Goal: Task Accomplishment & Management: Use online tool/utility

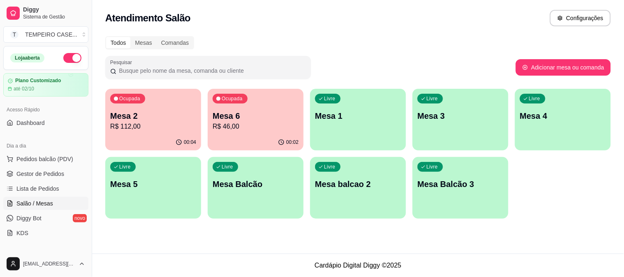
scroll to position [40, 0]
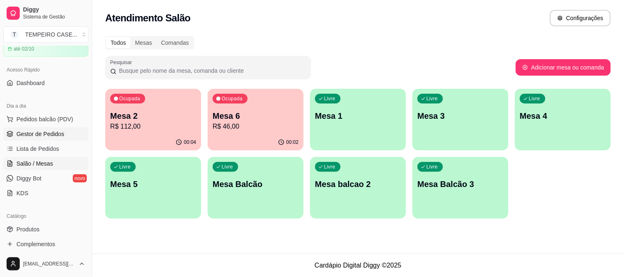
click at [35, 133] on span "Gestor de Pedidos" at bounding box center [40, 134] width 48 height 8
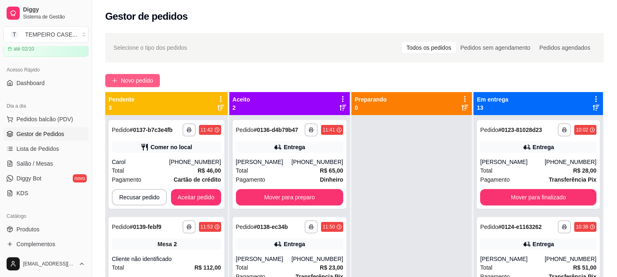
click at [145, 81] on span "Novo pedido" at bounding box center [137, 80] width 32 height 9
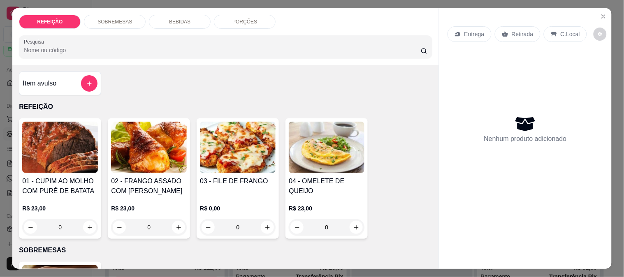
click at [221, 143] on img at bounding box center [238, 147] width 76 height 51
click at [262, 97] on div "APARMEGIANA R$ 23,00" at bounding box center [311, 103] width 217 height 27
radio input "true"
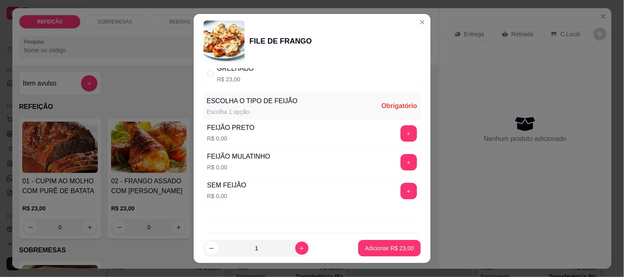
scroll to position [91, 0]
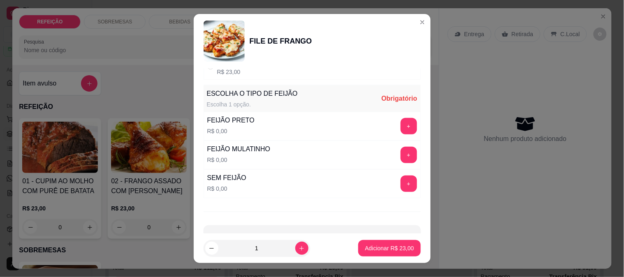
click at [400, 186] on button "+" at bounding box center [408, 184] width 16 height 16
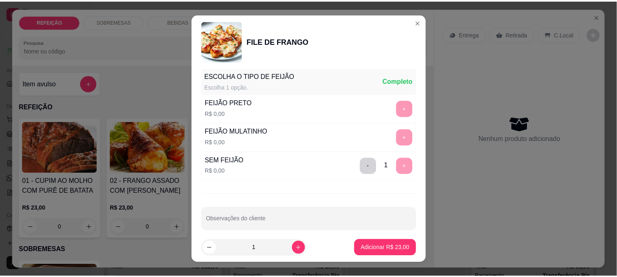
scroll to position [118, 0]
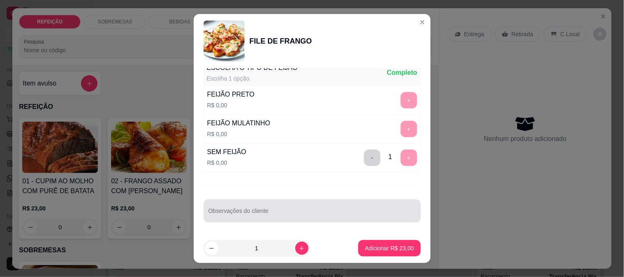
click at [323, 206] on div at bounding box center [311, 211] width 207 height 16
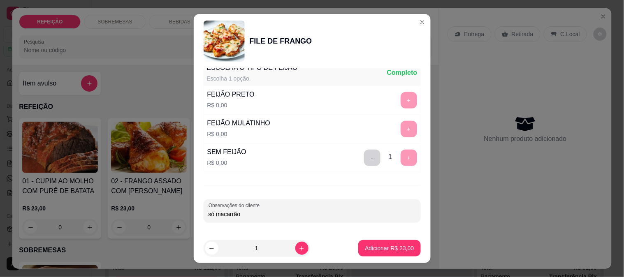
type input "só macarrão"
click at [376, 254] on button "Adicionar R$ 23,00" at bounding box center [389, 249] width 60 height 16
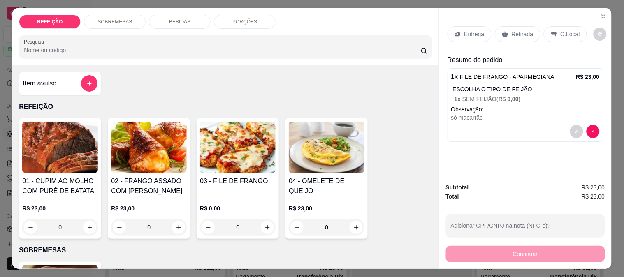
click at [524, 30] on p "Retirada" at bounding box center [522, 34] width 22 height 8
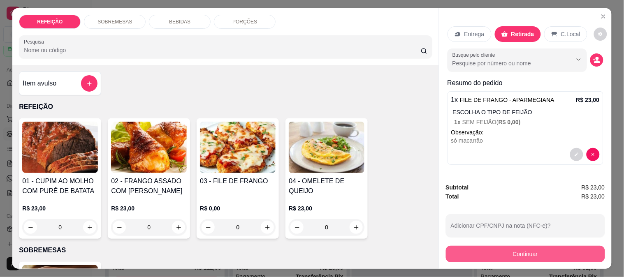
click at [513, 251] on button "Continuar" at bounding box center [525, 254] width 159 height 16
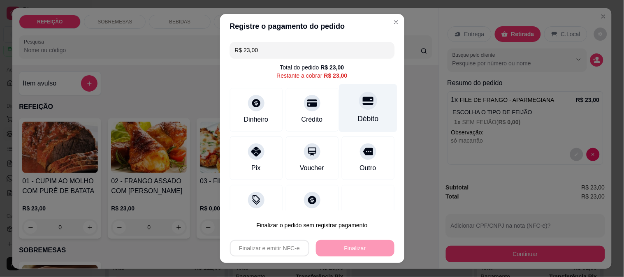
click at [339, 96] on div "Débito" at bounding box center [368, 108] width 58 height 48
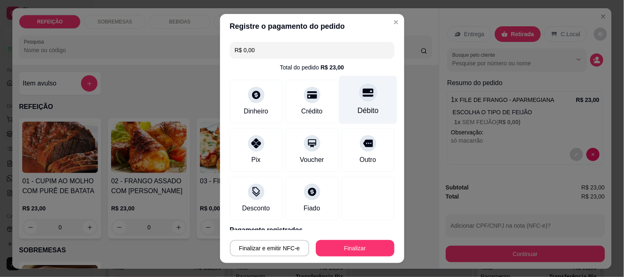
click at [362, 93] on icon at bounding box center [367, 92] width 11 height 8
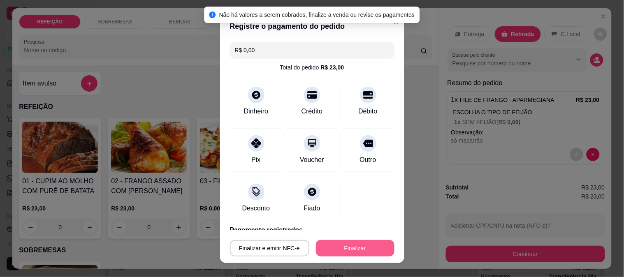
click at [332, 251] on button "Finalizar" at bounding box center [355, 248] width 79 height 16
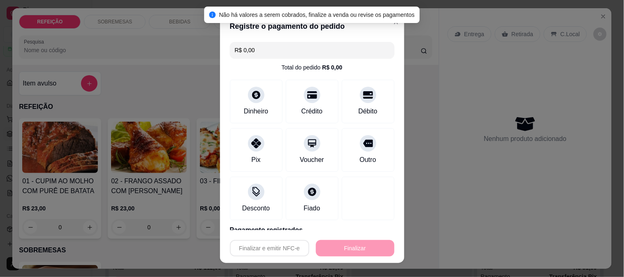
type input "-R$ 23,00"
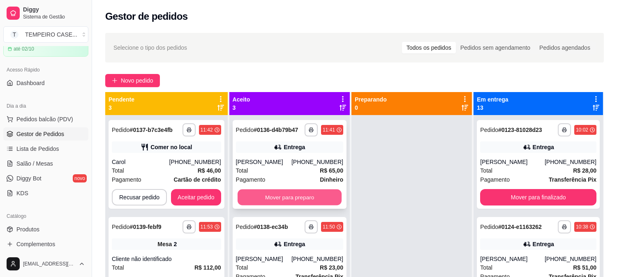
click at [277, 206] on button "Mover para preparo" at bounding box center [289, 198] width 104 height 16
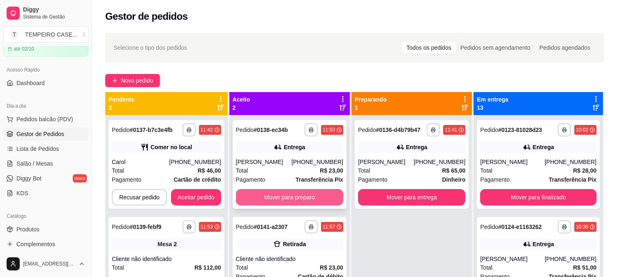
click at [285, 198] on button "Mover para preparo" at bounding box center [289, 197] width 107 height 16
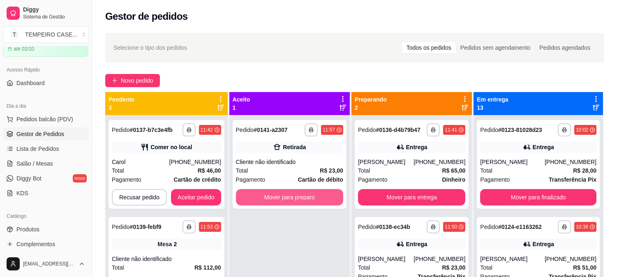
click at [285, 198] on button "Mover para preparo" at bounding box center [289, 197] width 107 height 16
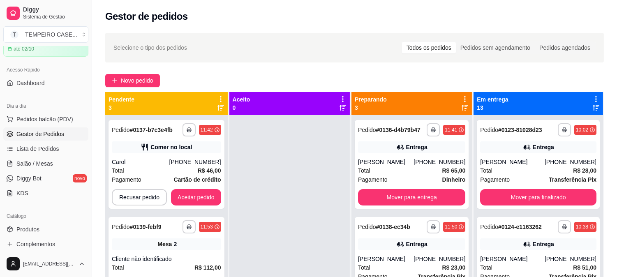
click at [178, 10] on h2 "Gestor de pedidos" at bounding box center [146, 16] width 83 height 13
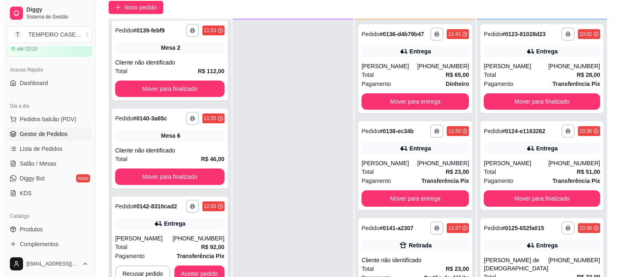
scroll to position [125, 0]
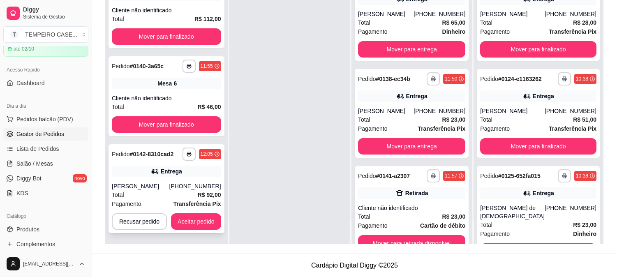
click at [153, 171] on icon at bounding box center [154, 171] width 6 height 5
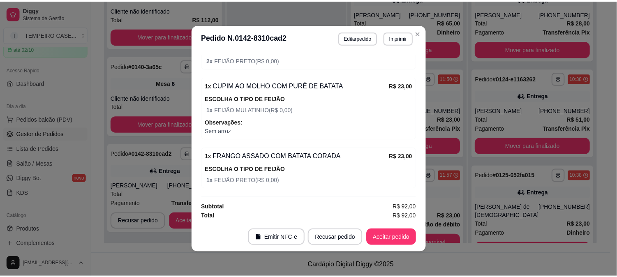
scroll to position [339, 0]
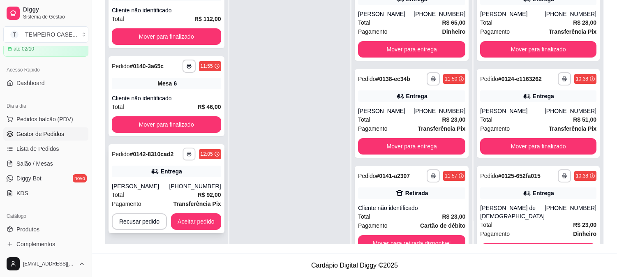
click at [187, 152] on icon "button" at bounding box center [189, 154] width 5 height 5
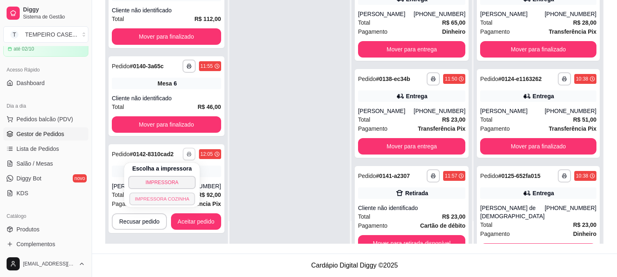
click at [184, 192] on div "Escolha a impressora IMPRESSORA IMPRESSORA COZINHA" at bounding box center [162, 185] width 76 height 44
click at [177, 196] on button "IMPRESSORA COZINHA" at bounding box center [162, 198] width 68 height 13
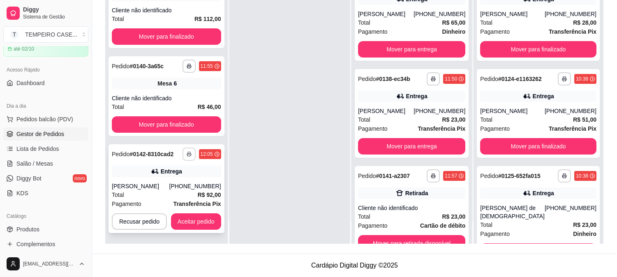
click at [187, 153] on icon "button" at bounding box center [189, 154] width 5 height 5
click at [177, 197] on button "IMPRESSORA COZINHA" at bounding box center [170, 192] width 54 height 11
click at [190, 148] on button "button" at bounding box center [189, 154] width 13 height 13
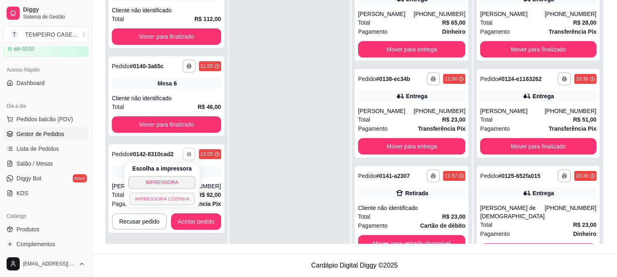
click at [178, 196] on button "IMPRESSORA COZINHA" at bounding box center [162, 198] width 66 height 13
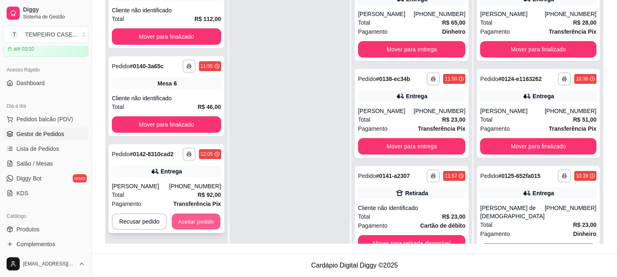
click at [193, 220] on button "Aceitar pedido" at bounding box center [196, 222] width 49 height 16
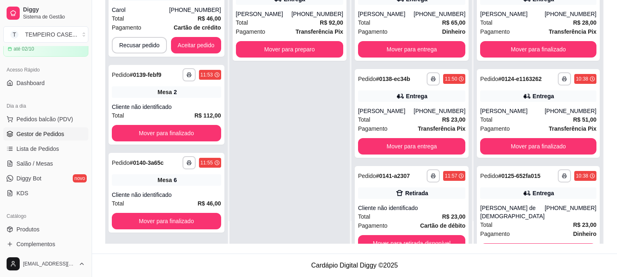
scroll to position [3, 0]
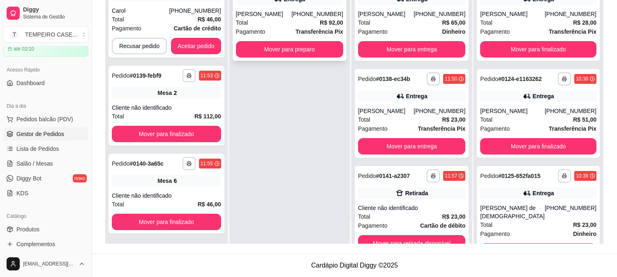
click at [312, 53] on button "Mover para preparo" at bounding box center [289, 49] width 107 height 16
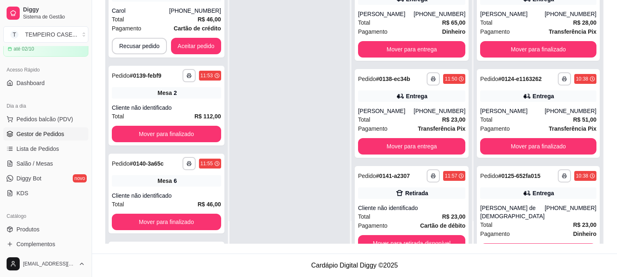
scroll to position [101, 0]
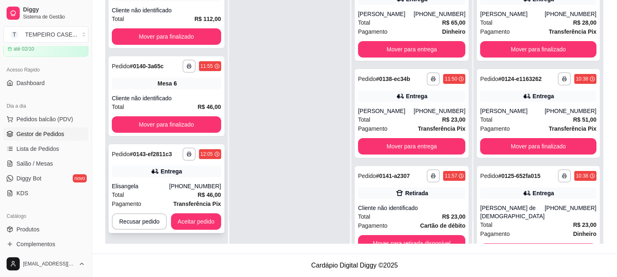
click at [192, 155] on button "button" at bounding box center [189, 154] width 13 height 13
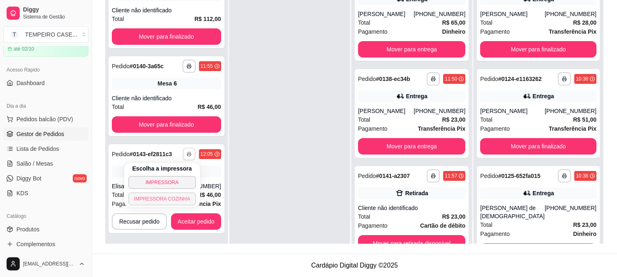
click at [179, 194] on button "IMPRESSORA COZINHA" at bounding box center [162, 198] width 68 height 13
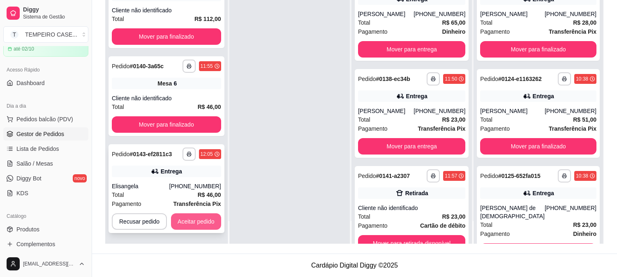
click at [199, 224] on button "Aceitar pedido" at bounding box center [196, 221] width 50 height 16
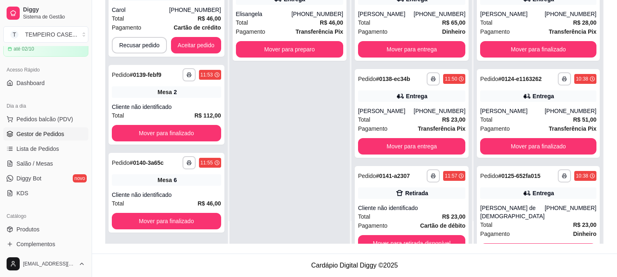
scroll to position [3, 0]
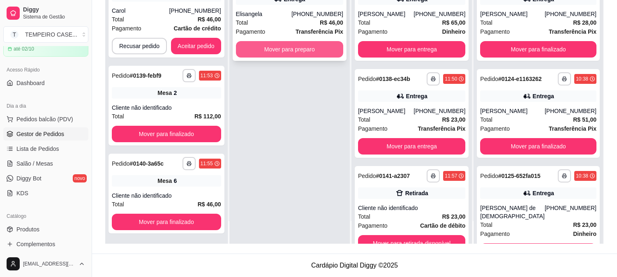
click at [313, 54] on button "Mover para preparo" at bounding box center [289, 49] width 107 height 16
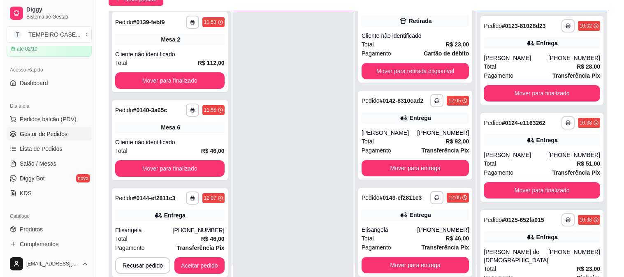
scroll to position [125, 0]
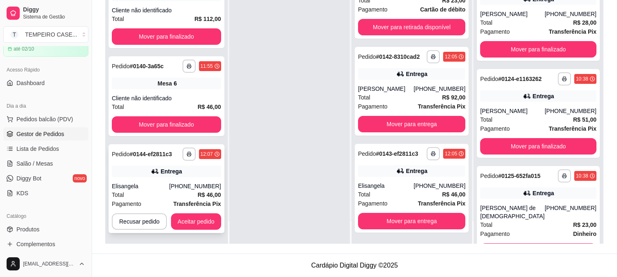
click at [164, 182] on div "Elisangela" at bounding box center [141, 186] width 58 height 8
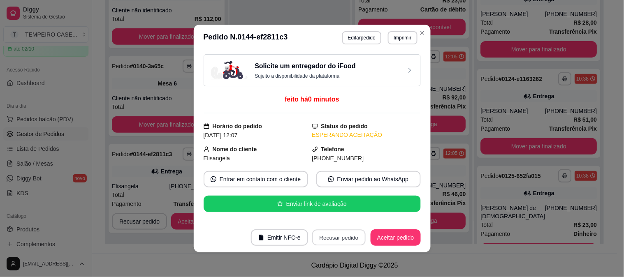
click at [345, 237] on button "Recusar pedido" at bounding box center [338, 238] width 53 height 16
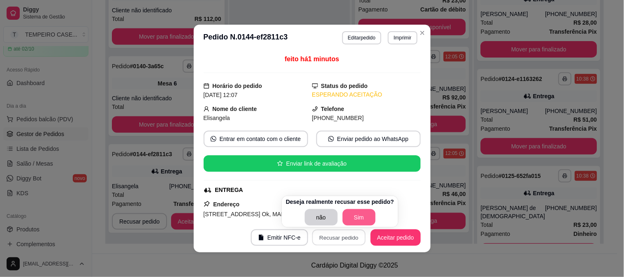
click at [348, 219] on button "Sim" at bounding box center [358, 217] width 33 height 16
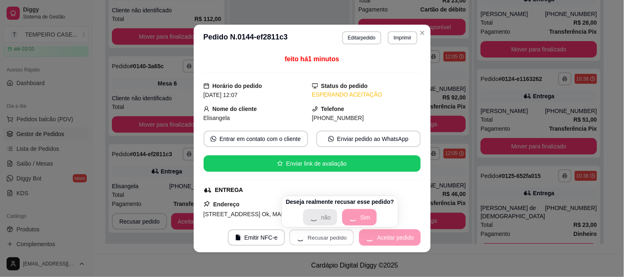
scroll to position [3, 0]
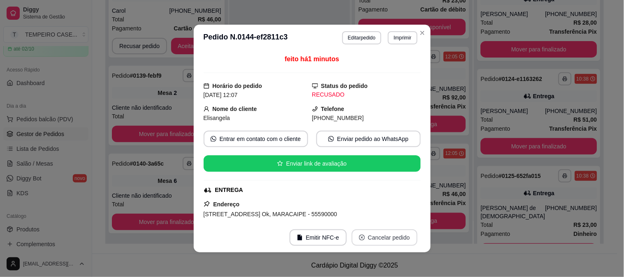
click at [383, 234] on button "Cancelar pedido" at bounding box center [385, 237] width 66 height 16
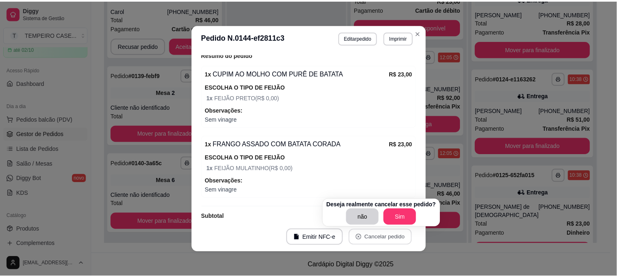
scroll to position [271, 0]
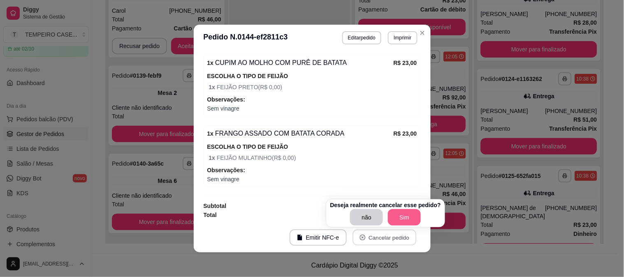
click at [405, 211] on button "Sim" at bounding box center [404, 217] width 33 height 16
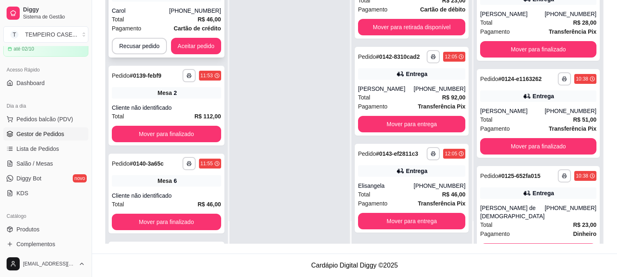
scroll to position [101, 0]
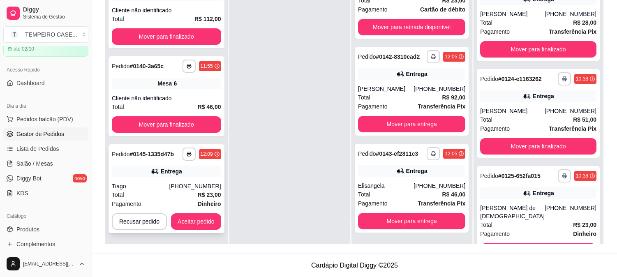
click at [189, 216] on button "Aceitar pedido" at bounding box center [196, 221] width 50 height 16
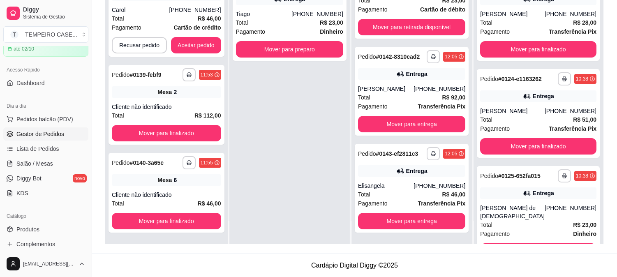
scroll to position [3, 0]
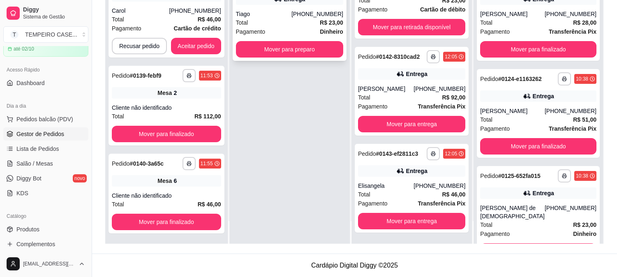
click at [315, 52] on button "Mover para preparo" at bounding box center [289, 49] width 107 height 16
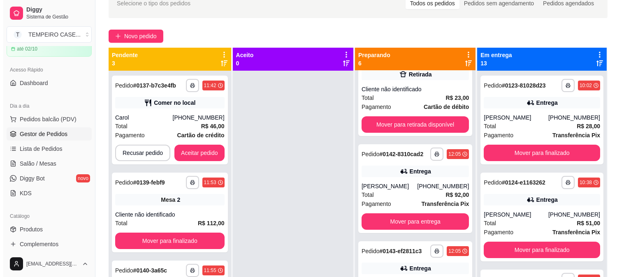
scroll to position [0, 0]
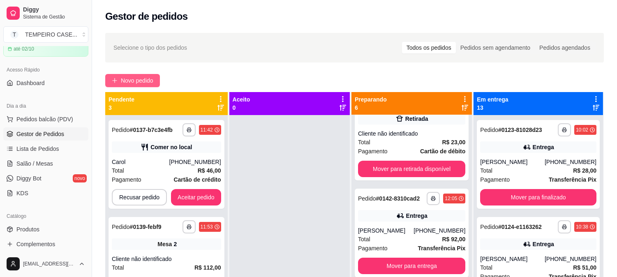
click at [135, 84] on span "Novo pedido" at bounding box center [137, 80] width 32 height 9
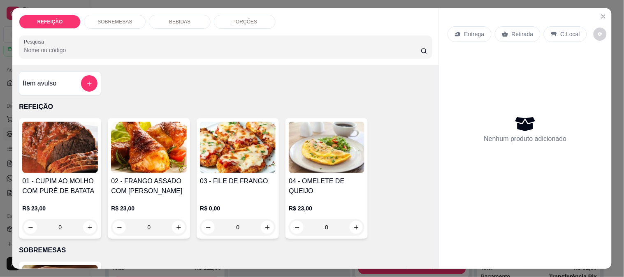
click at [41, 165] on img at bounding box center [60, 147] width 76 height 51
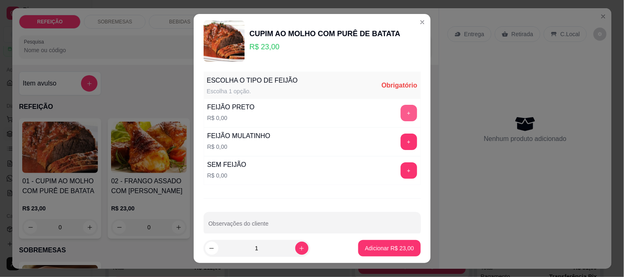
click at [400, 114] on button "+" at bounding box center [408, 113] width 16 height 16
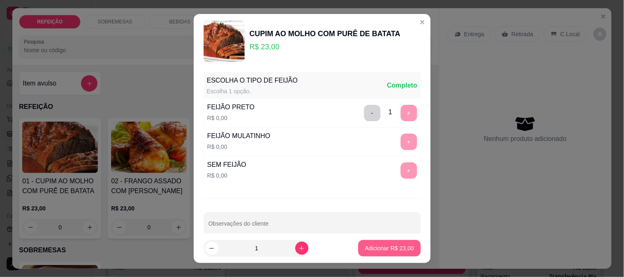
click at [384, 253] on button "Adicionar R$ 23,00" at bounding box center [389, 248] width 62 height 16
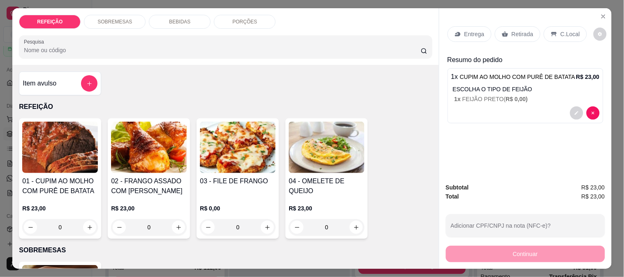
click at [185, 190] on div "02 - FRANGO ASSADO COM BATATA CORADA R$ 23,00 0" at bounding box center [149, 178] width 82 height 120
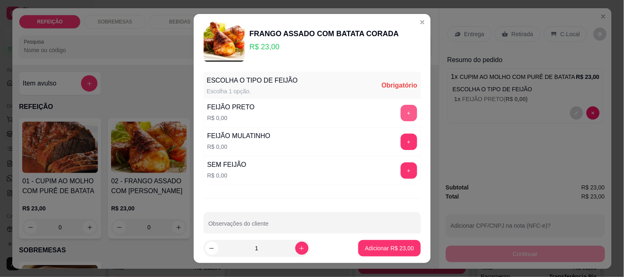
click at [400, 113] on button "+" at bounding box center [408, 113] width 16 height 16
click at [383, 238] on footer "1 Adicionar R$ 23,00" at bounding box center [312, 249] width 237 height 30
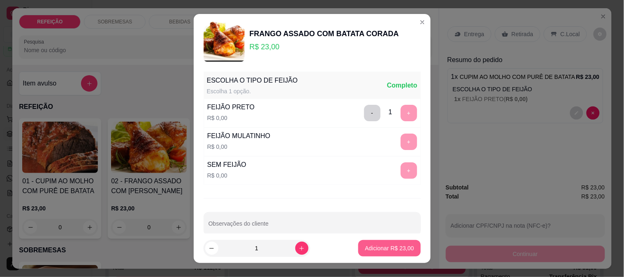
click at [380, 245] on p "Adicionar R$ 23,00" at bounding box center [389, 248] width 49 height 8
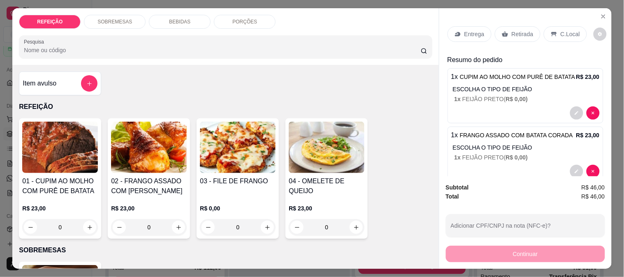
click at [229, 167] on img at bounding box center [238, 147] width 76 height 51
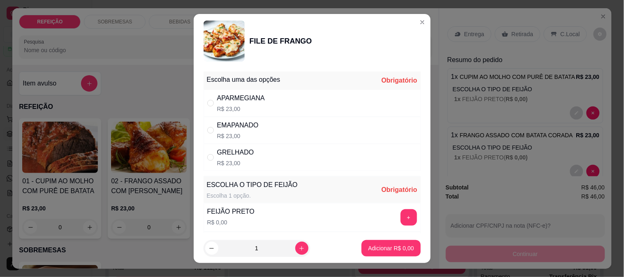
click at [386, 105] on div "APARMEGIANA R$ 23,00" at bounding box center [312, 103] width 217 height 27
radio input "true"
click at [400, 219] on button "+" at bounding box center [408, 217] width 16 height 16
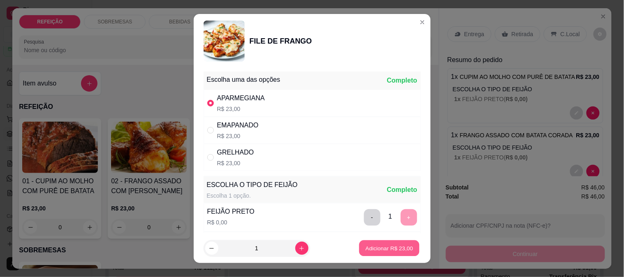
click at [387, 242] on button "Adicionar R$ 23,00" at bounding box center [389, 249] width 60 height 16
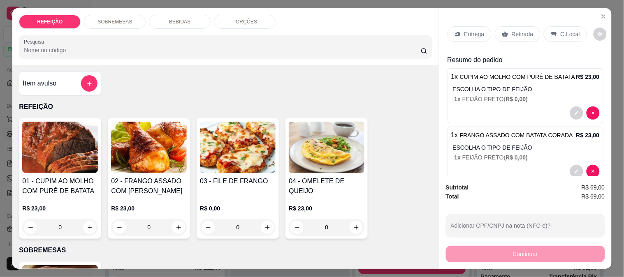
click at [471, 33] on p "Entrega" at bounding box center [474, 34] width 20 height 8
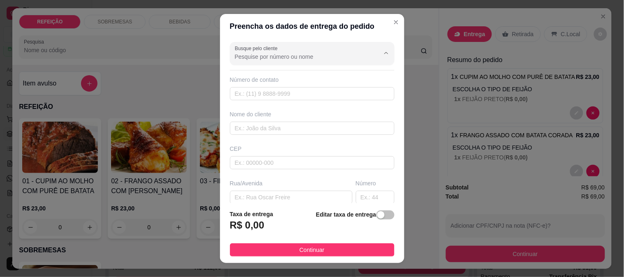
click at [264, 54] on input "Busque pelo cliente" at bounding box center [301, 57] width 132 height 8
paste input "[PHONE_NUMBER]"
type input "[PHONE_NUMBER]"
click at [249, 88] on input "text" at bounding box center [312, 93] width 164 height 13
paste input "[PHONE_NUMBER]"
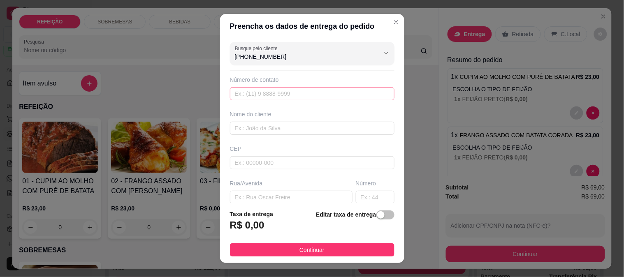
type input "[PHONE_NUMBER]"
click at [254, 96] on input "text" at bounding box center [312, 93] width 164 height 13
paste input "[PHONE_NUMBER]"
type input "[PHONE_NUMBER]"
click at [255, 96] on input "text" at bounding box center [312, 93] width 164 height 13
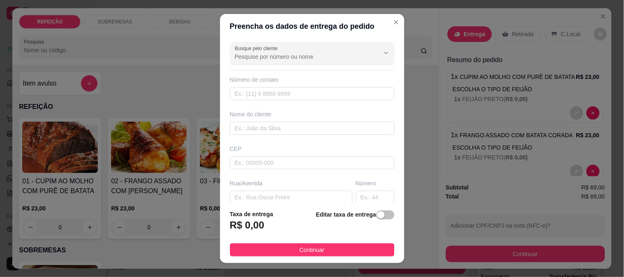
click at [262, 105] on div "Busque pelo cliente Número de contato Nome do cliente CEP Rua/[GEOGRAPHIC_DATA]…" at bounding box center [312, 121] width 184 height 165
click at [266, 96] on input "text" at bounding box center [312, 93] width 164 height 13
paste input "[PHONE_NUMBER]"
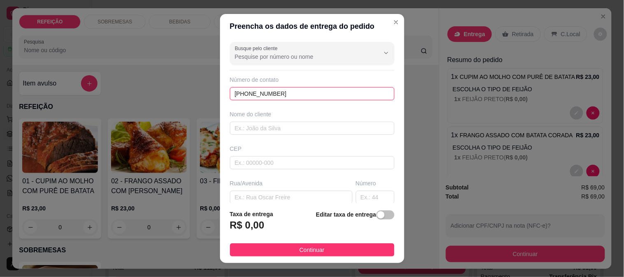
type input "[PHONE_NUMBER]"
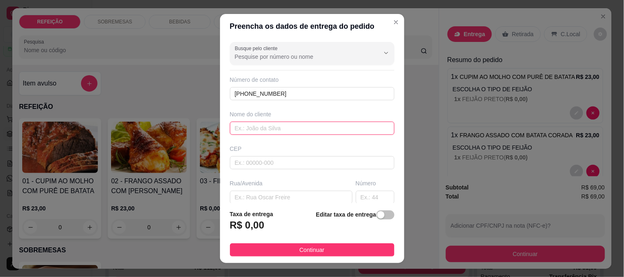
click at [264, 127] on input "text" at bounding box center [312, 128] width 164 height 13
click at [248, 128] on input "text" at bounding box center [312, 128] width 164 height 13
paste input "j"
type input "[PERSON_NAME]"
click at [266, 193] on input "text" at bounding box center [291, 197] width 123 height 13
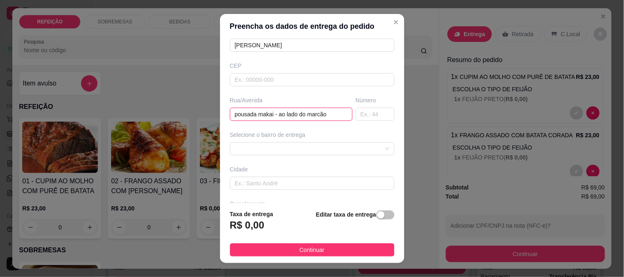
scroll to position [113, 0]
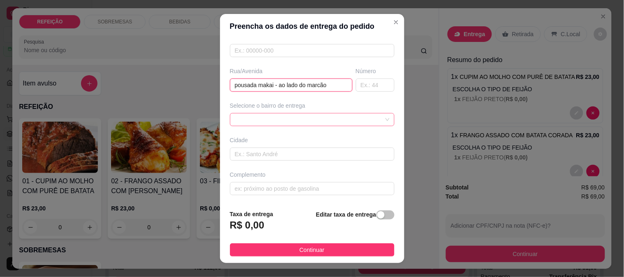
click at [280, 121] on div at bounding box center [312, 119] width 164 height 13
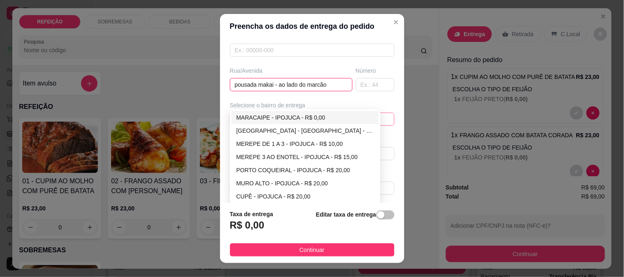
type input "pousada makai - ao lado do marcão"
click at [289, 121] on div "MARACAIPE - IPOJUCA - R$ 0,00" at bounding box center [305, 117] width 138 height 9
type input "IPOJUCA"
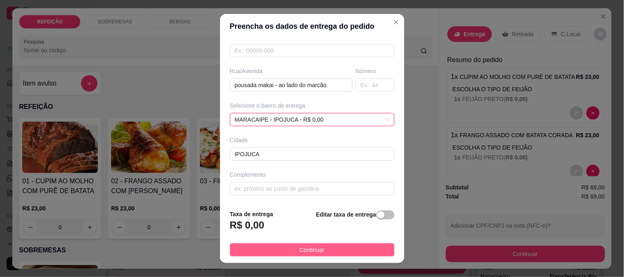
click at [291, 252] on button "Continuar" at bounding box center [312, 249] width 164 height 13
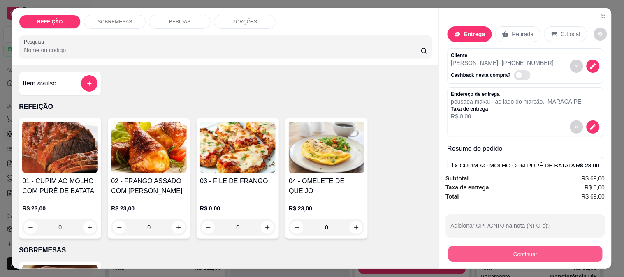
click at [495, 250] on button "Continuar" at bounding box center [525, 254] width 154 height 16
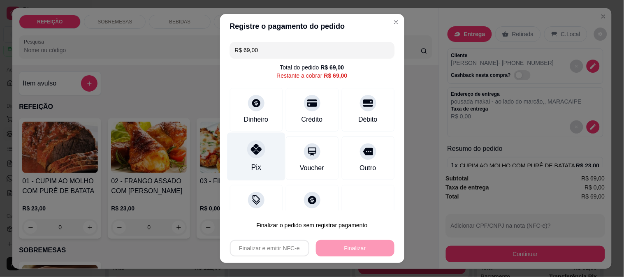
click at [247, 157] on div at bounding box center [256, 149] width 18 height 18
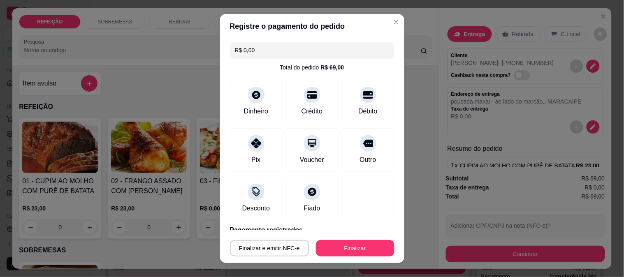
click at [338, 248] on button "Finalizar" at bounding box center [355, 248] width 79 height 16
type input "-R$ 69,00"
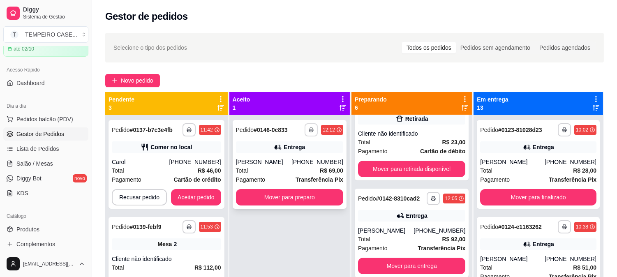
click at [318, 134] on button "button" at bounding box center [311, 129] width 13 height 13
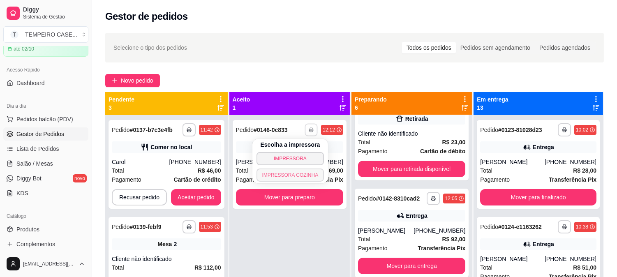
click at [289, 176] on button "IMPRESSORA COZINHA" at bounding box center [291, 175] width 68 height 13
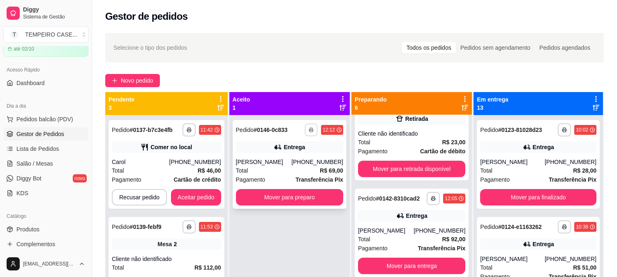
click at [310, 132] on button "button" at bounding box center [311, 129] width 13 height 13
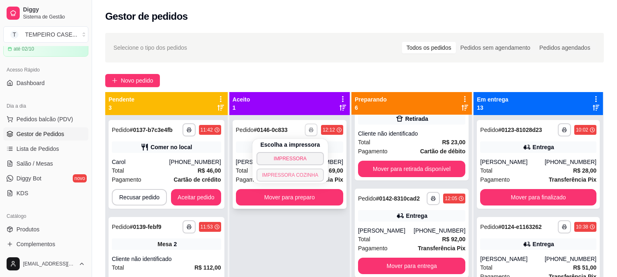
click at [298, 173] on button "IMPRESSORA COZINHA" at bounding box center [291, 175] width 68 height 13
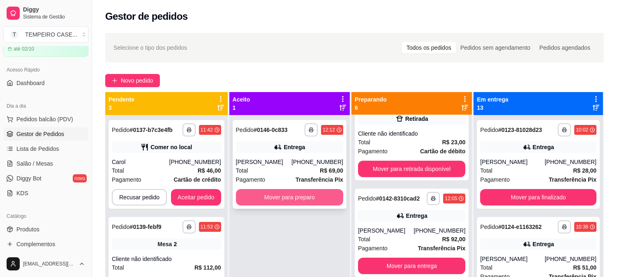
click at [305, 198] on button "Mover para preparo" at bounding box center [289, 197] width 107 height 16
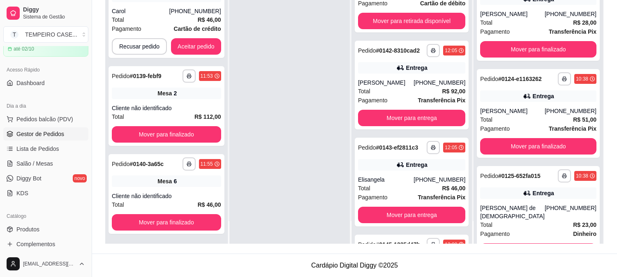
scroll to position [3, 0]
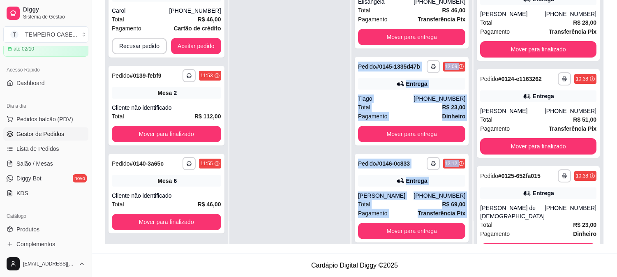
drag, startPoint x: 395, startPoint y: 208, endPoint x: 432, endPoint y: 245, distance: 52.6
click at [432, 245] on div "**********" at bounding box center [354, 78] width 525 height 351
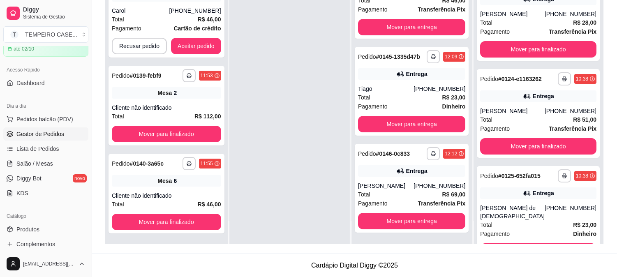
click at [256, 72] on div at bounding box center [289, 105] width 120 height 277
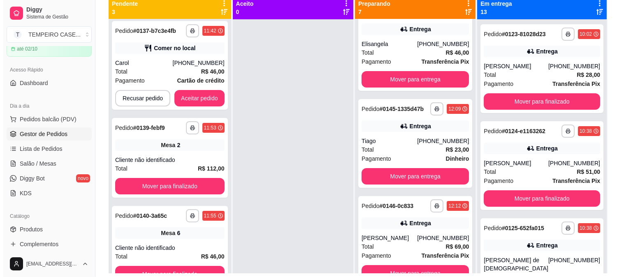
scroll to position [0, 0]
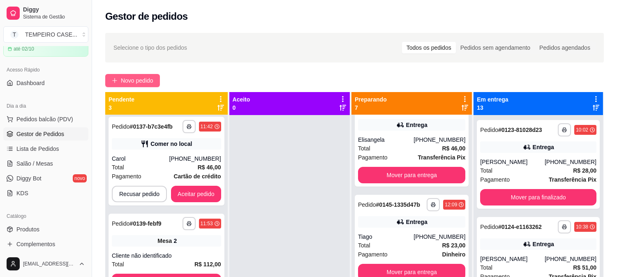
click at [133, 83] on span "Novo pedido" at bounding box center [137, 80] width 32 height 9
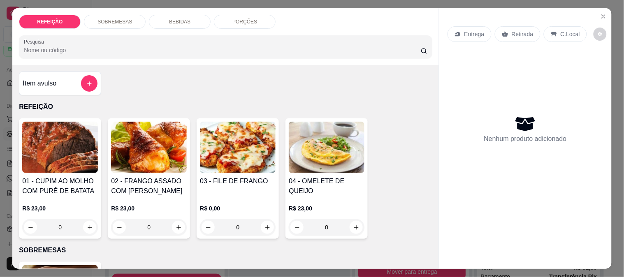
click at [209, 148] on img at bounding box center [238, 147] width 76 height 51
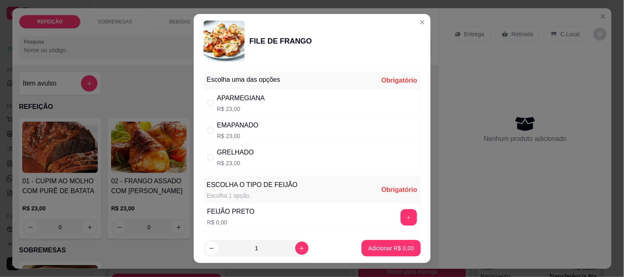
click at [285, 110] on div "APARMEGIANA R$ 23,00" at bounding box center [312, 103] width 217 height 27
radio input "true"
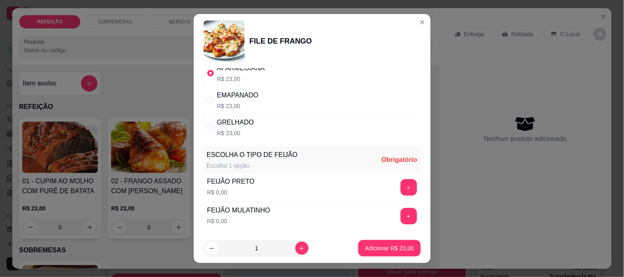
scroll to position [46, 0]
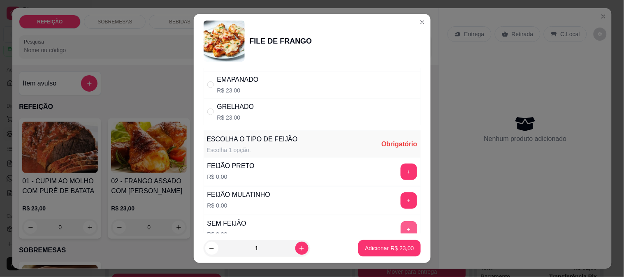
click at [400, 222] on button "+" at bounding box center [408, 229] width 16 height 16
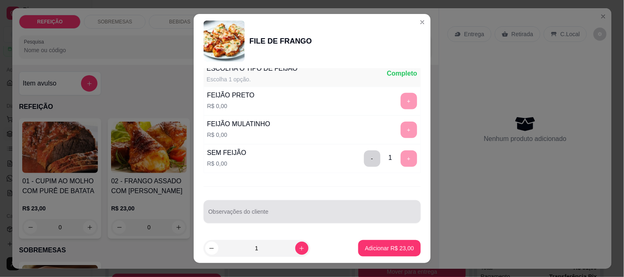
scroll to position [118, 0]
click at [298, 210] on input "Observações do cliente" at bounding box center [311, 214] width 207 height 8
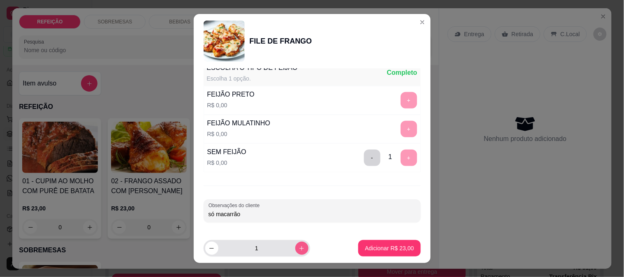
type input "só macarrão"
click at [298, 248] on icon "increase-product-quantity" at bounding box center [301, 248] width 6 height 6
type input "2"
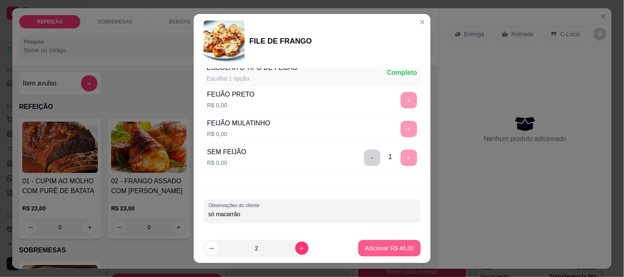
click at [377, 249] on p "Adicionar R$ 46,00" at bounding box center [389, 248] width 49 height 8
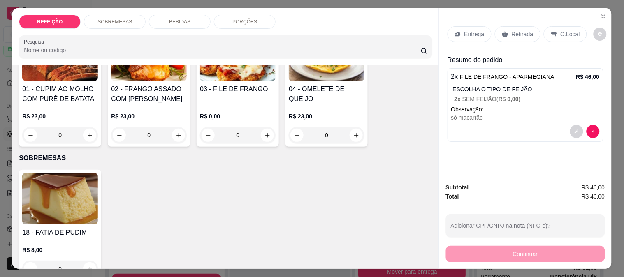
scroll to position [228, 0]
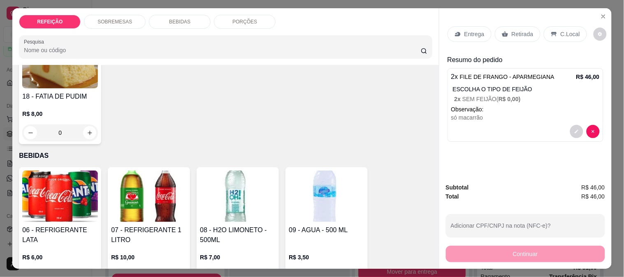
click at [62, 92] on h4 "18 - FATIA DE PUDIM" at bounding box center [60, 97] width 76 height 10
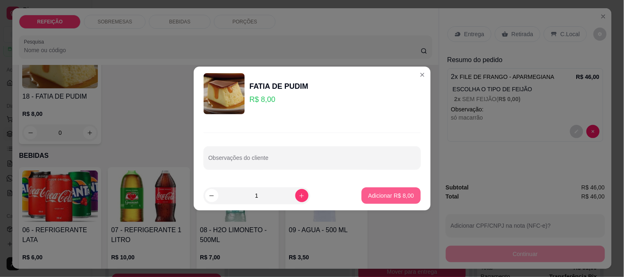
click at [399, 194] on p "Adicionar R$ 8,00" at bounding box center [391, 196] width 46 height 8
type input "1"
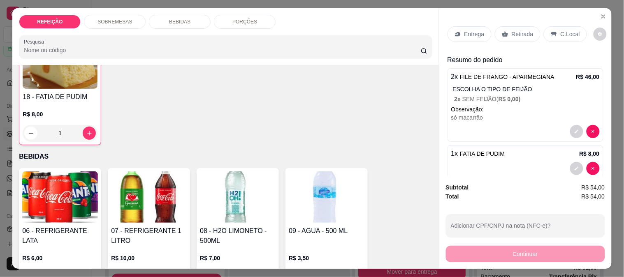
scroll to position [229, 0]
click at [536, 252] on div "Continuar" at bounding box center [525, 253] width 159 height 19
click at [511, 34] on p "Retirada" at bounding box center [522, 34] width 22 height 8
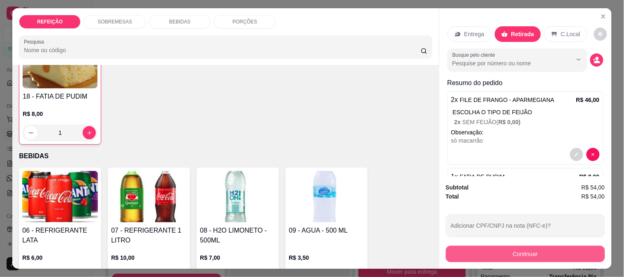
click at [508, 256] on button "Continuar" at bounding box center [525, 254] width 159 height 16
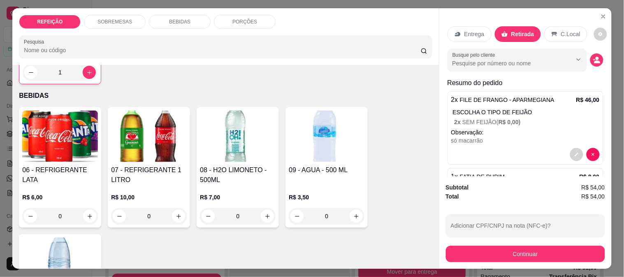
scroll to position [548, 0]
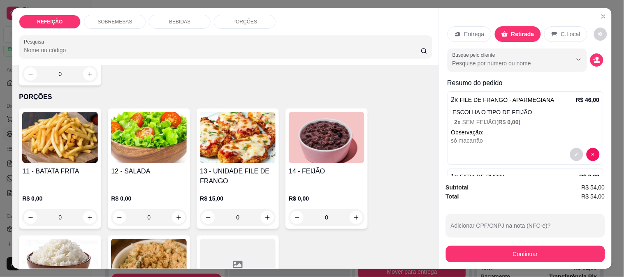
click at [53, 172] on h4 "11 - BATATA FRITA" at bounding box center [60, 172] width 76 height 10
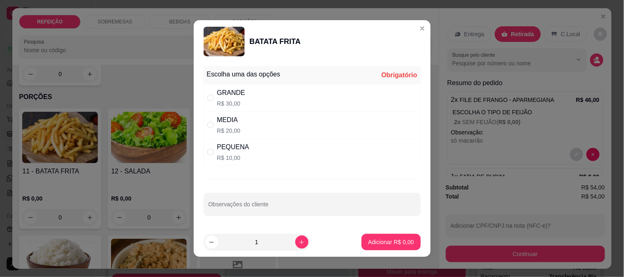
click at [241, 158] on p "R$ 10,00" at bounding box center [233, 158] width 32 height 8
radio input "true"
click at [382, 240] on p "Adicionar R$ 10,00" at bounding box center [389, 242] width 49 height 8
type input "1"
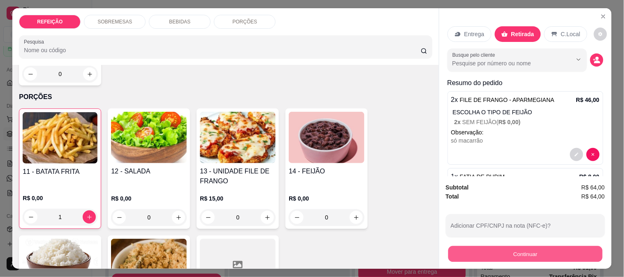
click at [511, 253] on button "Continuar" at bounding box center [525, 254] width 154 height 16
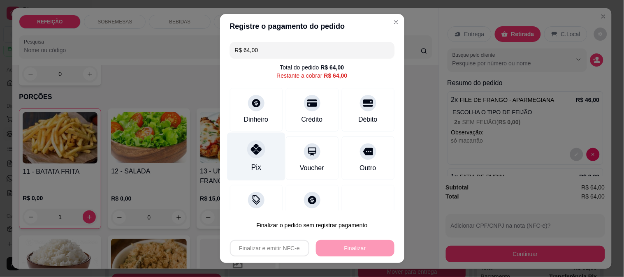
click at [251, 166] on div "Pix" at bounding box center [256, 167] width 10 height 11
type input "R$ 0,00"
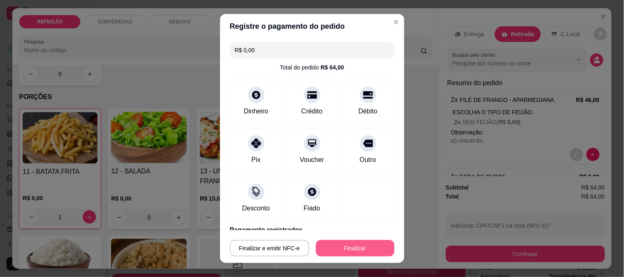
click at [337, 251] on button "Finalizar" at bounding box center [355, 248] width 79 height 16
type input "0"
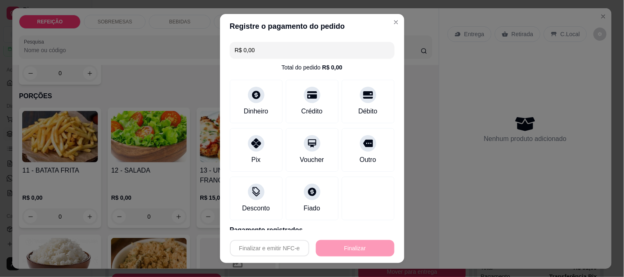
type input "-R$ 64,00"
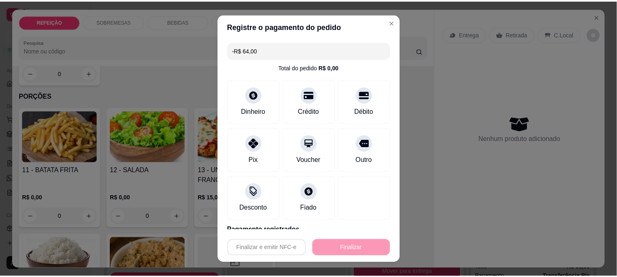
scroll to position [548, 0]
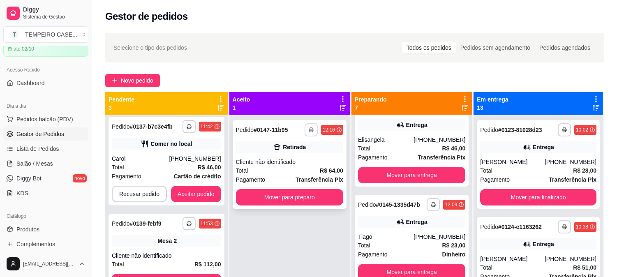
click at [313, 132] on button "button" at bounding box center [311, 129] width 13 height 13
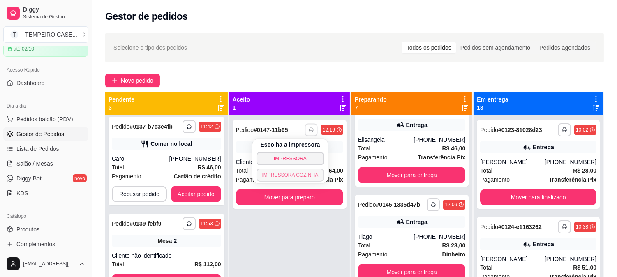
click at [286, 175] on button "IMPRESSORA COZINHA" at bounding box center [291, 175] width 68 height 13
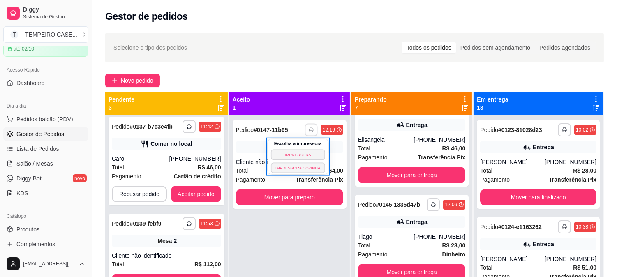
scroll to position [125, 0]
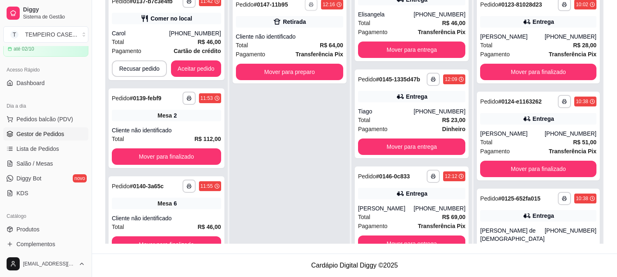
drag, startPoint x: 257, startPoint y: 126, endPoint x: 243, endPoint y: 108, distance: 23.2
click at [243, 107] on div "**********" at bounding box center [289, 128] width 120 height 277
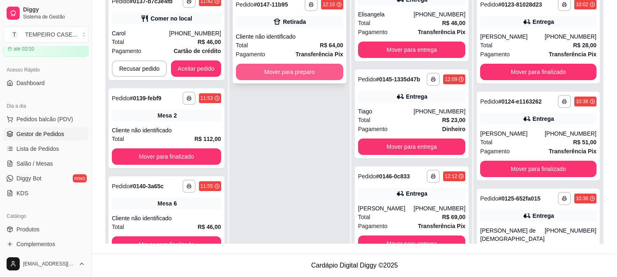
click at [293, 67] on button "Mover para preparo" at bounding box center [289, 72] width 107 height 16
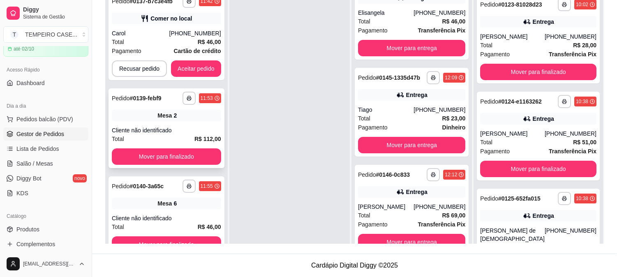
scroll to position [23, 0]
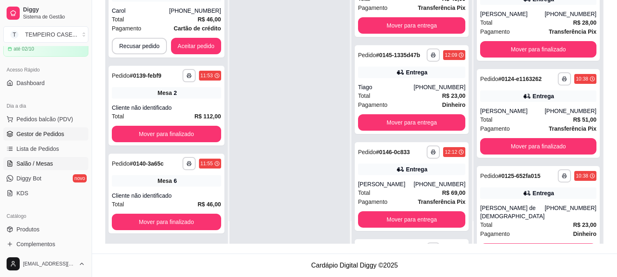
click at [31, 164] on span "Salão / Mesas" at bounding box center [34, 164] width 37 height 8
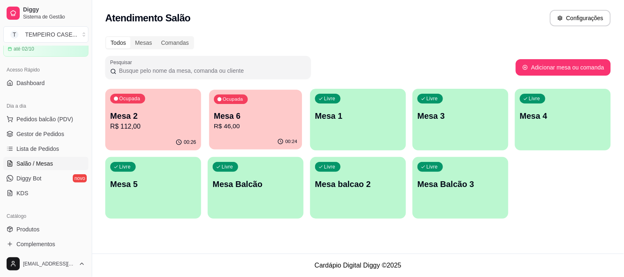
click at [237, 122] on p "R$ 46,00" at bounding box center [255, 126] width 83 height 9
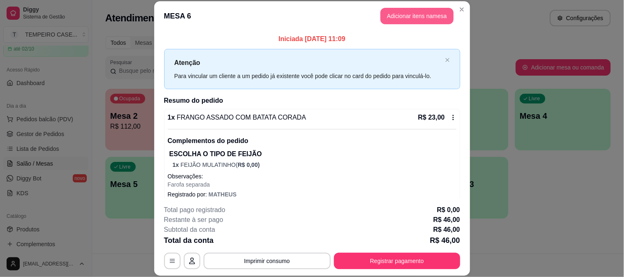
click at [416, 21] on button "Adicionar itens na mesa" at bounding box center [416, 16] width 73 height 16
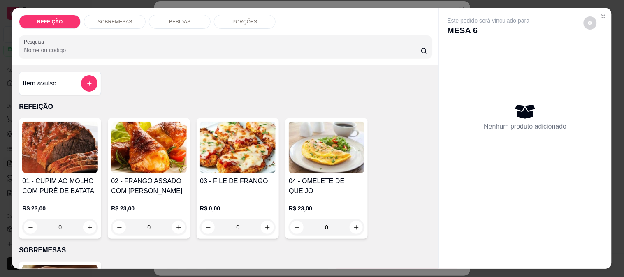
click at [249, 19] on p "PORÇÕES" at bounding box center [244, 22] width 25 height 7
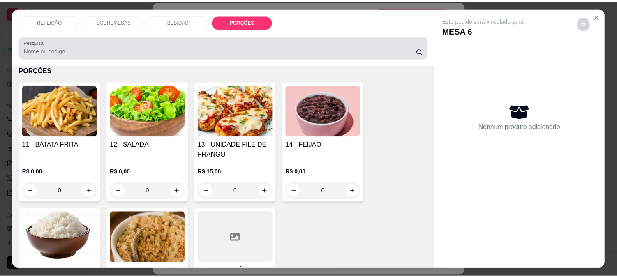
scroll to position [21, 0]
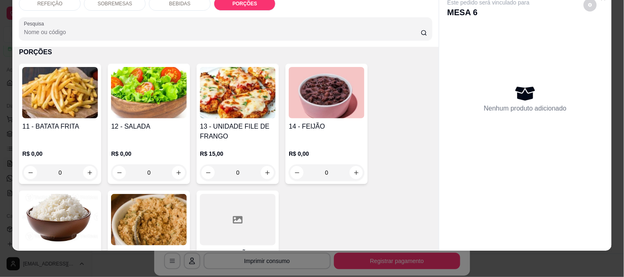
click at [86, 122] on h4 "11 - BATATA FRITA" at bounding box center [60, 127] width 76 height 10
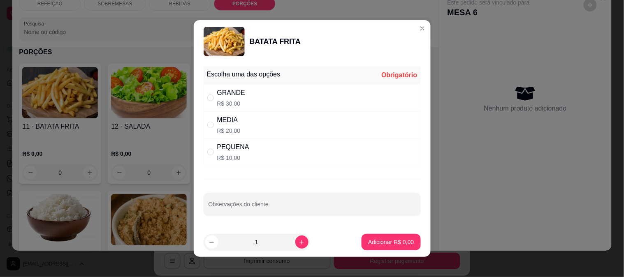
click at [245, 158] on div "PEQUENA R$ 10,00" at bounding box center [312, 152] width 217 height 27
radio input "true"
click at [387, 233] on footer "1 Adicionar R$ 10,00" at bounding box center [312, 242] width 237 height 30
click at [389, 239] on p "Adicionar R$ 10,00" at bounding box center [389, 242] width 49 height 8
type input "1"
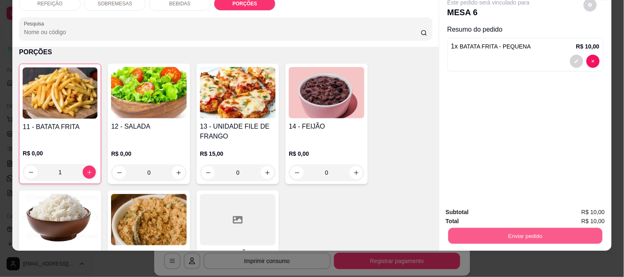
click at [546, 234] on button "Enviar pedido" at bounding box center [525, 236] width 154 height 16
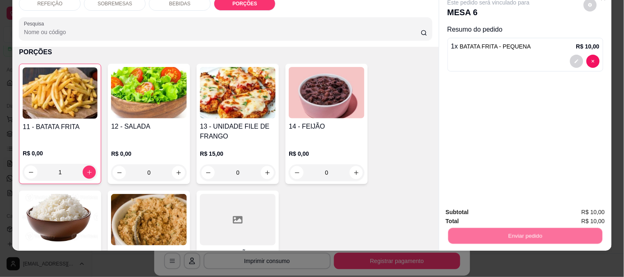
click at [576, 211] on button "Enviar pedido" at bounding box center [583, 209] width 46 height 16
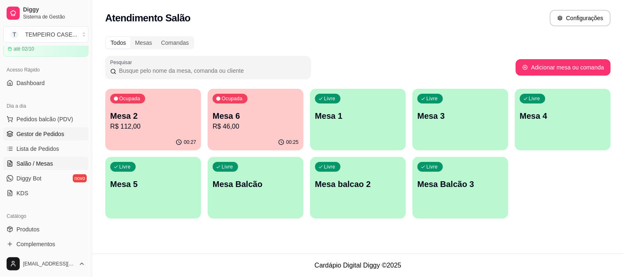
click at [29, 131] on span "Gestor de Pedidos" at bounding box center [40, 134] width 48 height 8
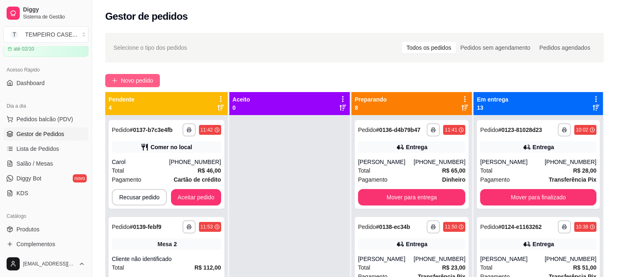
click at [125, 79] on span "Novo pedido" at bounding box center [137, 80] width 32 height 9
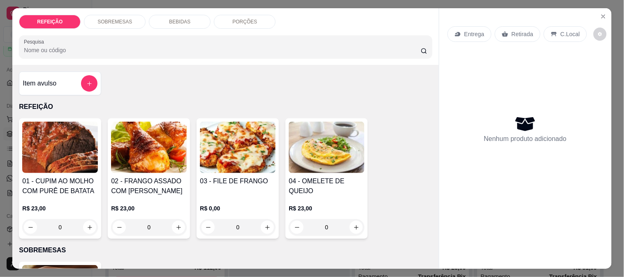
click at [223, 148] on img at bounding box center [238, 147] width 76 height 51
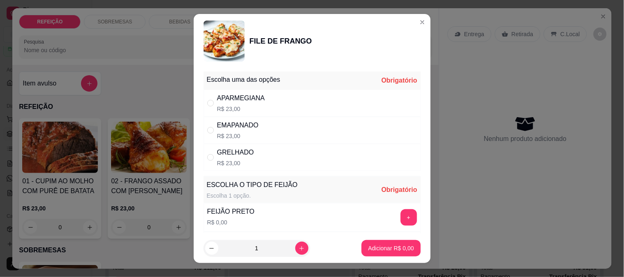
click at [268, 108] on div "APARMEGIANA R$ 23,00" at bounding box center [312, 103] width 217 height 27
radio input "true"
click at [400, 220] on button "+" at bounding box center [408, 217] width 16 height 16
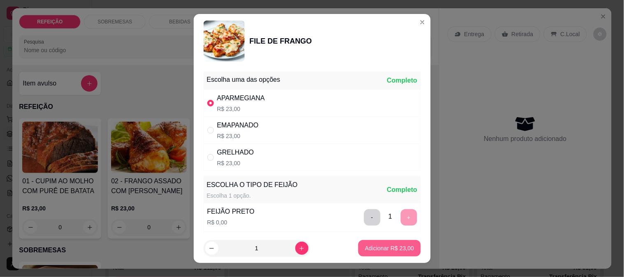
click at [373, 247] on p "Adicionar R$ 23,00" at bounding box center [389, 248] width 49 height 8
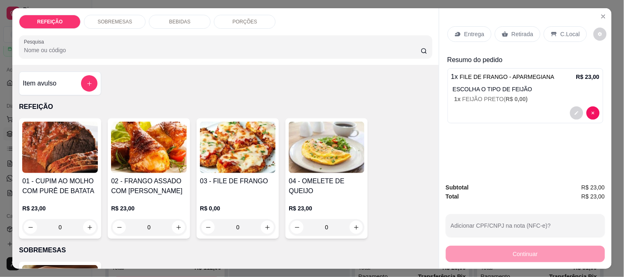
click at [466, 33] on p "Entrega" at bounding box center [474, 34] width 20 height 8
click at [511, 30] on p "Retirada" at bounding box center [522, 34] width 22 height 8
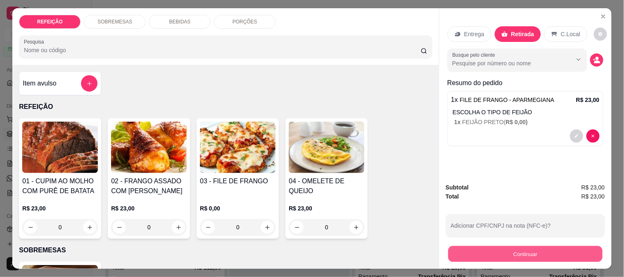
click at [498, 256] on button "Continuar" at bounding box center [525, 254] width 154 height 16
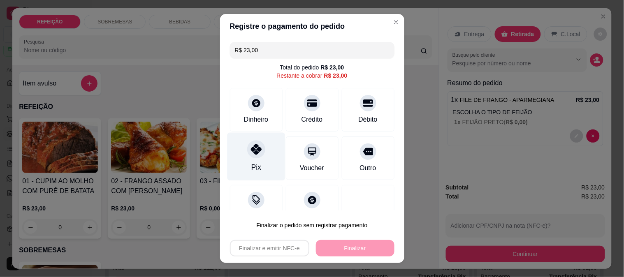
click at [267, 153] on div "Pix" at bounding box center [256, 156] width 58 height 48
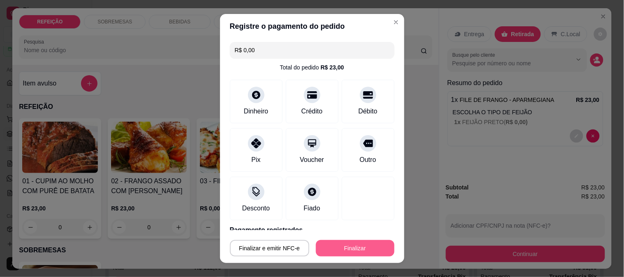
click at [343, 245] on button "Finalizar" at bounding box center [355, 248] width 79 height 16
type input "-R$ 23,00"
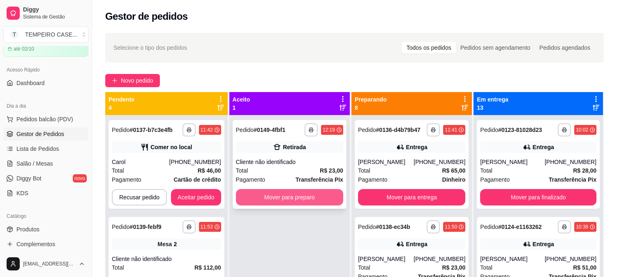
click at [319, 192] on button "Mover para preparo" at bounding box center [289, 197] width 107 height 16
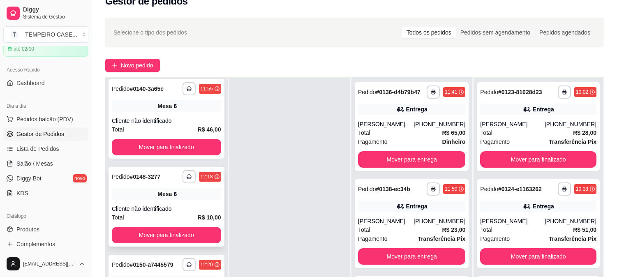
scroll to position [125, 0]
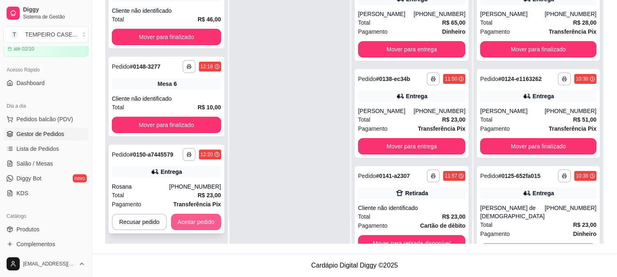
click at [196, 217] on button "Aceitar pedido" at bounding box center [196, 222] width 50 height 16
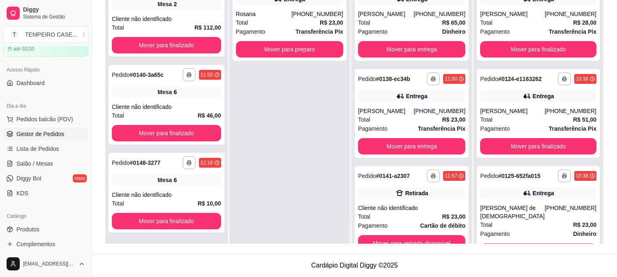
scroll to position [92, 0]
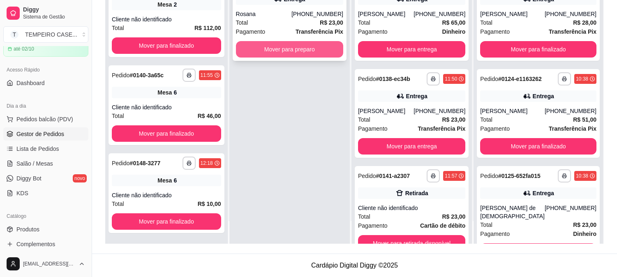
click at [314, 55] on button "Mover para preparo" at bounding box center [289, 49] width 107 height 16
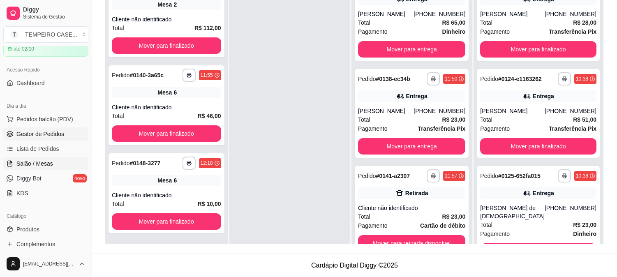
click at [35, 169] on link "Salão / Mesas" at bounding box center [45, 163] width 85 height 13
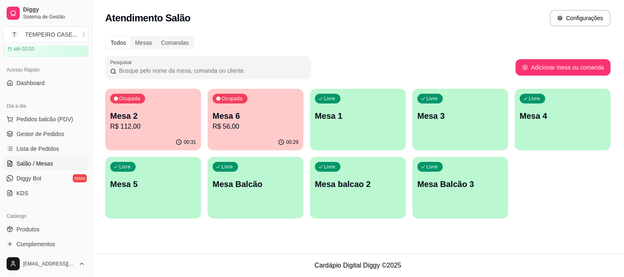
click at [236, 133] on div "Ocupada Mesa 6 R$ 56,00" at bounding box center [256, 112] width 96 height 46
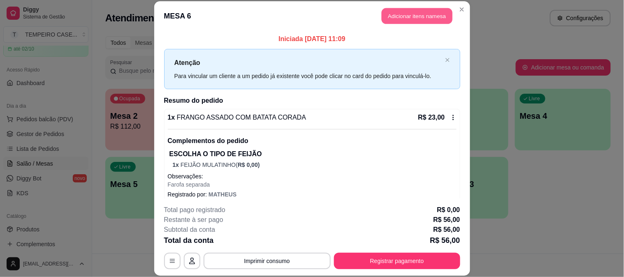
click at [382, 22] on button "Adicionar itens na mesa" at bounding box center [417, 16] width 71 height 16
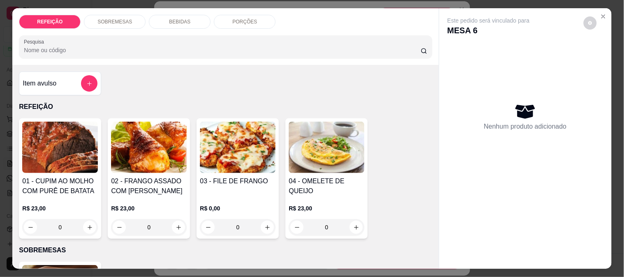
click at [180, 19] on p "BEBIDAS" at bounding box center [179, 22] width 21 height 7
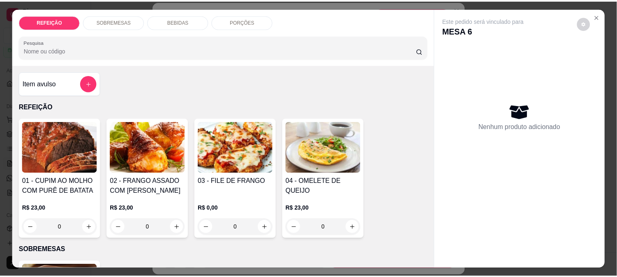
scroll to position [21, 0]
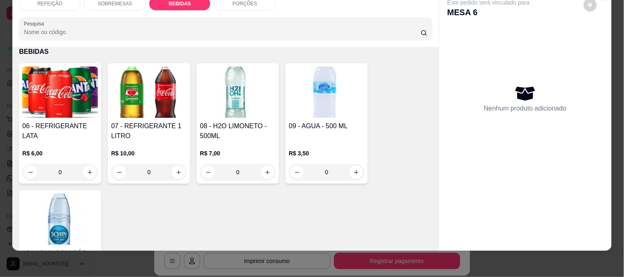
click at [315, 104] on img at bounding box center [327, 92] width 76 height 51
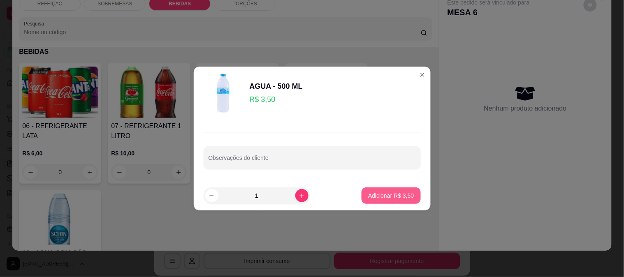
click at [400, 197] on p "Adicionar R$ 3,50" at bounding box center [391, 196] width 46 height 8
type input "1"
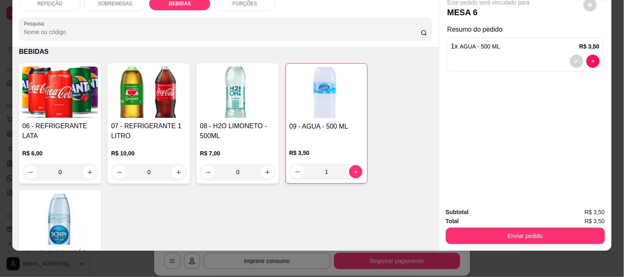
click at [514, 228] on button "Enviar pedido" at bounding box center [525, 236] width 159 height 16
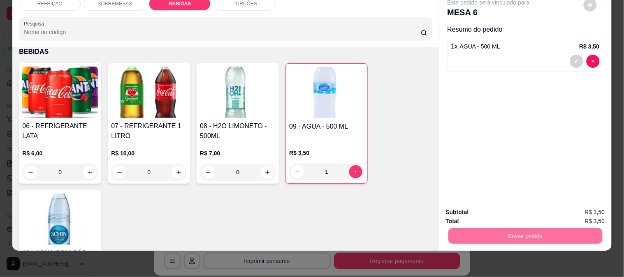
click at [568, 208] on button "Enviar pedido" at bounding box center [583, 209] width 46 height 16
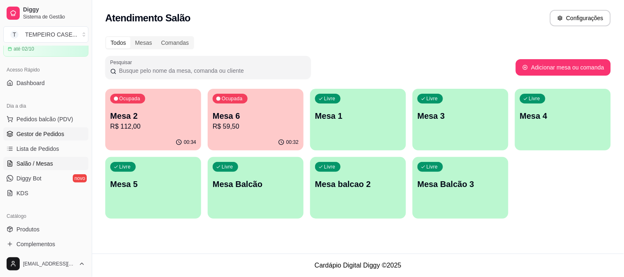
click at [42, 134] on span "Gestor de Pedidos" at bounding box center [40, 134] width 48 height 8
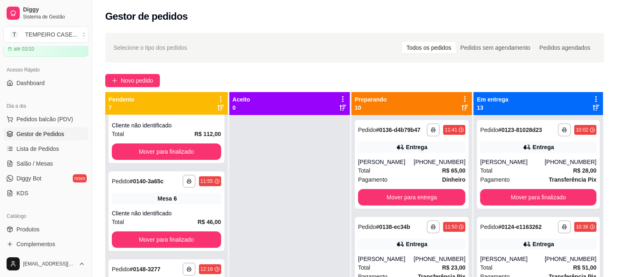
scroll to position [99, 0]
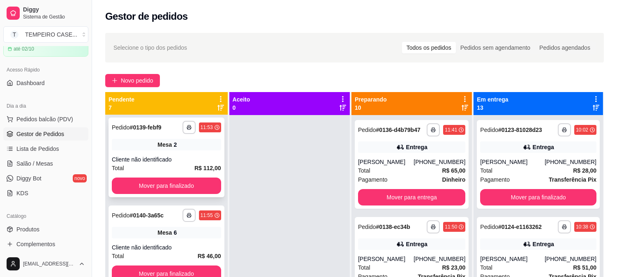
click at [172, 192] on button "Mover para finalizado" at bounding box center [166, 186] width 109 height 16
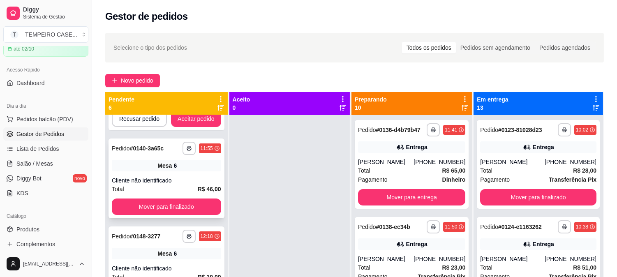
scroll to position [148, 0]
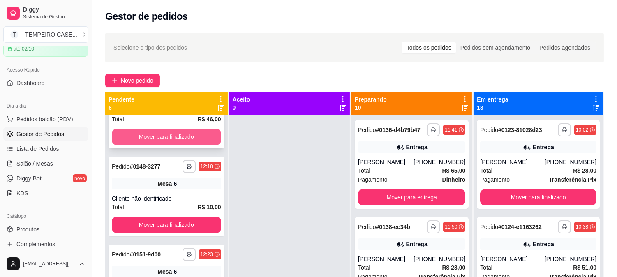
click at [167, 138] on button "Mover para finalizado" at bounding box center [166, 137] width 109 height 16
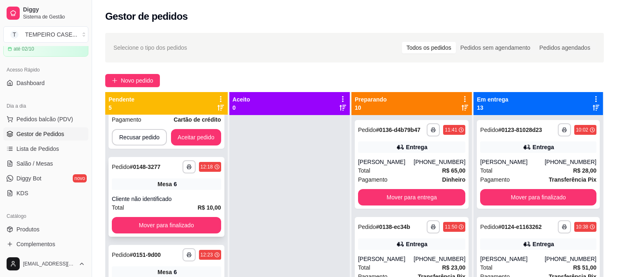
click at [160, 219] on button "Mover para finalizado" at bounding box center [166, 225] width 109 height 16
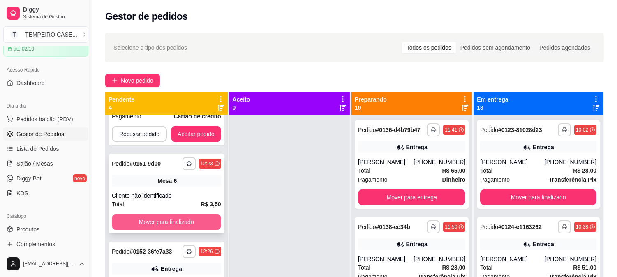
click at [159, 219] on button "Mover para finalizado" at bounding box center [166, 222] width 109 height 16
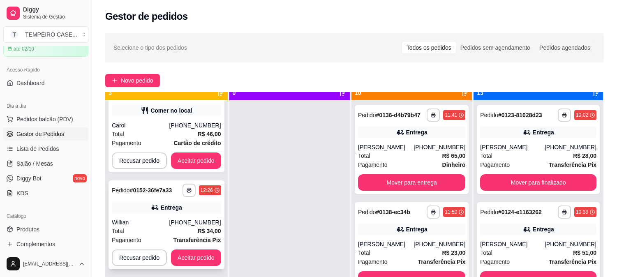
scroll to position [23, 0]
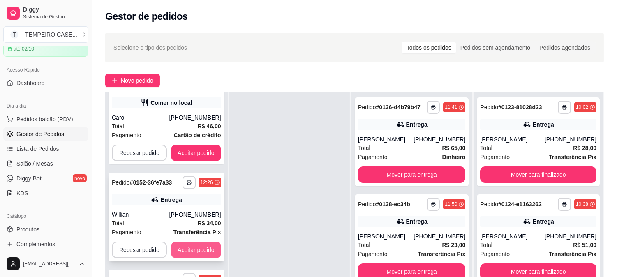
click at [186, 246] on button "Aceitar pedido" at bounding box center [196, 250] width 50 height 16
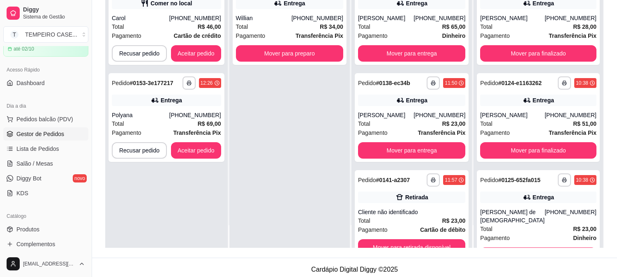
scroll to position [125, 0]
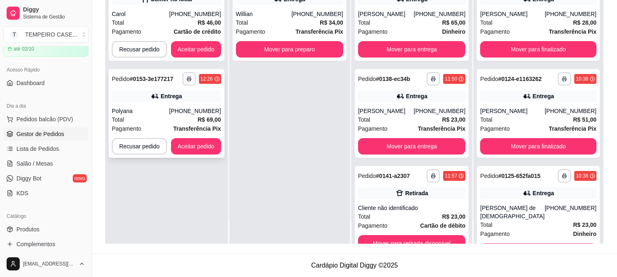
click at [169, 113] on div "Polyana" at bounding box center [141, 111] width 58 height 8
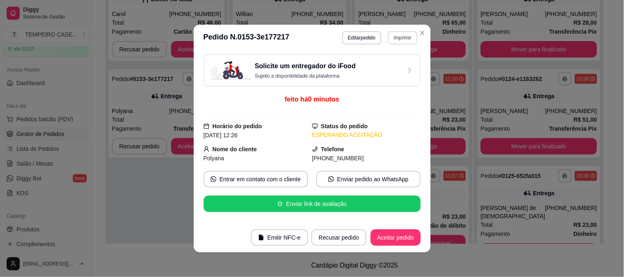
click at [398, 37] on button "Imprimir" at bounding box center [402, 37] width 29 height 13
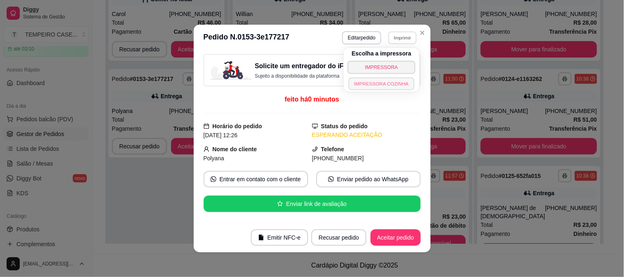
click at [358, 83] on button "IMPRESSORA COZINHA" at bounding box center [382, 83] width 66 height 13
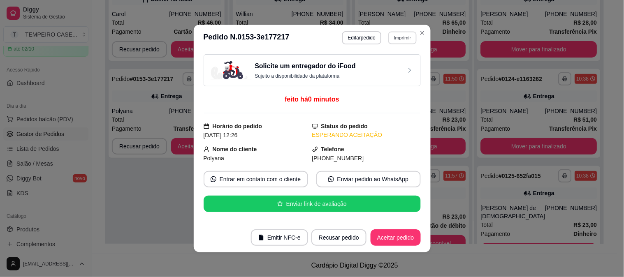
click at [391, 36] on button "Imprimir" at bounding box center [402, 37] width 28 height 13
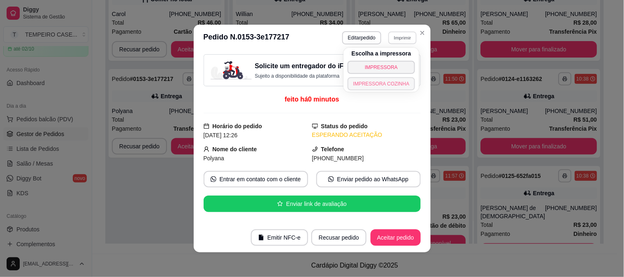
click at [359, 87] on button "IMPRESSORA COZINHA" at bounding box center [381, 83] width 68 height 13
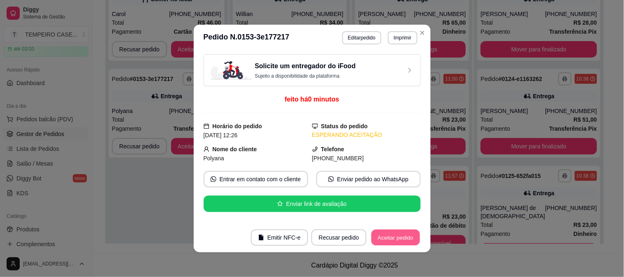
click at [385, 237] on button "Aceitar pedido" at bounding box center [395, 238] width 49 height 16
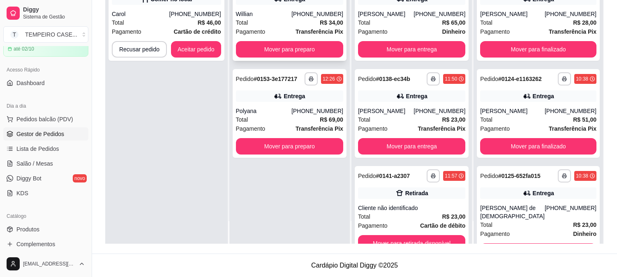
click at [292, 46] on button "Mover para preparo" at bounding box center [289, 49] width 107 height 16
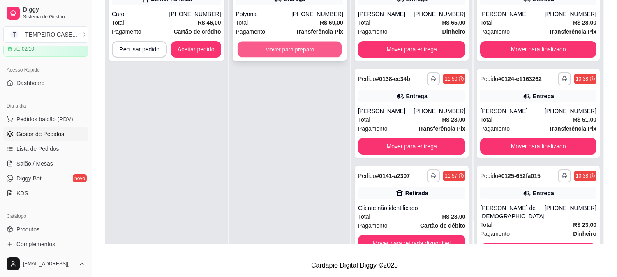
click at [284, 48] on button "Mover para preparo" at bounding box center [289, 50] width 104 height 16
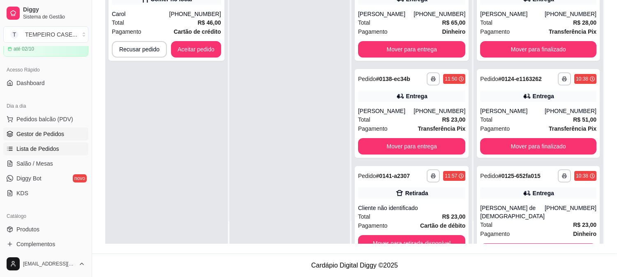
click at [31, 155] on link "Lista de Pedidos" at bounding box center [45, 148] width 85 height 13
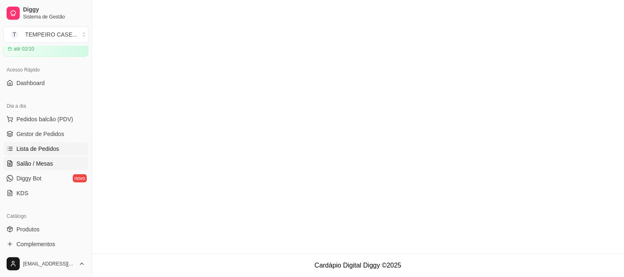
click at [31, 163] on span "Salão / Mesas" at bounding box center [34, 164] width 37 height 8
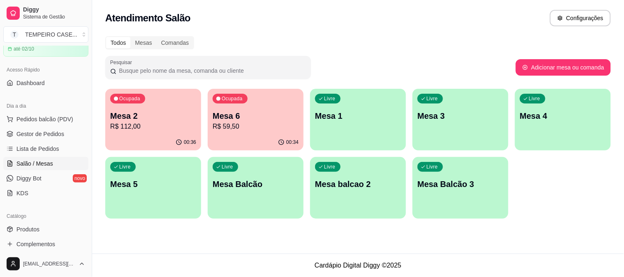
click at [165, 130] on p "R$ 112,00" at bounding box center [153, 127] width 86 height 10
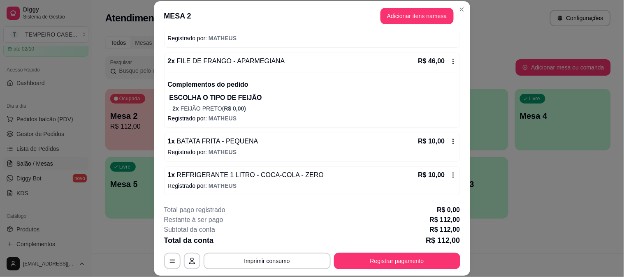
scroll to position [191, 0]
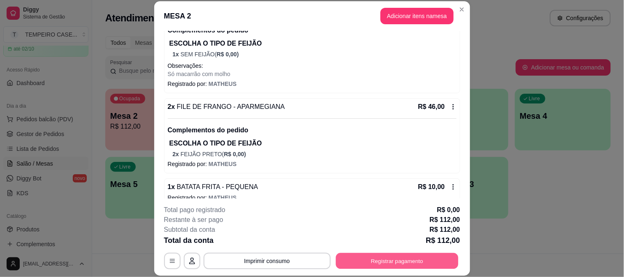
click at [406, 261] on button "Registrar pagamento" at bounding box center [396, 261] width 123 height 16
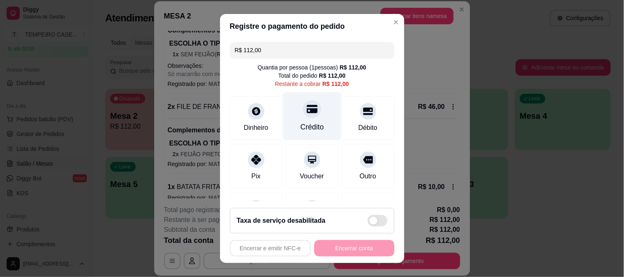
click at [307, 114] on icon at bounding box center [311, 109] width 11 height 11
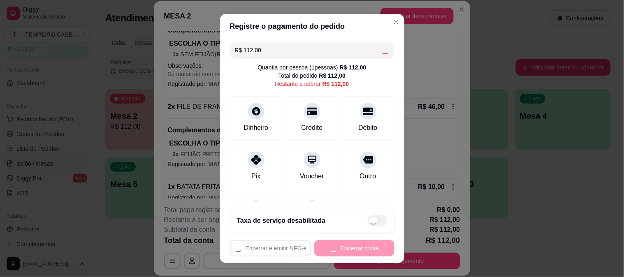
type input "R$ 0,00"
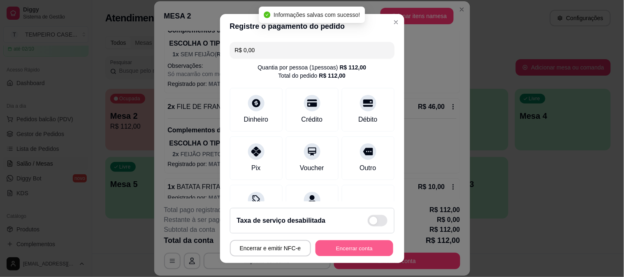
click at [350, 248] on button "Encerrar conta" at bounding box center [354, 249] width 78 height 16
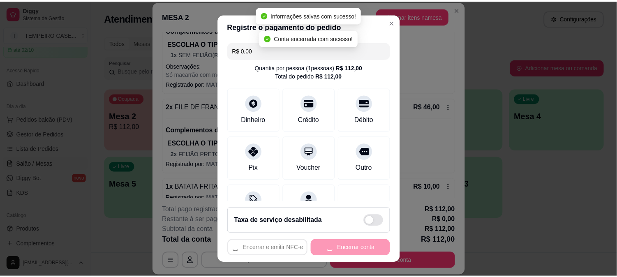
scroll to position [0, 0]
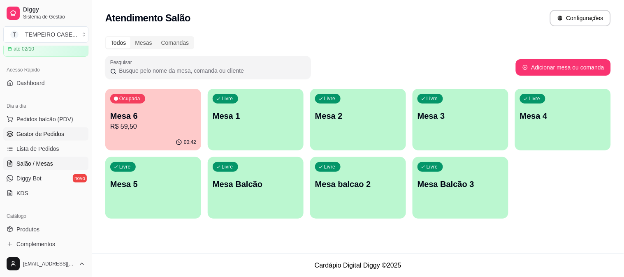
click at [48, 128] on link "Gestor de Pedidos" at bounding box center [45, 133] width 85 height 13
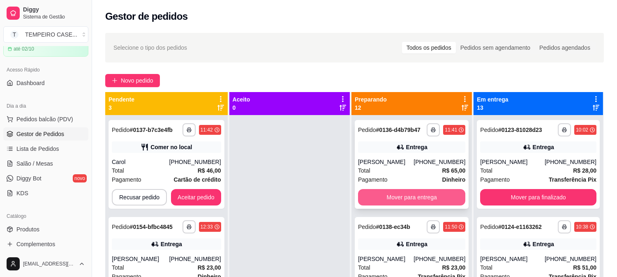
click at [388, 200] on button "Mover para entrega" at bounding box center [411, 197] width 107 height 16
click at [400, 202] on button "Mover para entrega" at bounding box center [411, 197] width 107 height 16
click at [408, 198] on button "Mover para retirada disponível" at bounding box center [411, 197] width 107 height 16
click at [438, 202] on button "Mover para entrega" at bounding box center [411, 197] width 107 height 16
click at [437, 200] on button "Mover para entrega" at bounding box center [411, 197] width 107 height 16
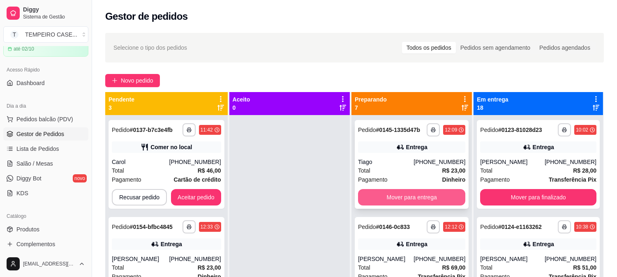
click at [434, 199] on button "Mover para entrega" at bounding box center [411, 197] width 107 height 16
click at [428, 199] on button "Mover para entrega" at bounding box center [411, 197] width 107 height 16
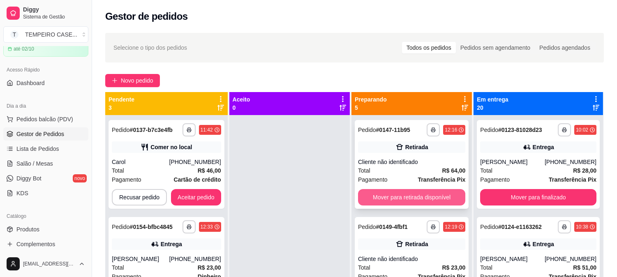
click at [410, 196] on button "Mover para retirada disponível" at bounding box center [411, 197] width 107 height 16
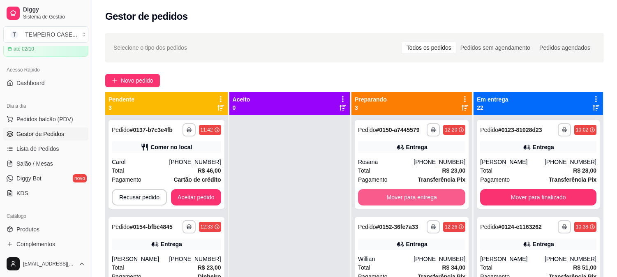
click at [410, 196] on button "Mover para entrega" at bounding box center [411, 197] width 107 height 16
click at [410, 195] on button "Mover para entrega" at bounding box center [411, 197] width 107 height 16
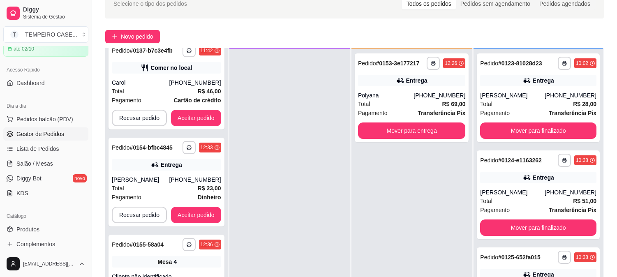
scroll to position [91, 0]
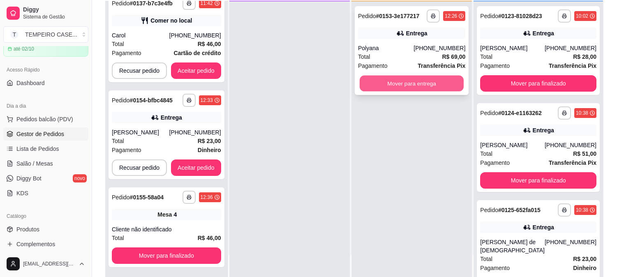
click at [435, 86] on button "Mover para entrega" at bounding box center [412, 84] width 104 height 16
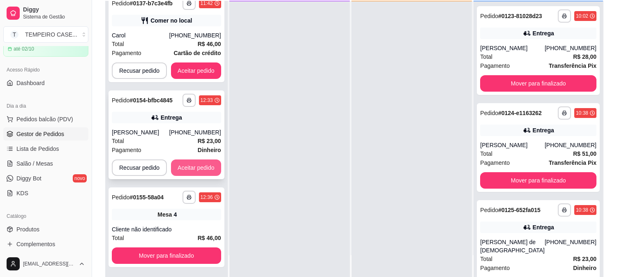
click at [199, 162] on button "Aceitar pedido" at bounding box center [196, 168] width 50 height 16
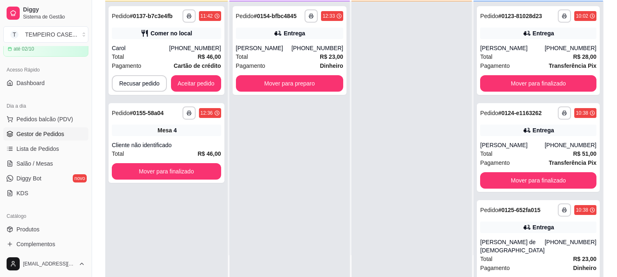
scroll to position [0, 0]
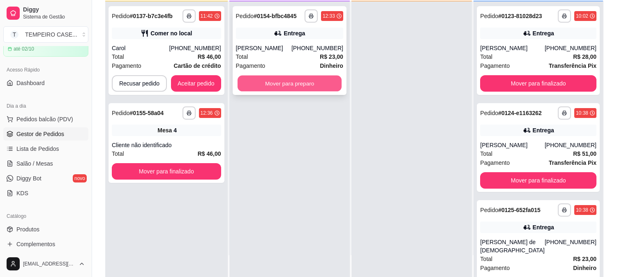
click at [319, 80] on button "Mover para preparo" at bounding box center [289, 84] width 104 height 16
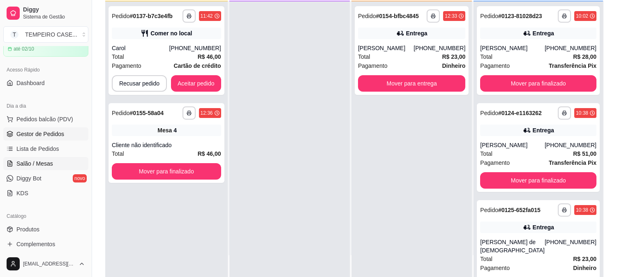
click at [29, 164] on span "Salão / Mesas" at bounding box center [34, 164] width 37 height 8
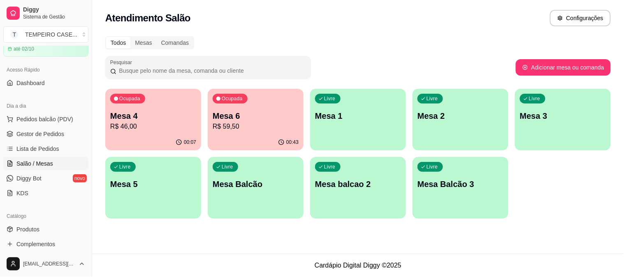
click at [234, 122] on p "R$ 59,50" at bounding box center [256, 127] width 86 height 10
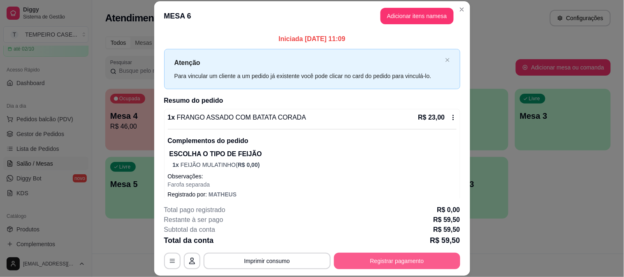
click at [389, 259] on button "Registrar pagamento" at bounding box center [397, 261] width 126 height 16
click at [256, 157] on icon at bounding box center [255, 157] width 11 height 11
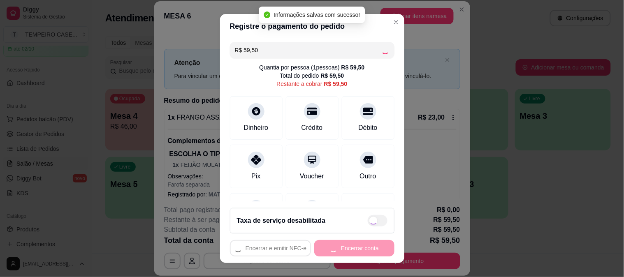
type input "R$ 0,00"
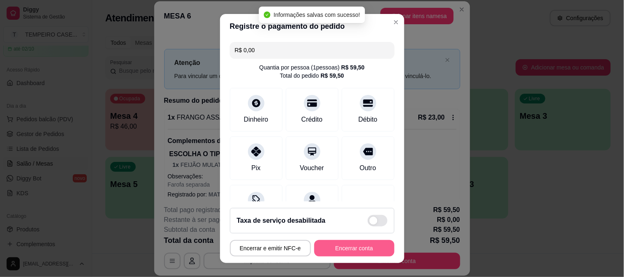
click at [331, 245] on button "Encerrar conta" at bounding box center [354, 248] width 80 height 16
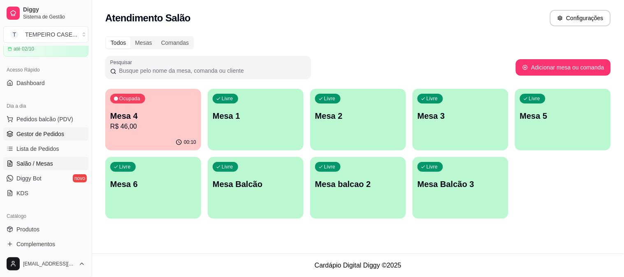
click at [35, 137] on span "Gestor de Pedidos" at bounding box center [40, 134] width 48 height 8
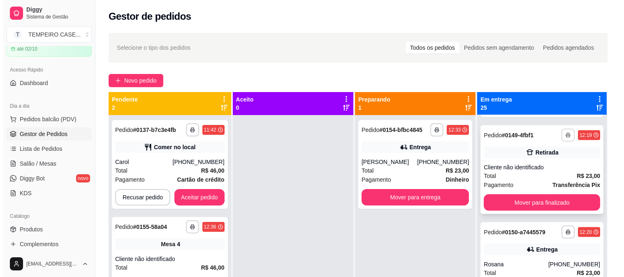
scroll to position [2156, 0]
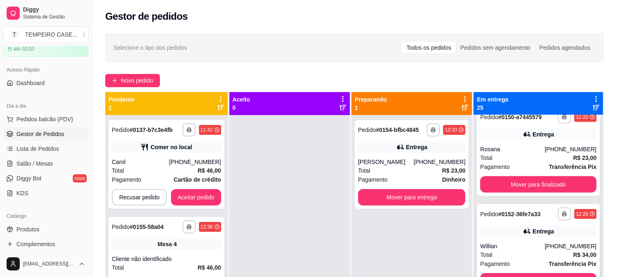
click at [528, 231] on div "**********" at bounding box center [538, 248] width 123 height 89
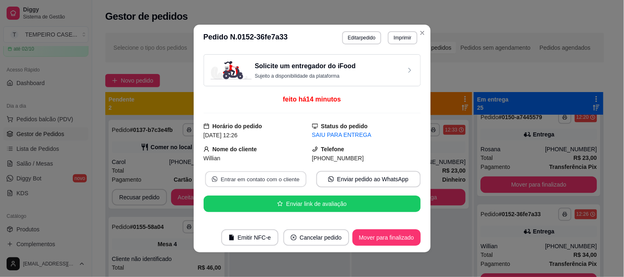
click at [256, 178] on button "Entrar em contato com o cliente" at bounding box center [255, 179] width 101 height 16
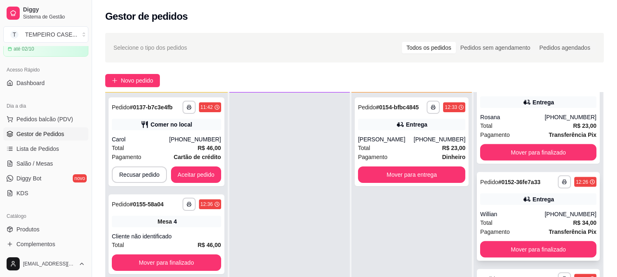
scroll to position [125, 0]
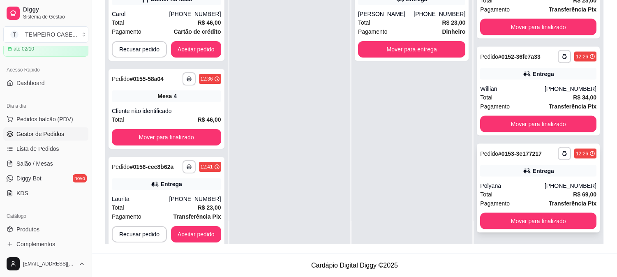
click at [529, 165] on div "Entrega" at bounding box center [538, 171] width 116 height 12
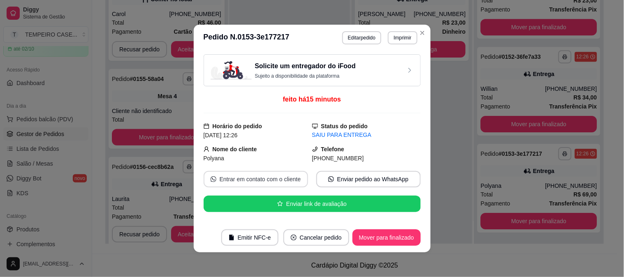
click at [276, 183] on button "Entrar em contato com o cliente" at bounding box center [256, 179] width 104 height 16
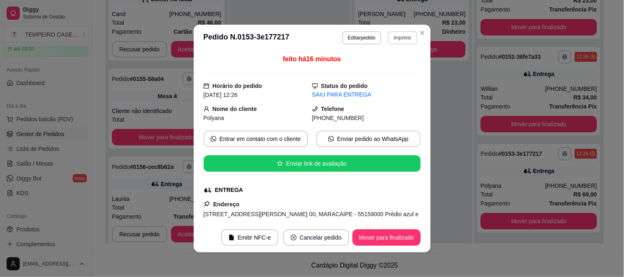
click at [413, 39] on button "Imprimir" at bounding box center [402, 37] width 29 height 13
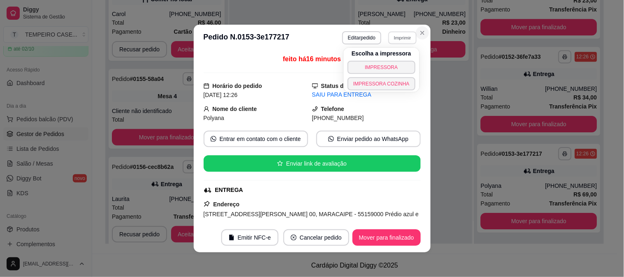
click at [419, 35] on icon "Close" at bounding box center [422, 33] width 7 height 7
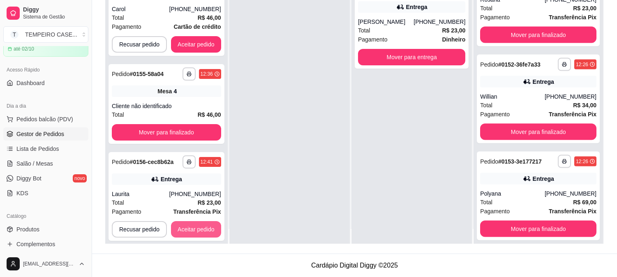
scroll to position [23, 0]
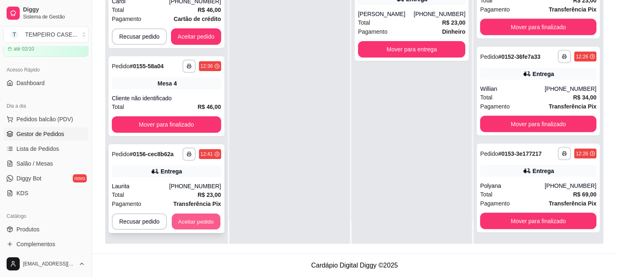
click at [183, 226] on button "Aceitar pedido" at bounding box center [196, 222] width 49 height 16
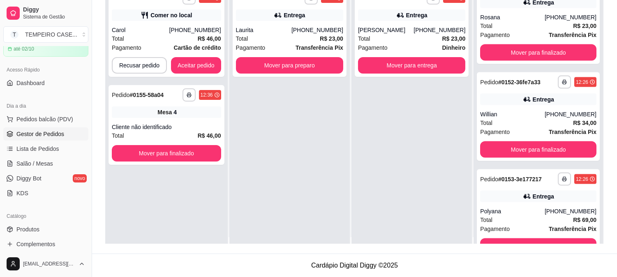
scroll to position [0, 0]
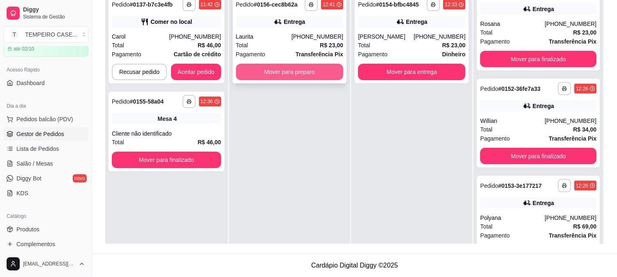
click at [312, 77] on button "Mover para preparo" at bounding box center [289, 72] width 107 height 16
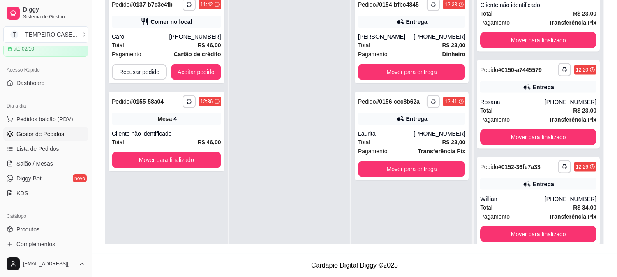
scroll to position [2064, 0]
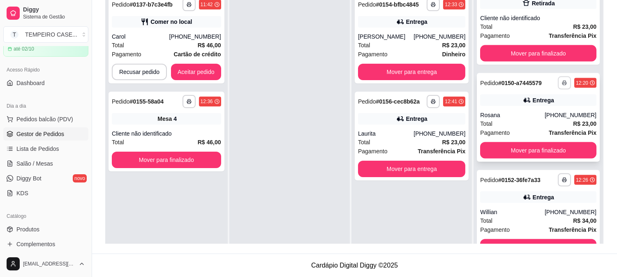
click at [558, 76] on button "button" at bounding box center [564, 82] width 13 height 13
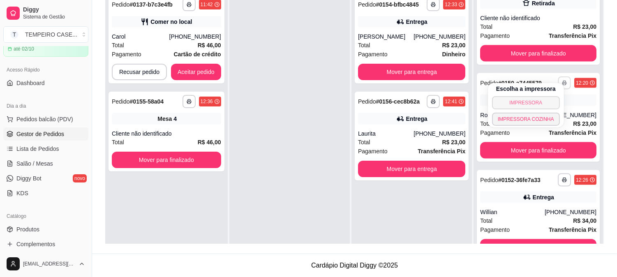
click at [525, 99] on button "IMPRESSORA" at bounding box center [526, 102] width 68 height 13
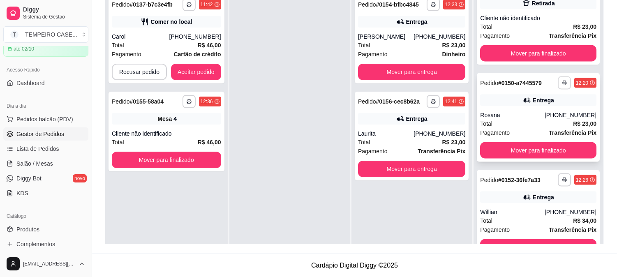
click at [558, 76] on button "button" at bounding box center [564, 82] width 13 height 13
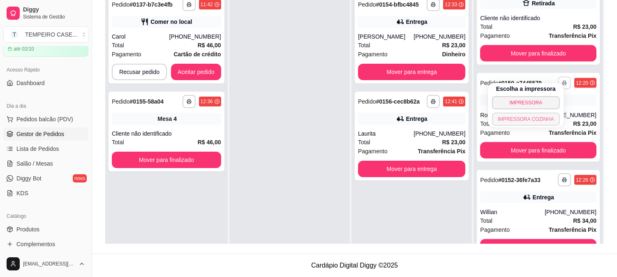
click at [538, 117] on button "IMPRESSORA COZINHA" at bounding box center [526, 119] width 68 height 13
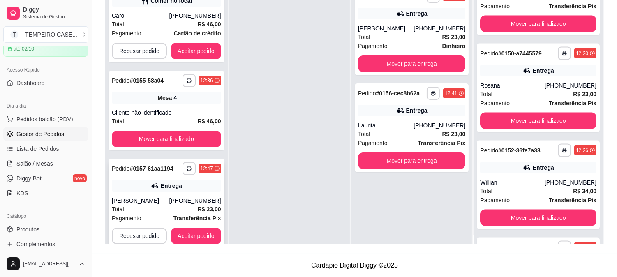
scroll to position [23, 0]
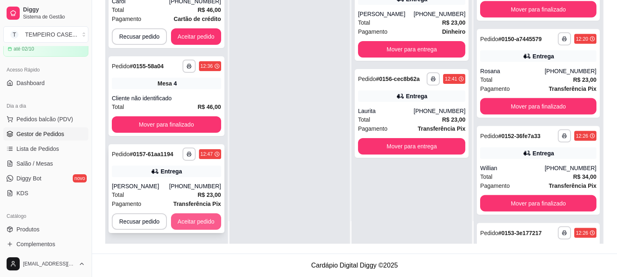
click at [190, 217] on button "Aceitar pedido" at bounding box center [196, 221] width 50 height 16
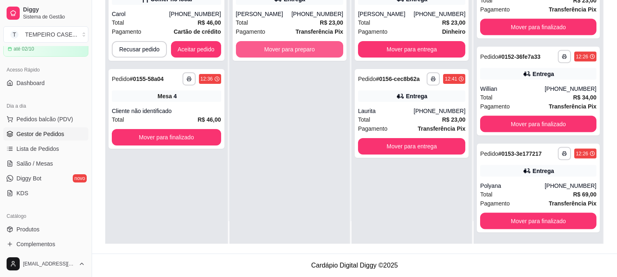
scroll to position [2064, 0]
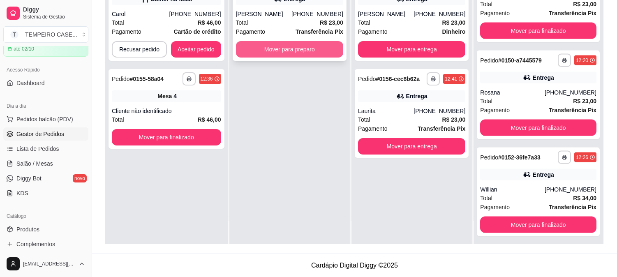
click at [303, 55] on button "Mover para preparo" at bounding box center [289, 49] width 107 height 16
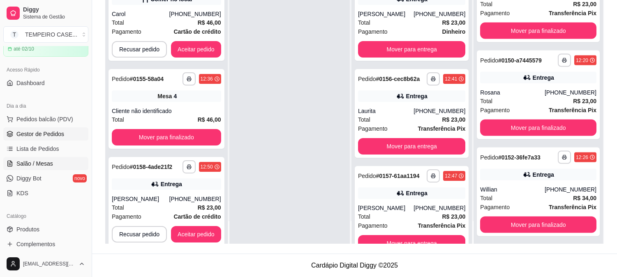
click at [22, 161] on span "Salão / Mesas" at bounding box center [34, 164] width 37 height 8
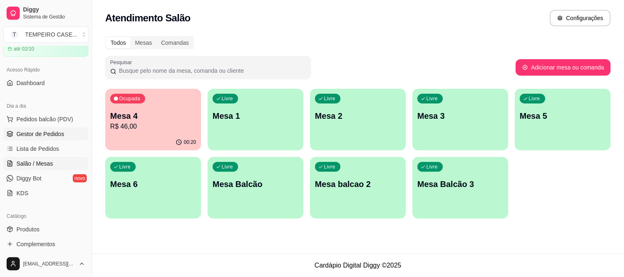
click at [42, 137] on span "Gestor de Pedidos" at bounding box center [40, 134] width 48 height 8
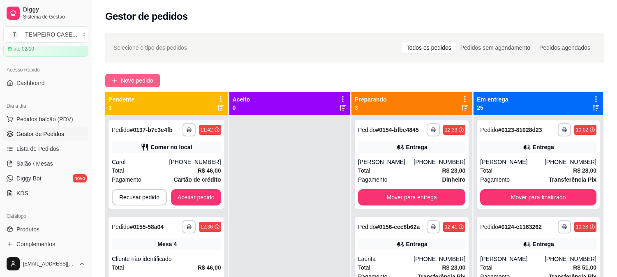
click at [155, 79] on button "Novo pedido" at bounding box center [132, 80] width 55 height 13
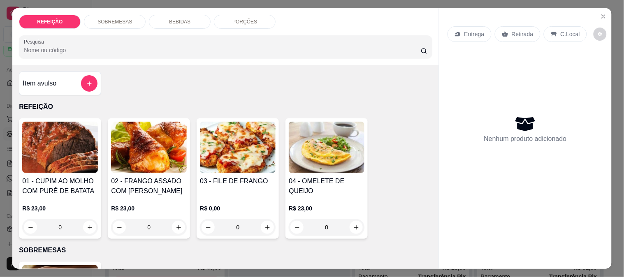
click at [162, 158] on img at bounding box center [149, 147] width 76 height 51
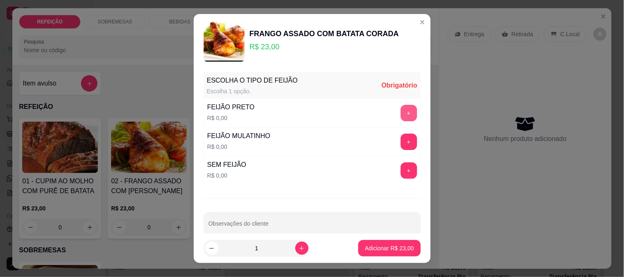
click at [400, 109] on button "+" at bounding box center [408, 113] width 16 height 16
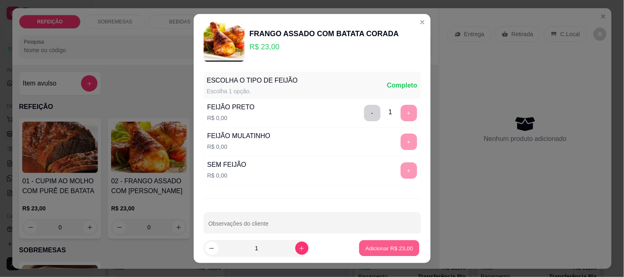
click at [373, 247] on p "Adicionar R$ 23,00" at bounding box center [390, 249] width 48 height 8
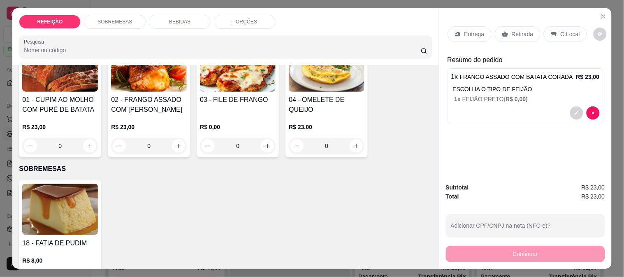
scroll to position [228, 0]
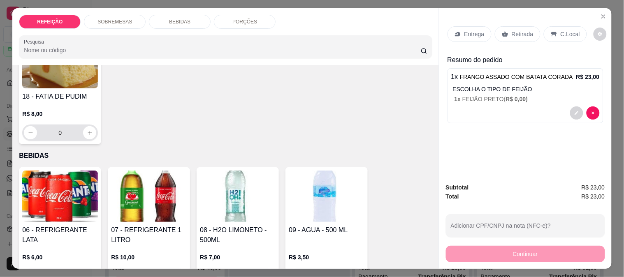
click at [62, 92] on h4 "18 - FATIA DE PUDIM" at bounding box center [60, 97] width 76 height 10
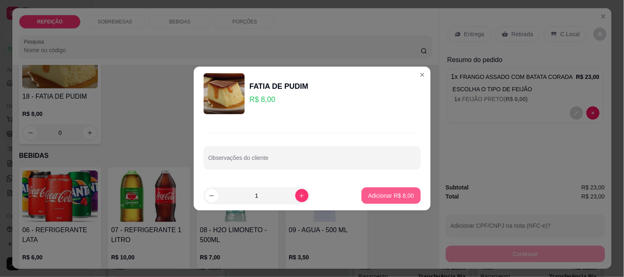
click at [385, 187] on footer "1 Adicionar R$ 8,00" at bounding box center [312, 196] width 237 height 30
click at [401, 194] on p "Adicionar R$ 8,00" at bounding box center [391, 196] width 46 height 8
type input "1"
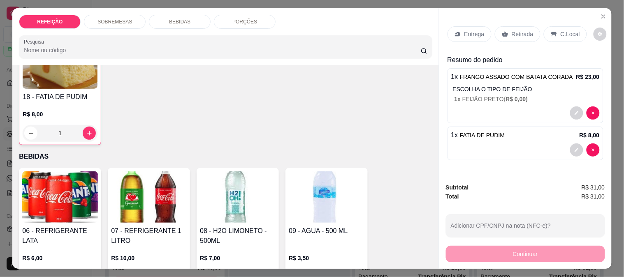
scroll to position [229, 0]
click at [518, 30] on p "Retirada" at bounding box center [522, 34] width 22 height 8
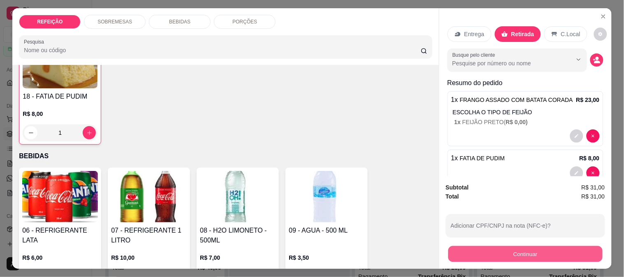
click at [503, 252] on button "Continuar" at bounding box center [525, 254] width 154 height 16
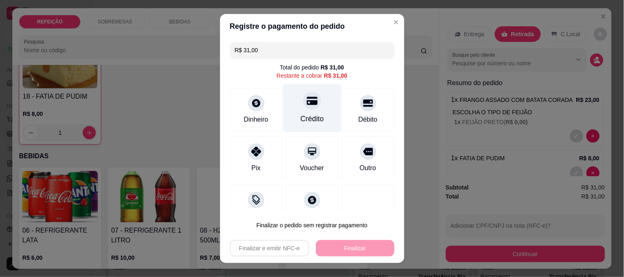
click at [314, 112] on div "Crédito" at bounding box center [312, 108] width 58 height 48
type input "R$ 0,00"
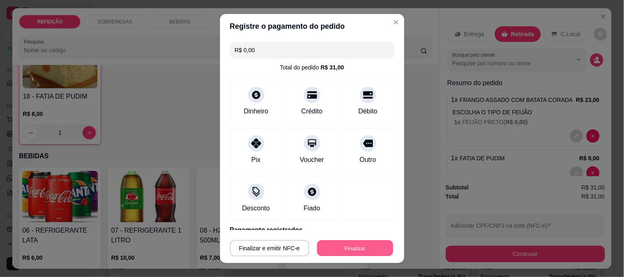
click at [354, 241] on button "Finalizar" at bounding box center [355, 249] width 76 height 16
type input "0"
type input "-R$ 31,00"
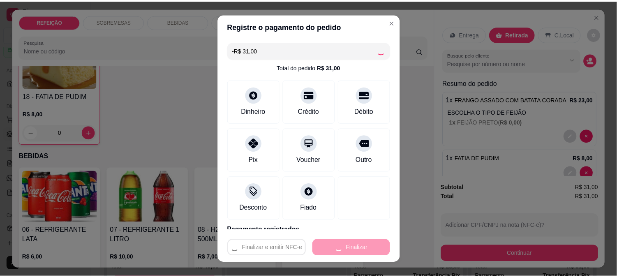
scroll to position [228, 0]
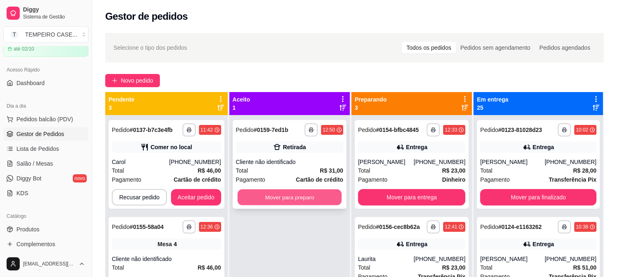
click at [334, 196] on button "Mover para preparo" at bounding box center [289, 198] width 104 height 16
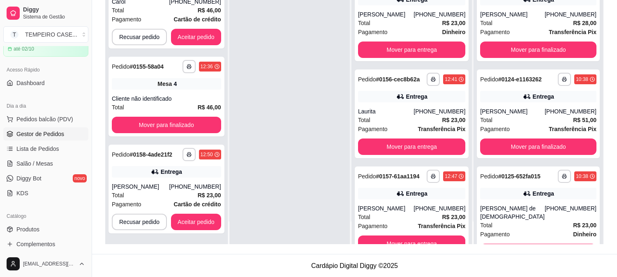
scroll to position [125, 0]
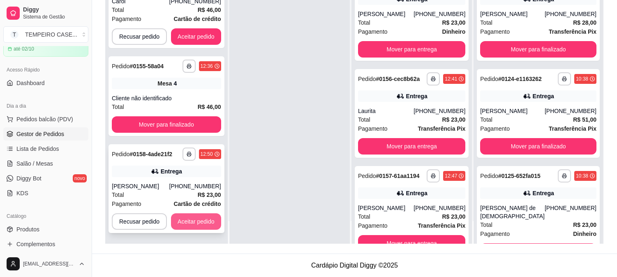
click at [190, 221] on button "Aceitar pedido" at bounding box center [196, 221] width 50 height 16
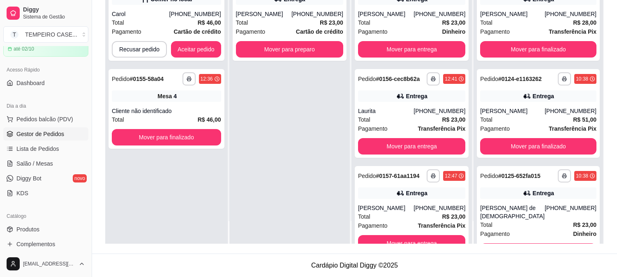
scroll to position [0, 0]
click at [311, 56] on button "Mover para preparo" at bounding box center [289, 49] width 107 height 16
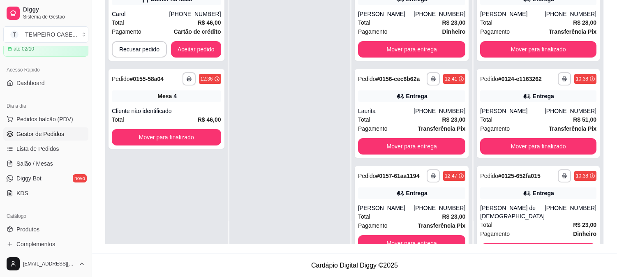
click at [287, 107] on div at bounding box center [289, 105] width 120 height 277
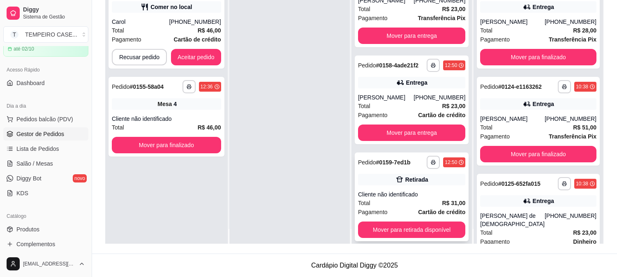
scroll to position [23, 0]
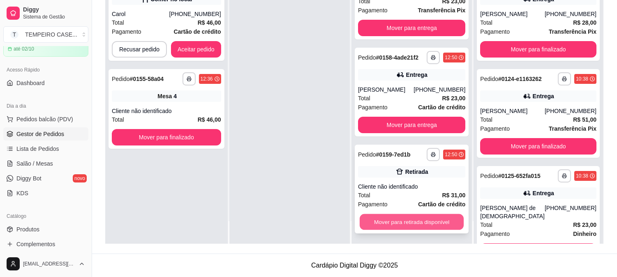
click at [409, 221] on button "Mover para retirada disponível" at bounding box center [412, 222] width 104 height 16
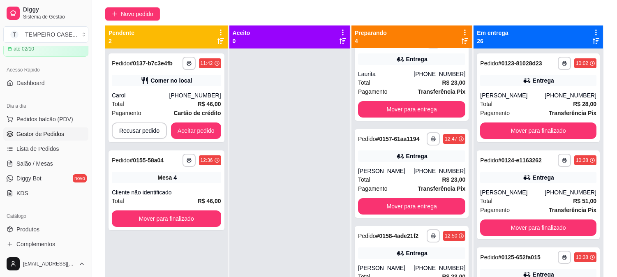
scroll to position [0, 0]
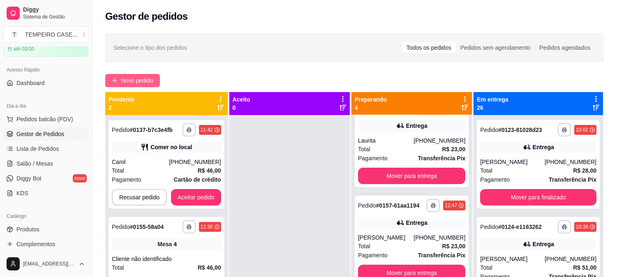
click at [127, 78] on span "Novo pedido" at bounding box center [137, 80] width 32 height 9
click at [35, 160] on span "Salão / Mesas" at bounding box center [34, 164] width 37 height 8
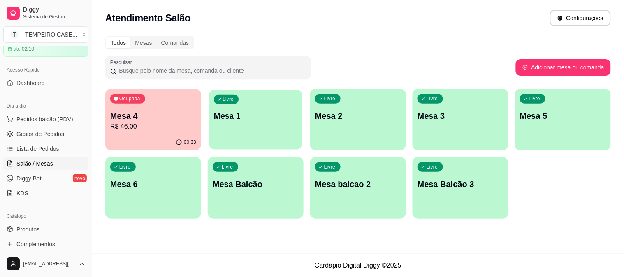
click at [271, 129] on div "Livre Mesa 1" at bounding box center [255, 115] width 93 height 50
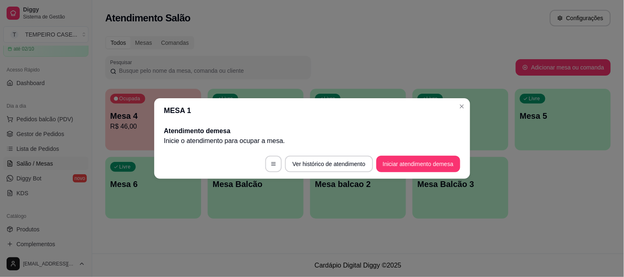
click at [398, 155] on footer "Ver histórico de atendimento Iniciar atendimento de mesa" at bounding box center [312, 164] width 316 height 30
click at [398, 161] on button "Iniciar atendimento de mesa" at bounding box center [418, 164] width 84 height 16
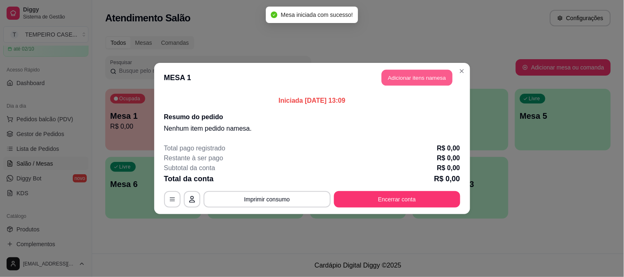
click at [405, 73] on button "Adicionar itens na mesa" at bounding box center [417, 78] width 71 height 16
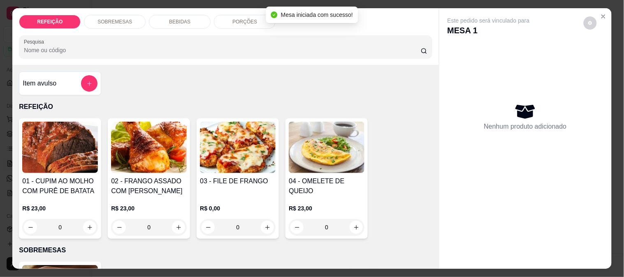
click at [75, 155] on img at bounding box center [60, 147] width 76 height 51
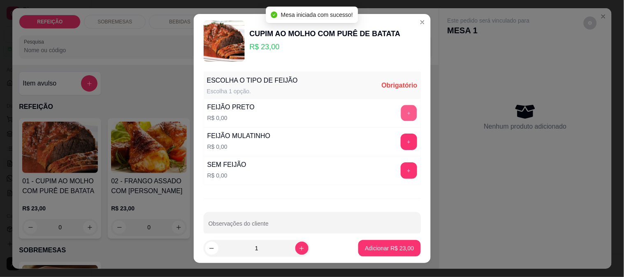
click at [400, 111] on button "+" at bounding box center [408, 113] width 16 height 16
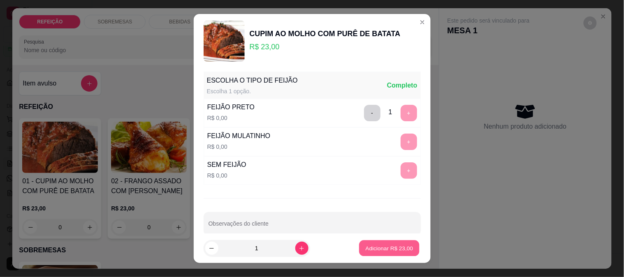
click at [373, 245] on p "Adicionar R$ 23,00" at bounding box center [390, 249] width 48 height 8
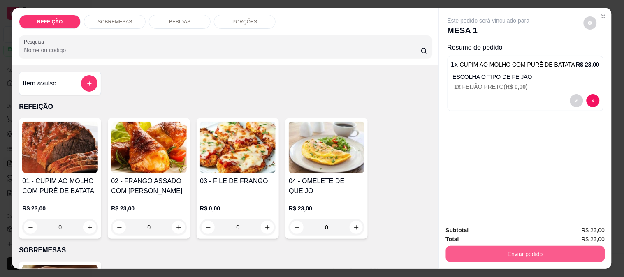
click at [527, 247] on button "Enviar pedido" at bounding box center [525, 254] width 159 height 16
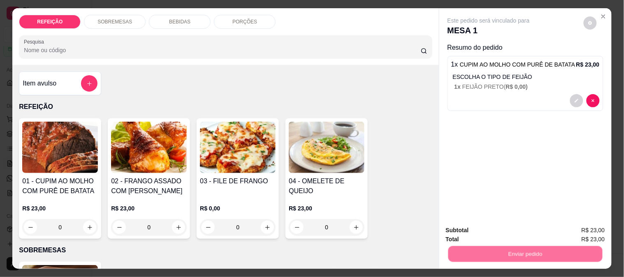
click at [580, 228] on button "Enviar pedido" at bounding box center [583, 231] width 46 height 16
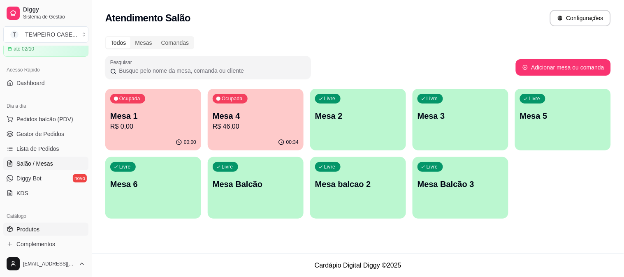
click at [25, 227] on span "Produtos" at bounding box center [27, 229] width 23 height 8
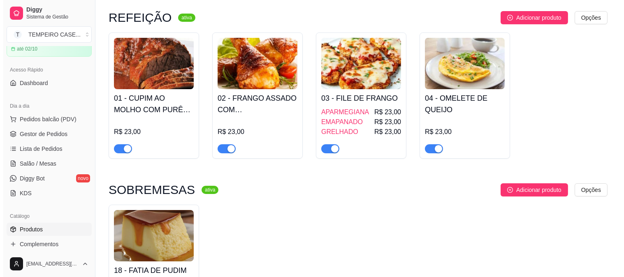
scroll to position [91, 0]
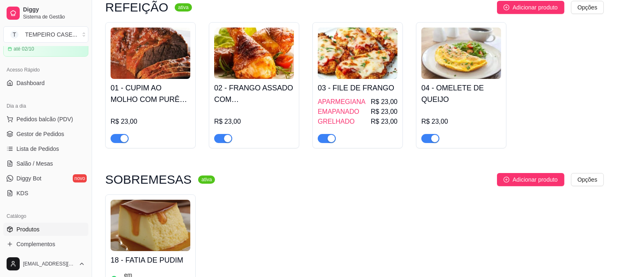
click at [354, 73] on img at bounding box center [358, 53] width 80 height 51
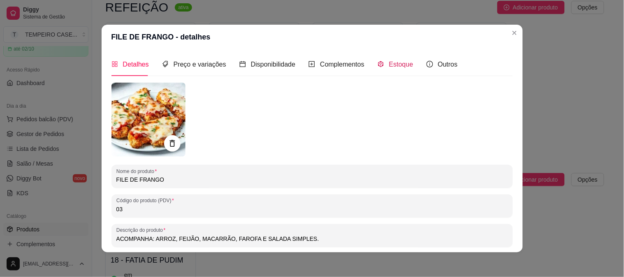
click at [382, 63] on div "Estoque" at bounding box center [395, 64] width 36 height 10
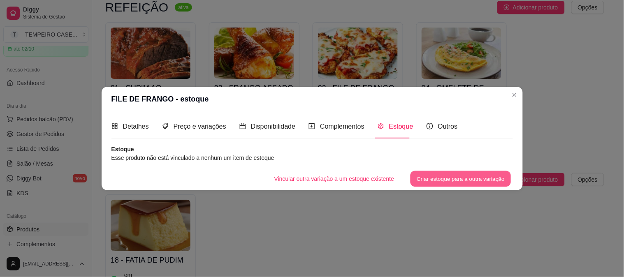
click at [437, 174] on button "Criar estoque para a outra variação" at bounding box center [460, 179] width 101 height 16
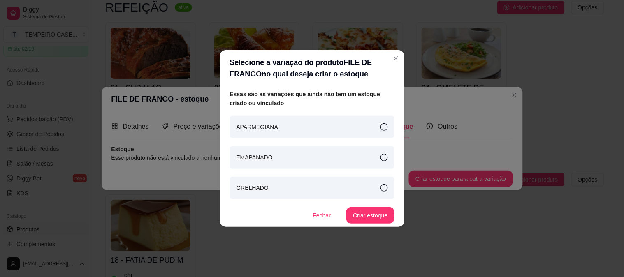
click at [385, 124] on icon at bounding box center [383, 126] width 7 height 7
click at [384, 216] on button "Criar estoque" at bounding box center [370, 215] width 48 height 16
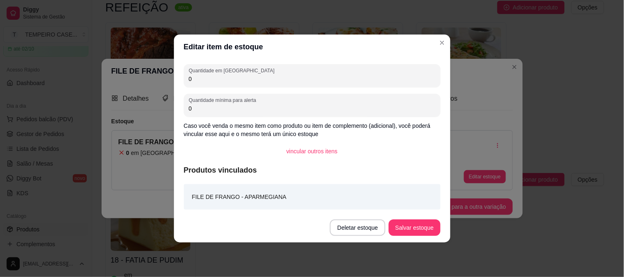
drag, startPoint x: 197, startPoint y: 74, endPoint x: 183, endPoint y: 74, distance: 13.2
click at [184, 74] on div "Quantidade em estoque 0" at bounding box center [312, 75] width 257 height 23
type input "7"
click at [398, 230] on button "Salvar estoque" at bounding box center [414, 228] width 51 height 16
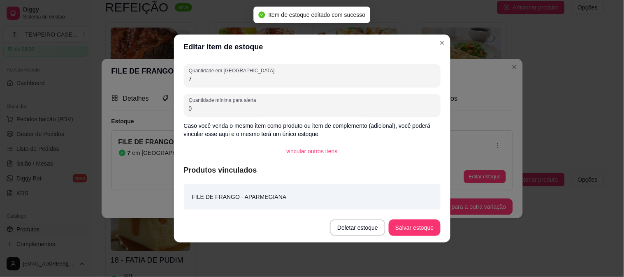
click at [445, 49] on header "Editar item de estoque" at bounding box center [312, 47] width 276 height 25
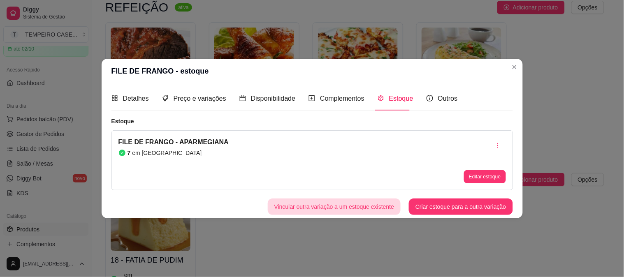
click at [318, 202] on button "Vincular outra variação a um estoque existente" at bounding box center [334, 207] width 133 height 16
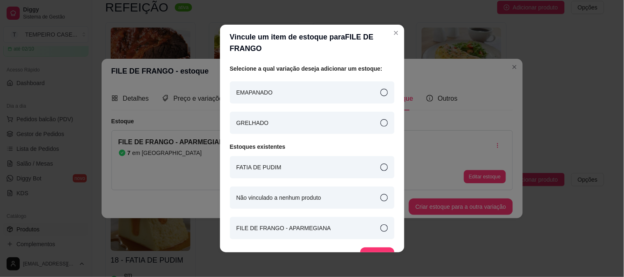
drag, startPoint x: 325, startPoint y: 99, endPoint x: 408, endPoint y: 205, distance: 134.7
click at [326, 99] on div "EMAPANADO" at bounding box center [312, 92] width 164 height 22
click at [362, 245] on div "Selecione a qual variação deseja adicionar um estoque: EMAPANADO GRELHADO Estoq…" at bounding box center [312, 164] width 164 height 200
click at [363, 245] on div "Selecione a qual variação deseja adicionar um estoque: EMAPANADO GRELHADO Estoq…" at bounding box center [312, 164] width 164 height 200
click at [361, 249] on button "Vincular" at bounding box center [377, 256] width 34 height 16
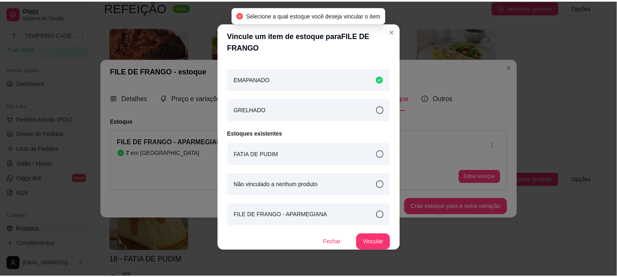
scroll to position [14, 0]
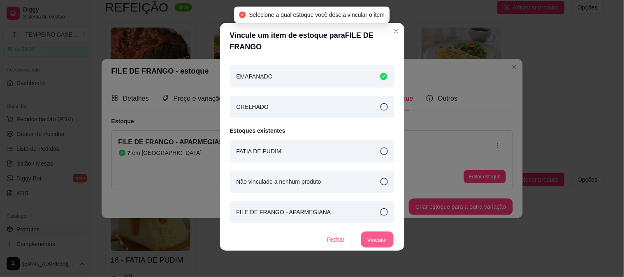
click at [379, 237] on button "Vincular" at bounding box center [377, 240] width 33 height 16
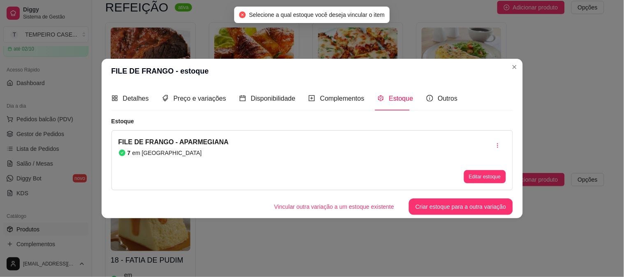
click at [464, 171] on div "Editar estoque" at bounding box center [485, 176] width 42 height 13
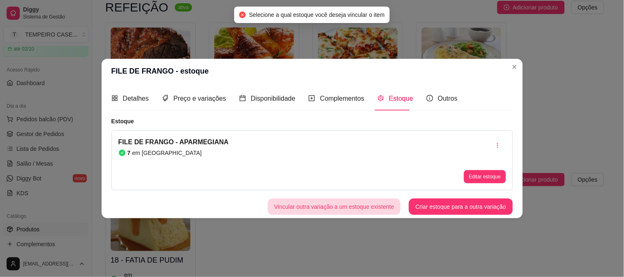
click at [298, 211] on button "Vincular outra variação a um estoque existente" at bounding box center [334, 207] width 133 height 16
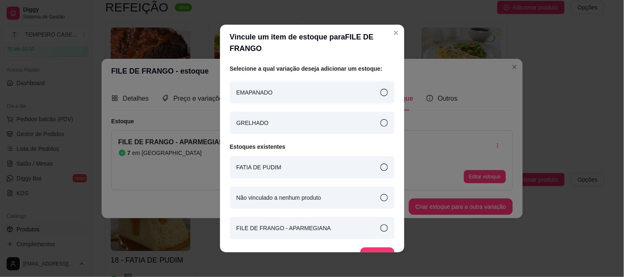
click at [380, 89] on icon at bounding box center [383, 92] width 7 height 7
click at [380, 227] on icon at bounding box center [383, 227] width 7 height 7
click at [361, 249] on button "Vincular" at bounding box center [377, 256] width 33 height 16
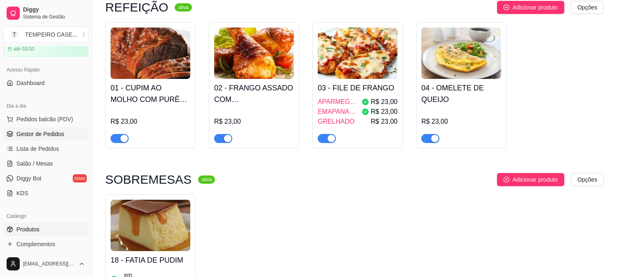
click at [53, 130] on span "Gestor de Pedidos" at bounding box center [40, 134] width 48 height 8
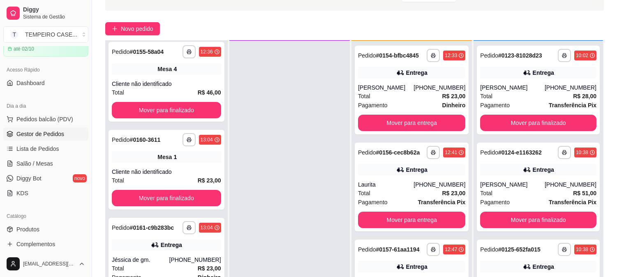
scroll to position [125, 0]
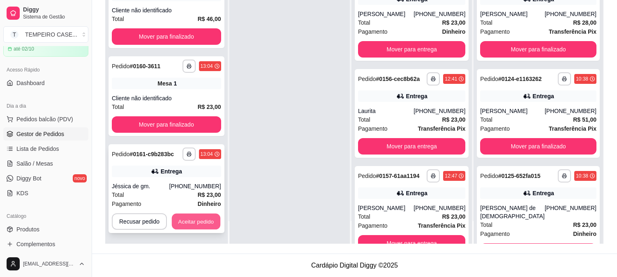
click at [198, 218] on button "Aceitar pedido" at bounding box center [196, 222] width 49 height 16
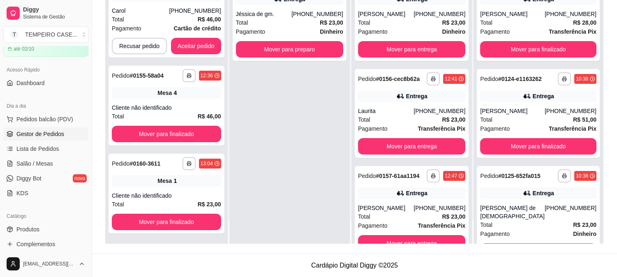
scroll to position [0, 0]
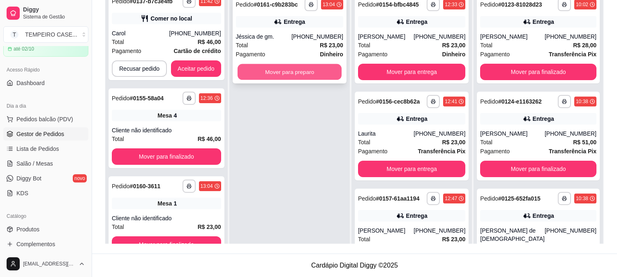
click at [298, 74] on button "Mover para preparo" at bounding box center [289, 72] width 104 height 16
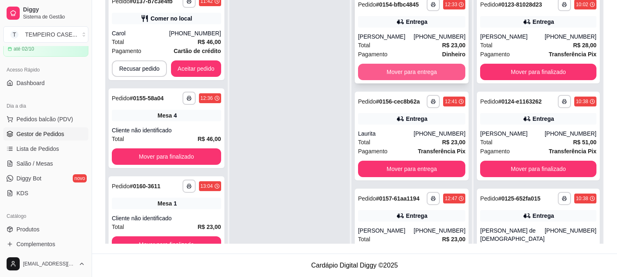
click at [424, 72] on button "Mover para entrega" at bounding box center [411, 72] width 107 height 16
click at [404, 72] on button "Mover para entrega" at bounding box center [411, 72] width 107 height 16
click at [407, 77] on button "Mover para entrega" at bounding box center [411, 72] width 107 height 16
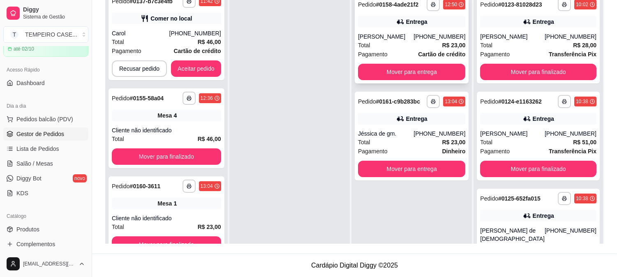
click at [403, 81] on div "**********" at bounding box center [412, 39] width 114 height 89
click at [426, 71] on button "Mover para entrega" at bounding box center [411, 72] width 107 height 16
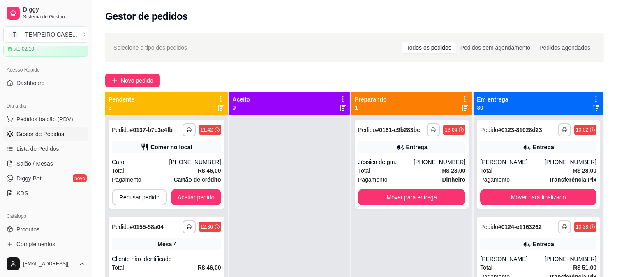
click at [141, 67] on div "**********" at bounding box center [354, 203] width 525 height 351
click at [138, 75] on button "Novo pedido" at bounding box center [132, 80] width 55 height 13
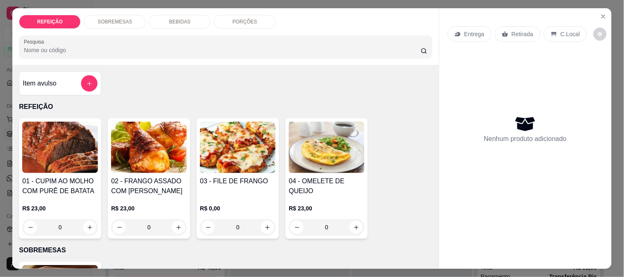
click at [163, 147] on img at bounding box center [149, 147] width 76 height 51
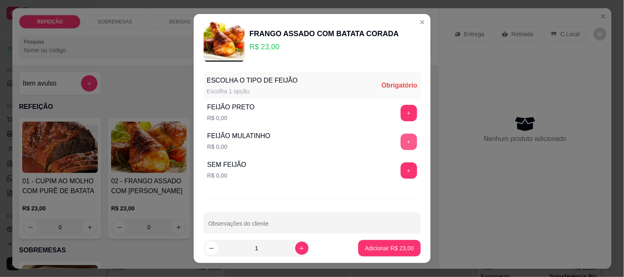
click at [400, 141] on button "+" at bounding box center [408, 142] width 16 height 16
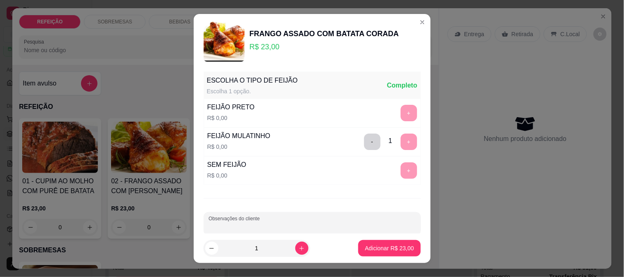
click at [312, 229] on input "Observações do cliente" at bounding box center [311, 227] width 207 height 8
type input "sem macarrão"
click at [371, 244] on button "Adicionar R$ 23,00" at bounding box center [389, 249] width 60 height 16
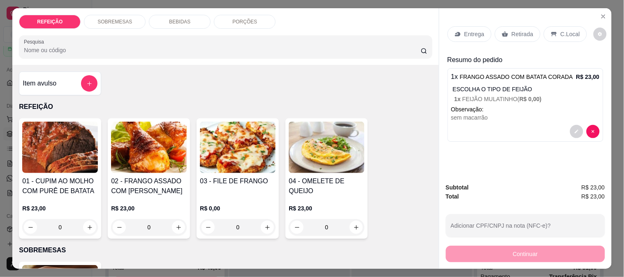
click at [506, 32] on div "Retirada" at bounding box center [518, 34] width 46 height 16
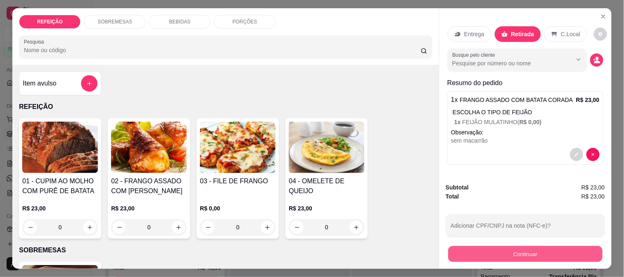
click at [496, 247] on button "Continuar" at bounding box center [525, 254] width 154 height 16
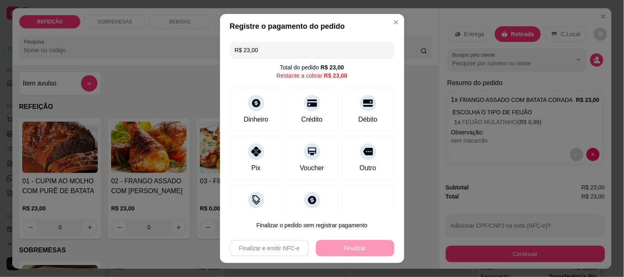
drag, startPoint x: 308, startPoint y: 177, endPoint x: 328, endPoint y: 187, distance: 23.2
click at [342, 187] on div at bounding box center [368, 207] width 53 height 44
click at [242, 162] on div "Pix" at bounding box center [256, 156] width 58 height 48
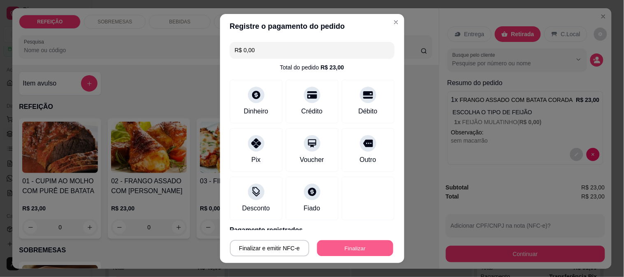
click at [355, 251] on button "Finalizar" at bounding box center [355, 249] width 76 height 16
type input "-R$ 23,00"
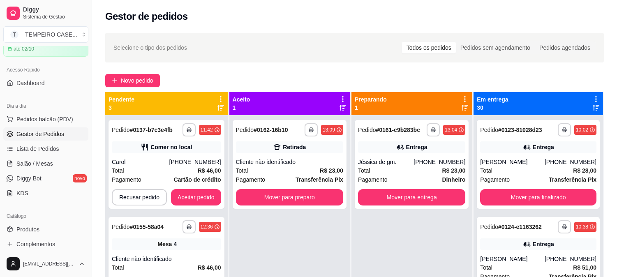
click at [355, 251] on div "**********" at bounding box center [412, 253] width 120 height 277
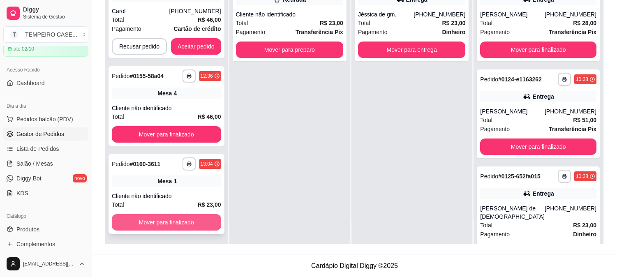
scroll to position [125, 0]
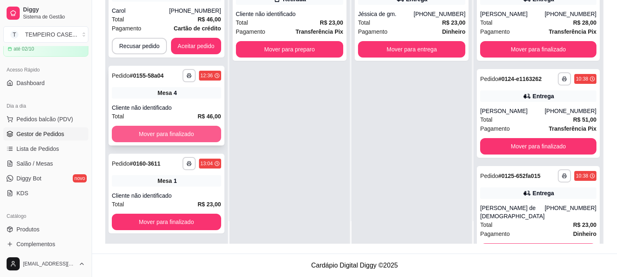
click at [178, 140] on button "Mover para finalizado" at bounding box center [166, 134] width 109 height 16
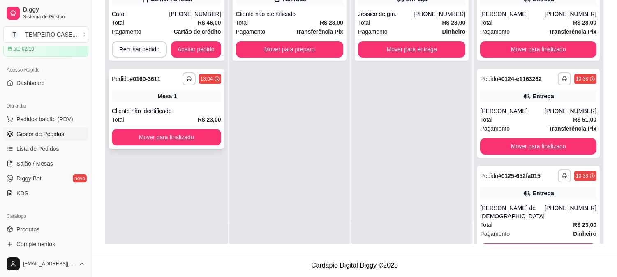
scroll to position [0, 0]
click at [182, 137] on button "Mover para finalizado" at bounding box center [166, 137] width 109 height 16
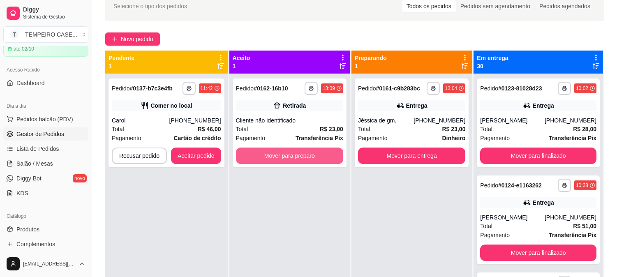
scroll to position [34, 0]
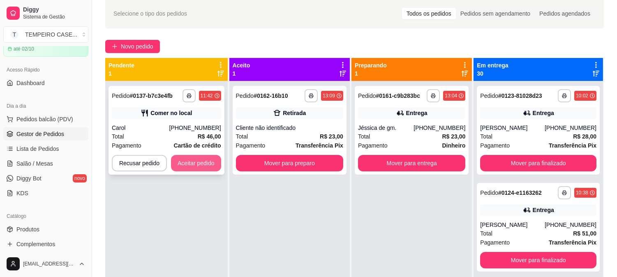
click at [192, 161] on button "Aceitar pedido" at bounding box center [196, 163] width 50 height 16
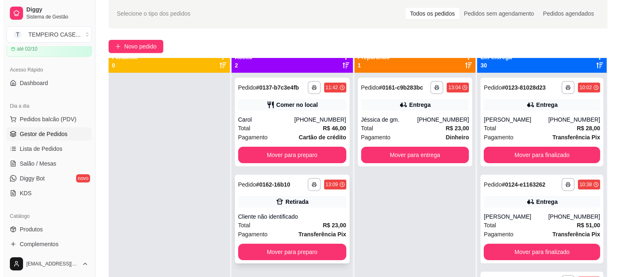
scroll to position [0, 0]
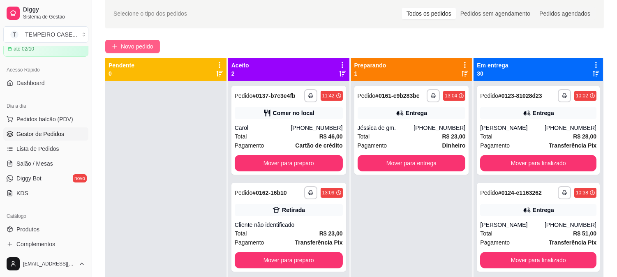
click at [130, 44] on span "Novo pedido" at bounding box center [137, 46] width 32 height 9
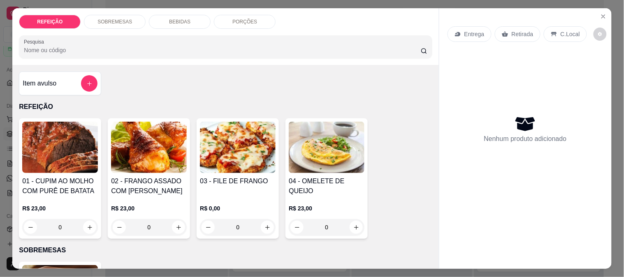
click at [229, 139] on img at bounding box center [238, 147] width 76 height 51
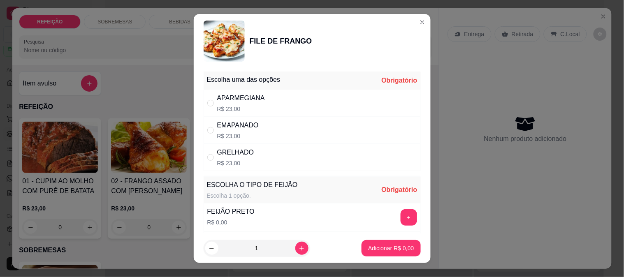
click at [246, 104] on div "APARMEGIANA R$ 23,00" at bounding box center [241, 103] width 48 height 20
radio input "true"
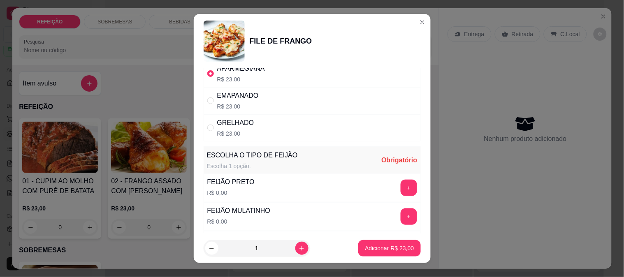
scroll to position [46, 0]
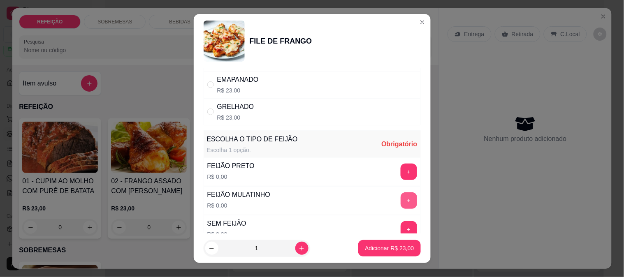
click at [400, 201] on button "+" at bounding box center [408, 200] width 16 height 16
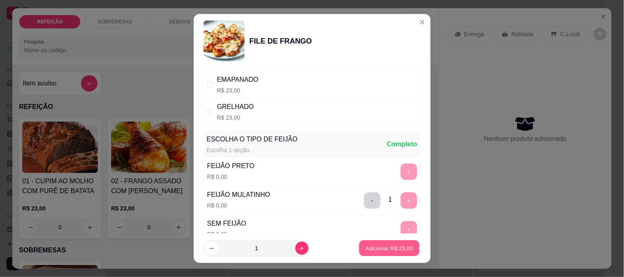
click at [380, 244] on button "Adicionar R$ 23,00" at bounding box center [389, 249] width 60 height 16
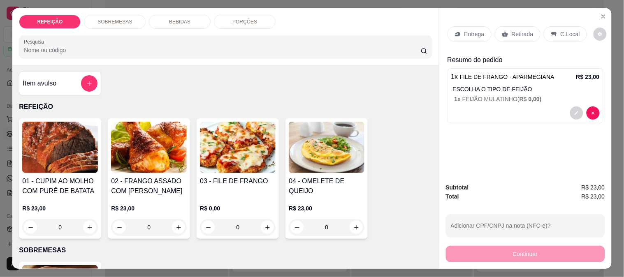
click at [477, 32] on p "Entrega" at bounding box center [474, 34] width 20 height 8
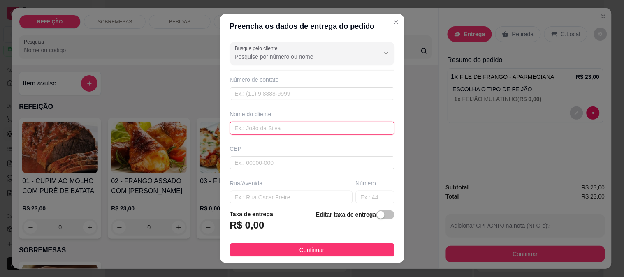
click at [256, 132] on input "text" at bounding box center [312, 128] width 164 height 13
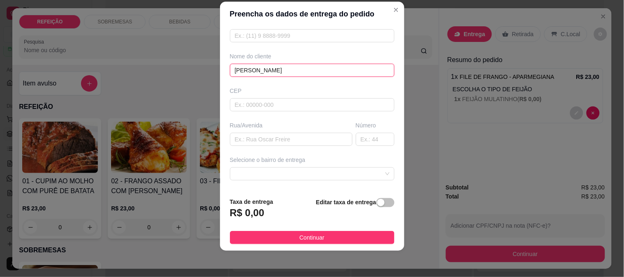
type input "[PERSON_NAME]"
click at [253, 148] on div "Busque pelo cliente Número de contato Nome do cliente [PERSON_NAME] Rua/[GEOGRA…" at bounding box center [312, 108] width 184 height 165
click at [259, 140] on input "text" at bounding box center [291, 139] width 123 height 13
click at [259, 177] on span at bounding box center [312, 174] width 155 height 12
type input "tramontina"
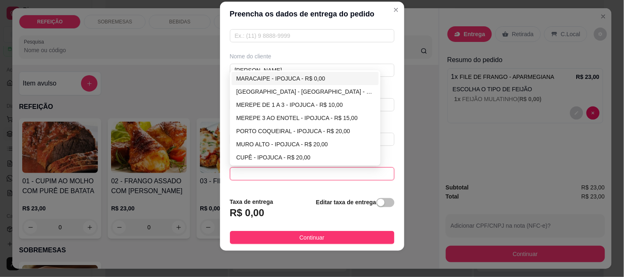
click at [282, 76] on div "MARACAIPE - IPOJUCA - R$ 0,00" at bounding box center [305, 78] width 138 height 9
type input "IPOJUCA"
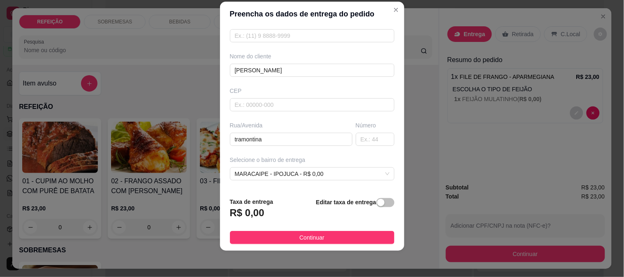
drag, startPoint x: 278, startPoint y: 153, endPoint x: 278, endPoint y: 148, distance: 4.2
click at [278, 148] on div "Busque pelo cliente Número de contato Nome do cliente [PERSON_NAME] Rua/Avenida…" at bounding box center [312, 108] width 184 height 165
click at [284, 139] on input "tramontina" at bounding box center [291, 139] width 123 height 13
type input "tramontina pontal"
click at [306, 232] on button "Continuar" at bounding box center [312, 237] width 164 height 13
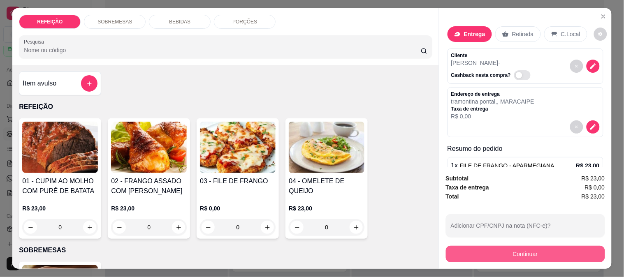
click at [493, 248] on button "Continuar" at bounding box center [525, 254] width 159 height 16
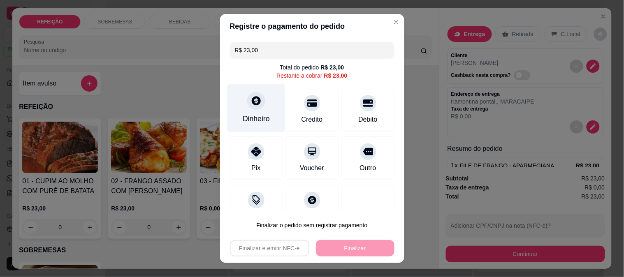
click at [248, 117] on div "Dinheiro" at bounding box center [256, 118] width 27 height 11
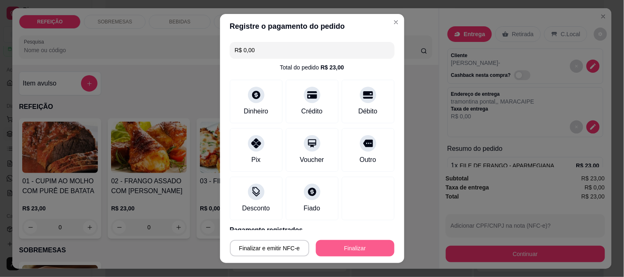
click at [354, 254] on button "Finalizar" at bounding box center [355, 248] width 79 height 16
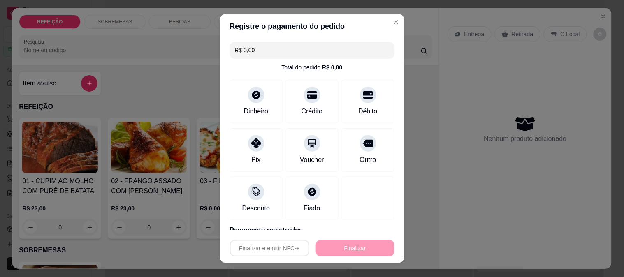
type input "-R$ 23,00"
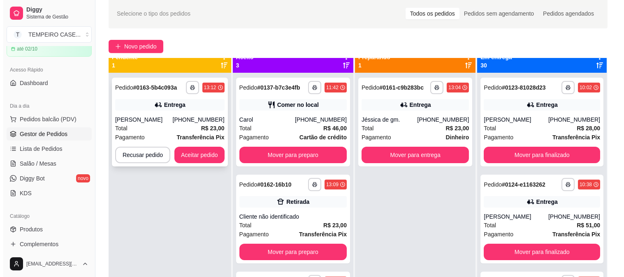
scroll to position [23, 0]
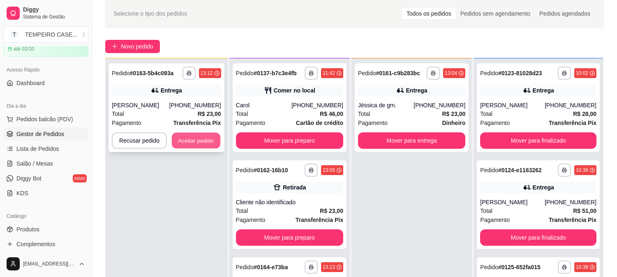
click at [192, 142] on button "Aceitar pedido" at bounding box center [196, 141] width 49 height 16
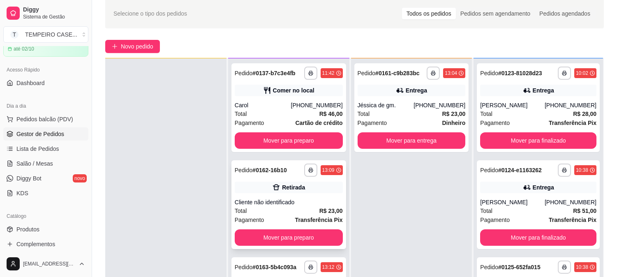
click at [282, 228] on div "**********" at bounding box center [288, 204] width 115 height 89
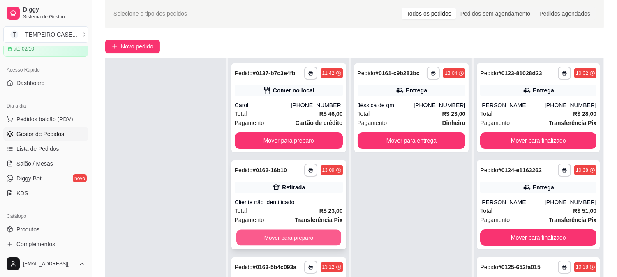
click at [306, 236] on button "Mover para preparo" at bounding box center [288, 238] width 105 height 16
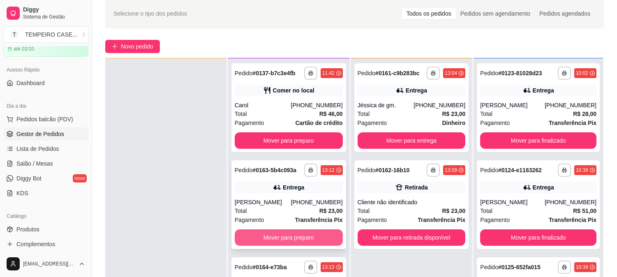
click at [310, 237] on button "Mover para preparo" at bounding box center [289, 237] width 108 height 16
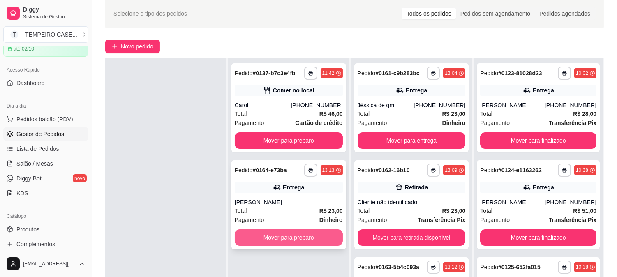
click at [313, 236] on button "Mover para preparo" at bounding box center [289, 237] width 108 height 16
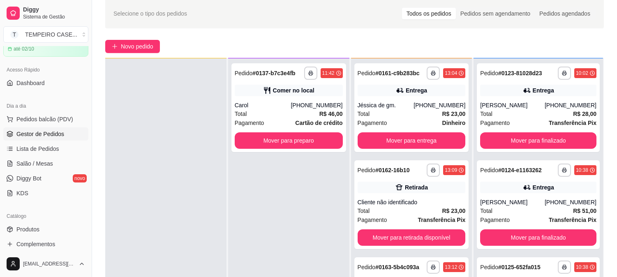
click at [314, 231] on div "**********" at bounding box center [288, 196] width 121 height 277
click at [117, 47] on icon "plus" at bounding box center [115, 47] width 6 height 6
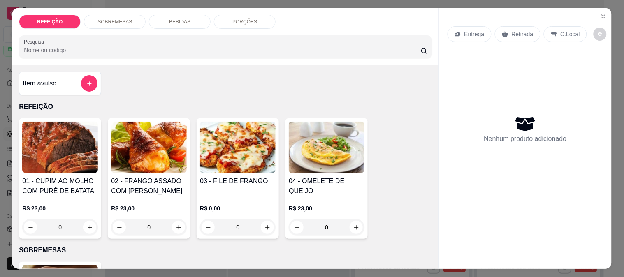
click at [164, 139] on img at bounding box center [149, 147] width 76 height 51
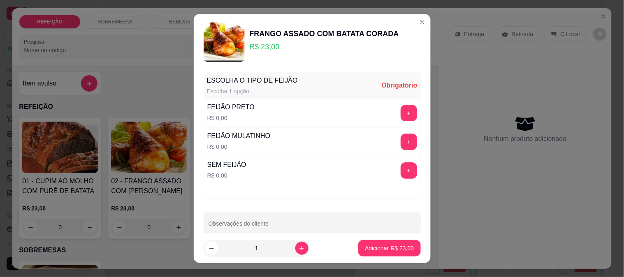
click at [397, 108] on div "+" at bounding box center [408, 113] width 23 height 16
click at [400, 109] on button "+" at bounding box center [408, 113] width 16 height 16
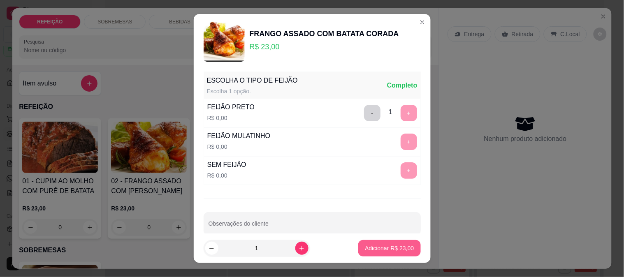
click at [365, 245] on p "Adicionar R$ 23,00" at bounding box center [389, 248] width 49 height 8
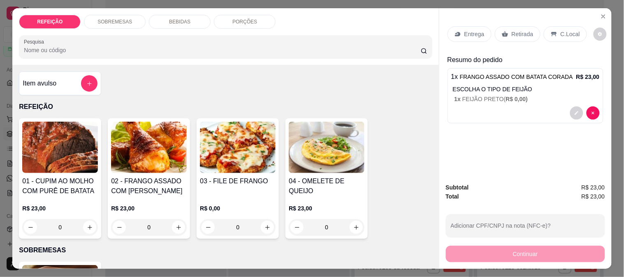
click at [507, 27] on div "Retirada" at bounding box center [518, 34] width 46 height 16
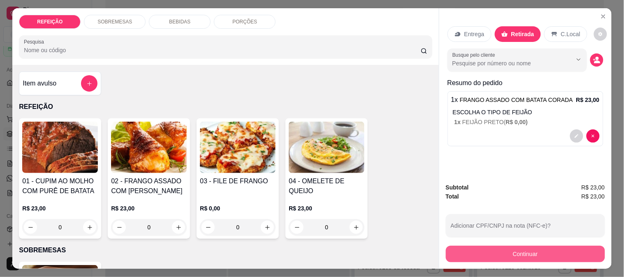
click at [486, 248] on button "Continuar" at bounding box center [525, 254] width 159 height 16
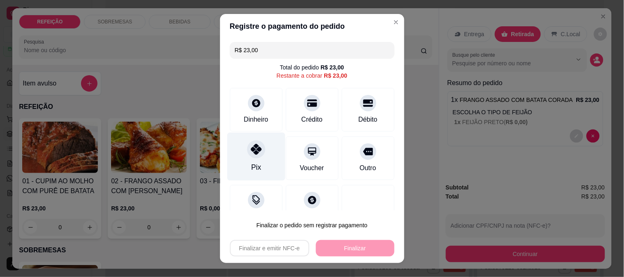
click at [244, 164] on div "Pix" at bounding box center [256, 156] width 58 height 48
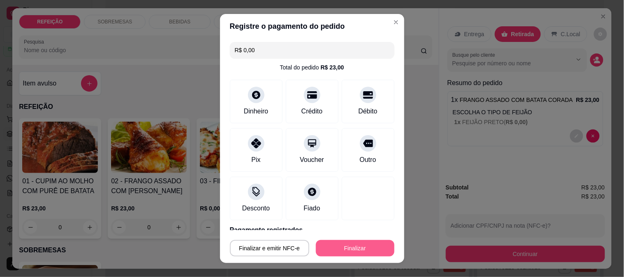
click at [327, 245] on button "Finalizar" at bounding box center [355, 248] width 79 height 16
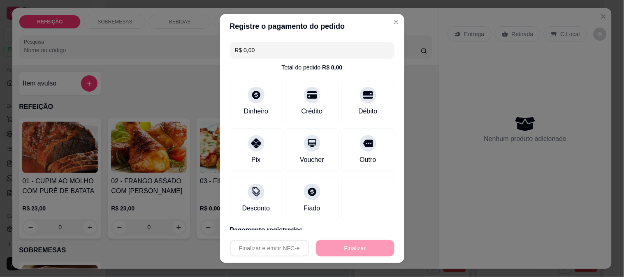
type input "-R$ 23,00"
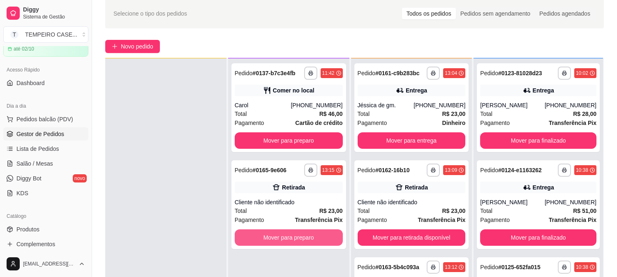
click at [327, 245] on div "Mover para preparo" at bounding box center [289, 237] width 108 height 16
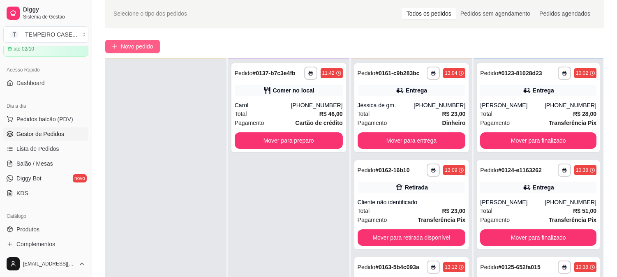
click at [123, 47] on span "Novo pedido" at bounding box center [137, 46] width 32 height 9
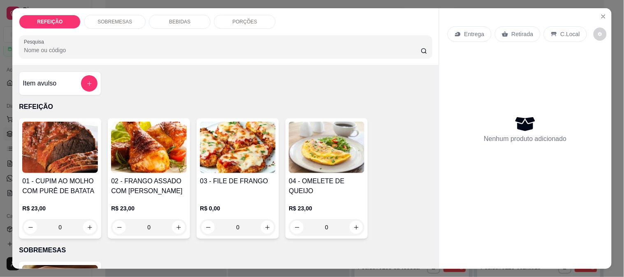
click at [185, 140] on div "02 - FRANGO ASSADO COM BATATA CORADA R$ 23,00 0" at bounding box center [149, 178] width 82 height 120
click at [229, 133] on img at bounding box center [238, 147] width 76 height 51
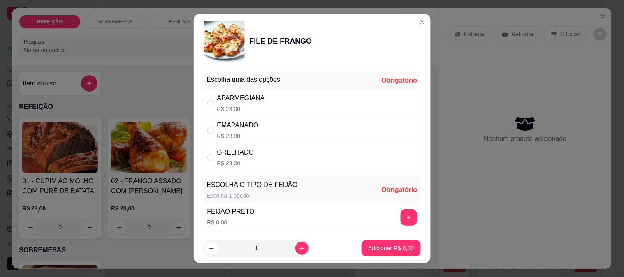
click at [293, 113] on div "APARMEGIANA R$ 23,00" at bounding box center [312, 103] width 217 height 27
radio input "true"
click at [400, 211] on button "+" at bounding box center [408, 217] width 16 height 16
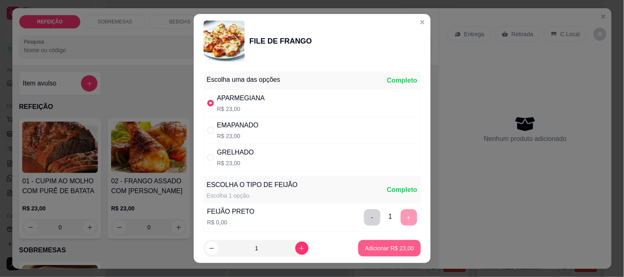
click at [372, 252] on p "Adicionar R$ 23,00" at bounding box center [389, 248] width 49 height 8
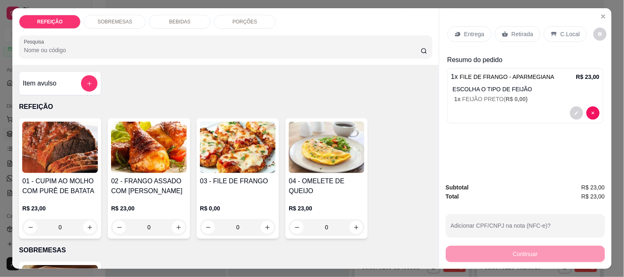
click at [531, 35] on div "Retirada" at bounding box center [518, 34] width 46 height 16
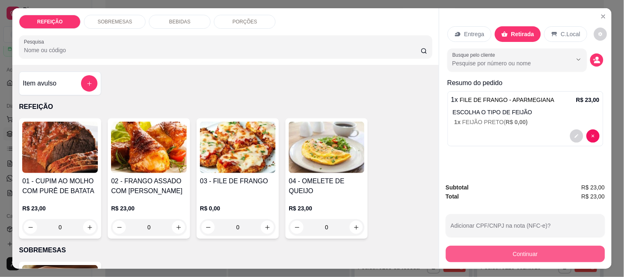
click at [465, 246] on button "Continuar" at bounding box center [525, 254] width 159 height 16
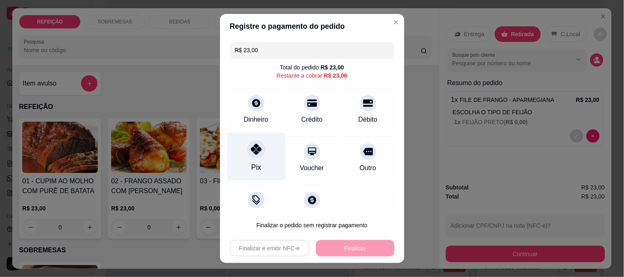
click at [234, 161] on div "Pix" at bounding box center [256, 156] width 58 height 48
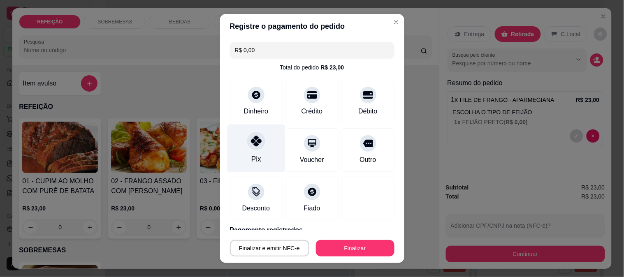
type input "R$ 0,00"
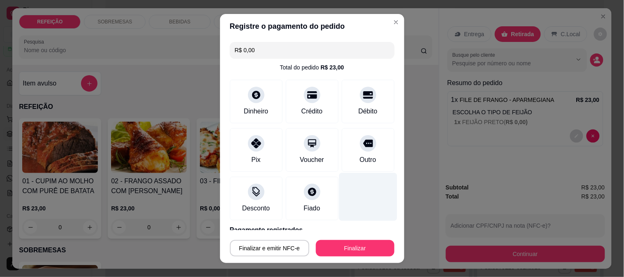
click at [371, 210] on div at bounding box center [368, 197] width 58 height 48
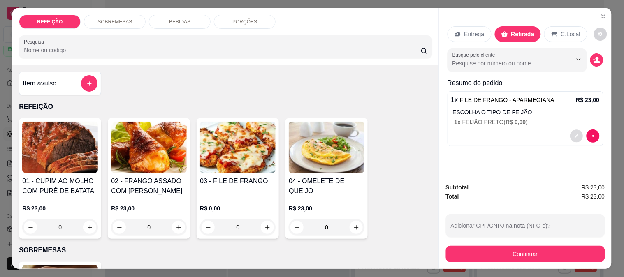
click at [574, 134] on icon "decrease-product-quantity" at bounding box center [576, 136] width 5 height 5
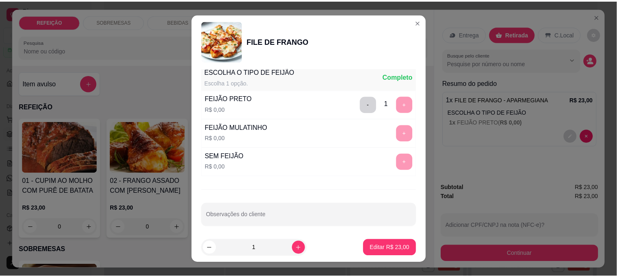
scroll to position [118, 0]
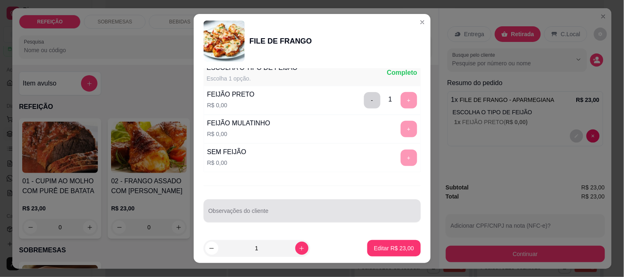
click at [262, 212] on input "Observações do cliente" at bounding box center [311, 214] width 207 height 8
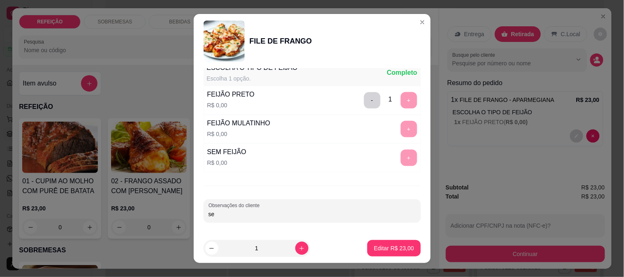
type input "s"
type input "trocar macarrão e salada por purê"
click at [376, 242] on button "Editar R$ 23,00" at bounding box center [393, 248] width 53 height 16
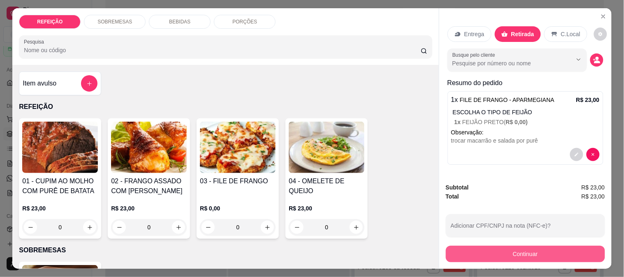
click at [474, 246] on button "Continuar" at bounding box center [525, 254] width 159 height 16
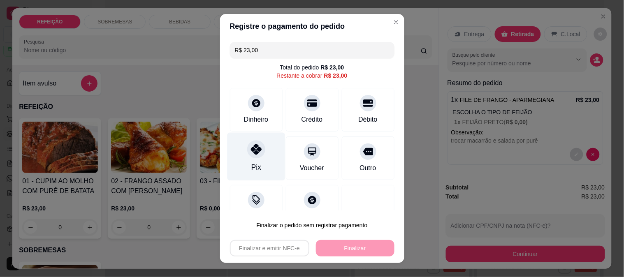
click at [232, 158] on div "Pix" at bounding box center [256, 156] width 58 height 48
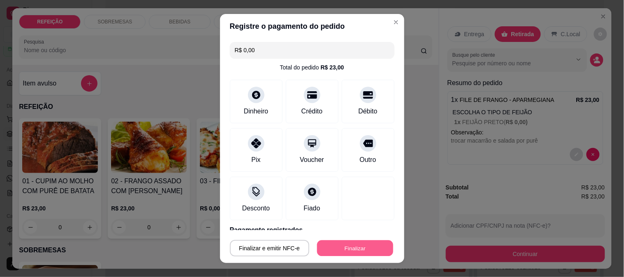
click at [363, 245] on button "Finalizar" at bounding box center [355, 249] width 76 height 16
type input "-R$ 23,00"
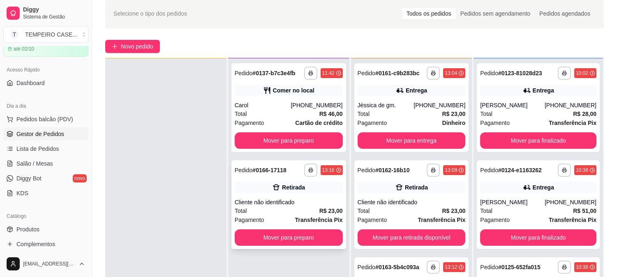
click at [295, 241] on button "Mover para preparo" at bounding box center [289, 237] width 108 height 16
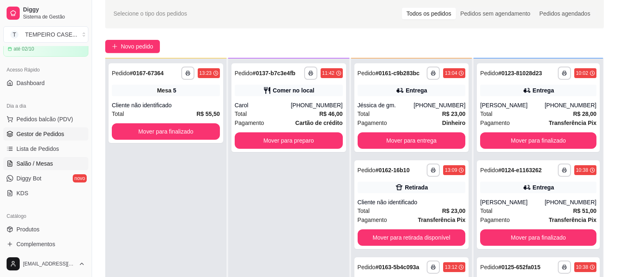
click at [45, 164] on span "Salão / Mesas" at bounding box center [34, 164] width 37 height 8
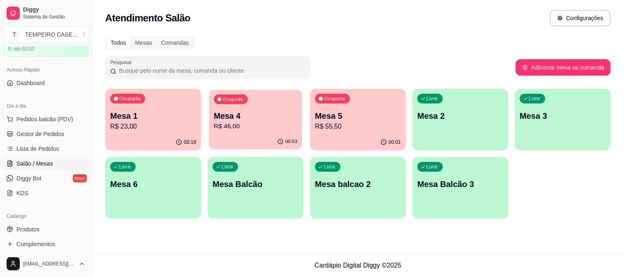
click at [270, 125] on p "R$ 46,00" at bounding box center [255, 126] width 83 height 9
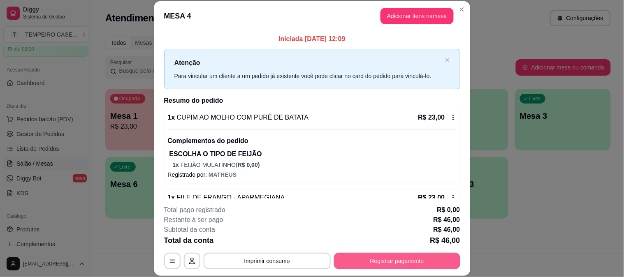
click at [374, 263] on button "Registrar pagamento" at bounding box center [397, 261] width 126 height 16
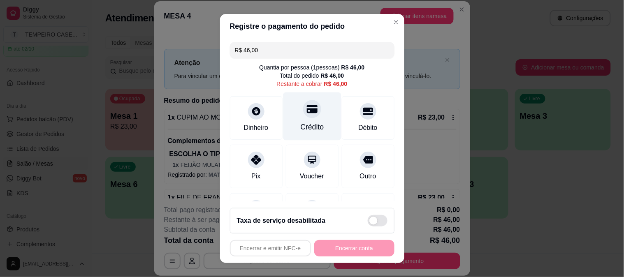
click at [306, 114] on icon at bounding box center [311, 109] width 11 height 11
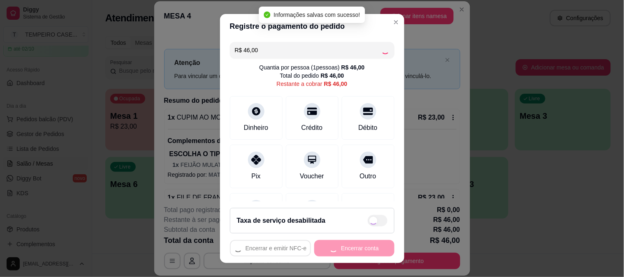
type input "R$ 0,00"
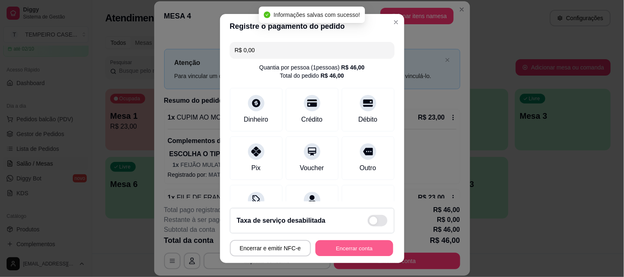
click at [328, 245] on button "Encerrar conta" at bounding box center [354, 249] width 78 height 16
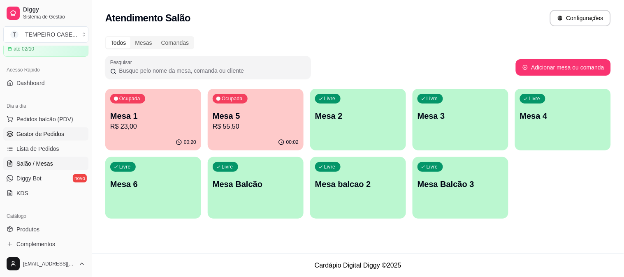
click at [33, 137] on span "Gestor de Pedidos" at bounding box center [40, 134] width 48 height 8
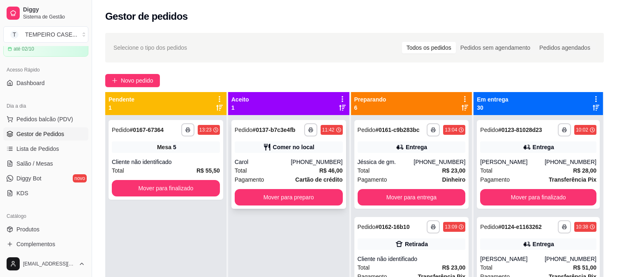
click at [291, 158] on div "Carol" at bounding box center [263, 162] width 56 height 8
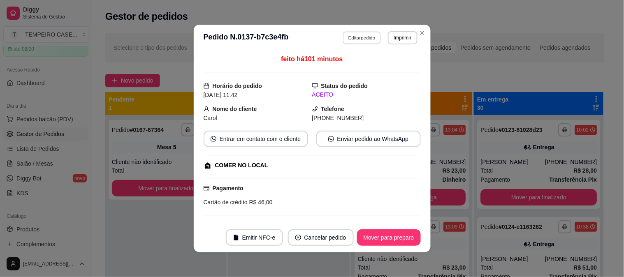
click at [347, 33] on button "Editar pedido" at bounding box center [361, 37] width 38 height 13
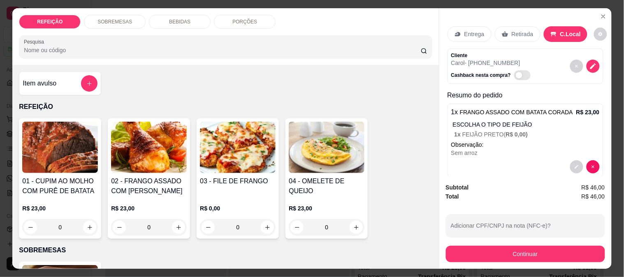
click at [183, 19] on p "BEBIDAS" at bounding box center [179, 22] width 21 height 7
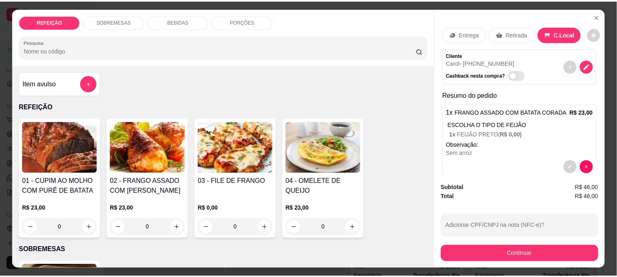
scroll to position [21, 0]
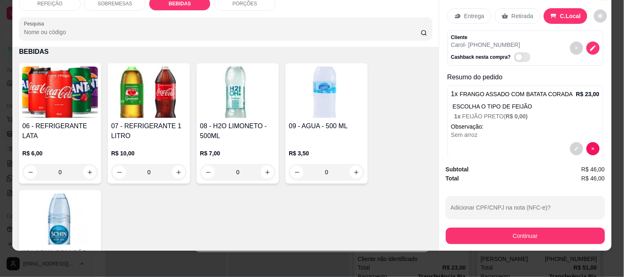
click at [137, 104] on img at bounding box center [149, 92] width 76 height 51
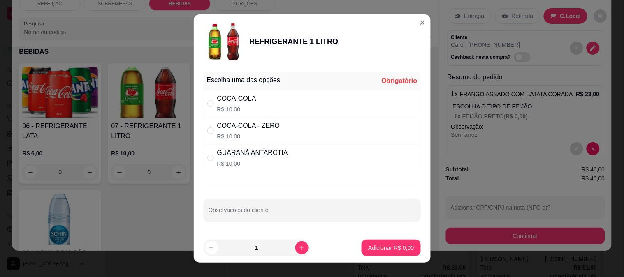
click at [278, 130] on div "COCA-COLA - ZERO R$ 10,00" at bounding box center [312, 130] width 217 height 27
radio input "true"
click at [375, 250] on p "Adicionar R$ 10,00" at bounding box center [389, 248] width 49 height 8
type input "1"
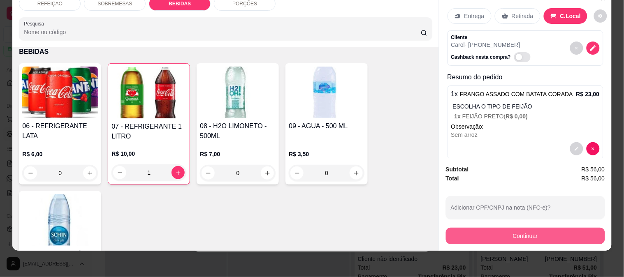
click at [511, 228] on button "Continuar" at bounding box center [525, 236] width 159 height 16
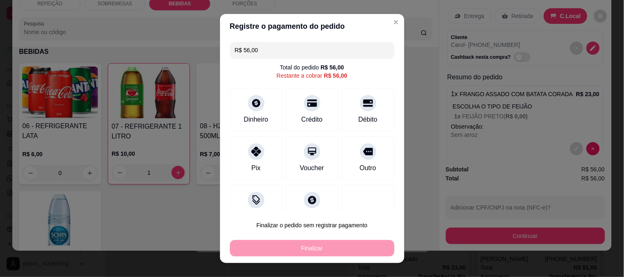
click at [356, 212] on footer "Finalizar o pedido sem registrar pagamento Finalizar" at bounding box center [312, 237] width 184 height 53
click at [310, 109] on div "Crédito" at bounding box center [312, 108] width 58 height 48
type input "R$ 0,00"
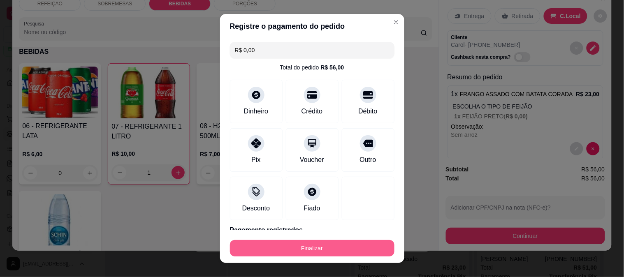
click at [333, 249] on button "Finalizar" at bounding box center [312, 248] width 164 height 16
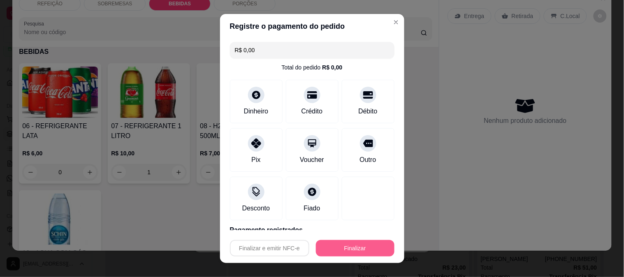
type input "0"
type input "-R$ 56,00"
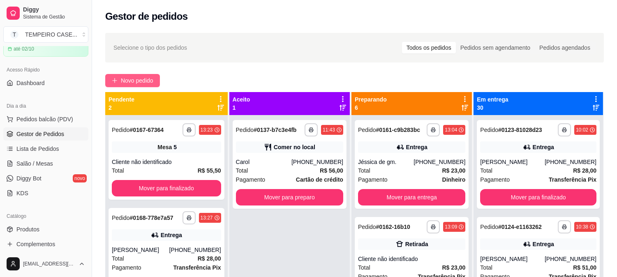
click at [141, 79] on span "Novo pedido" at bounding box center [137, 80] width 32 height 9
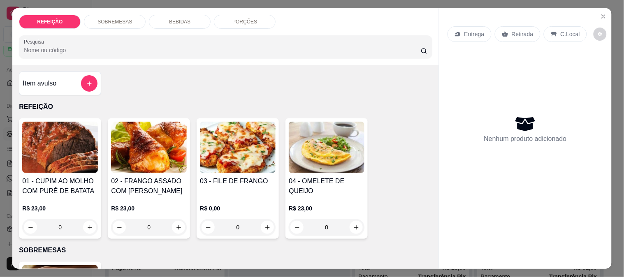
click at [250, 150] on img at bounding box center [238, 147] width 76 height 51
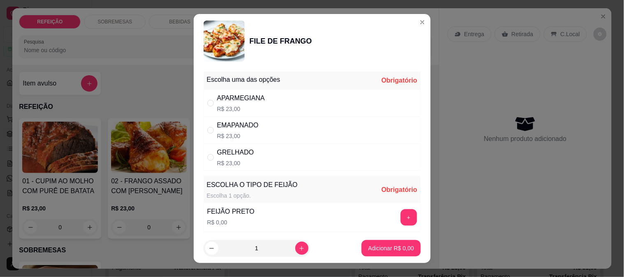
click at [302, 114] on div "APARMEGIANA R$ 23,00" at bounding box center [312, 103] width 217 height 27
radio input "true"
click at [400, 221] on button "+" at bounding box center [408, 217] width 16 height 16
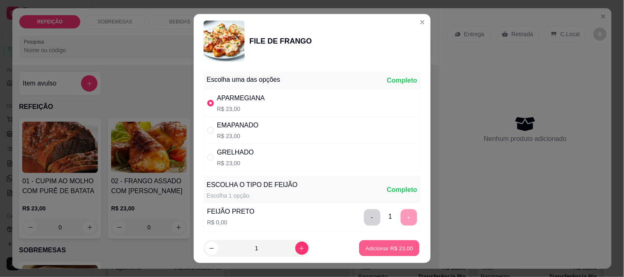
click at [390, 247] on p "Adicionar R$ 23,00" at bounding box center [390, 249] width 48 height 8
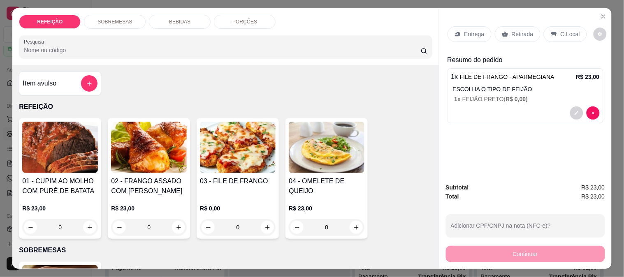
click at [482, 39] on div "Entrega Retirada C.Local" at bounding box center [525, 34] width 156 height 29
click at [450, 30] on div "Entrega" at bounding box center [469, 34] width 44 height 16
click at [505, 26] on div "Retirada" at bounding box center [518, 34] width 46 height 16
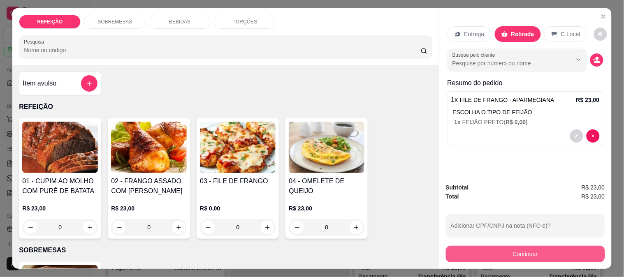
click at [499, 248] on button "Continuar" at bounding box center [525, 254] width 159 height 16
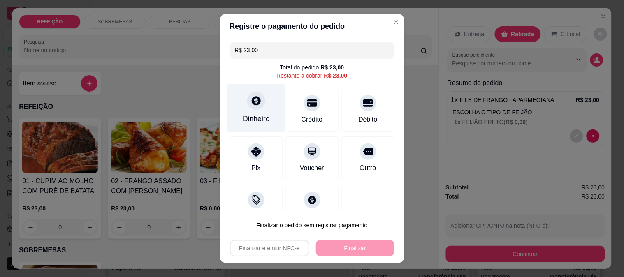
click at [254, 122] on div "Dinheiro" at bounding box center [256, 118] width 27 height 11
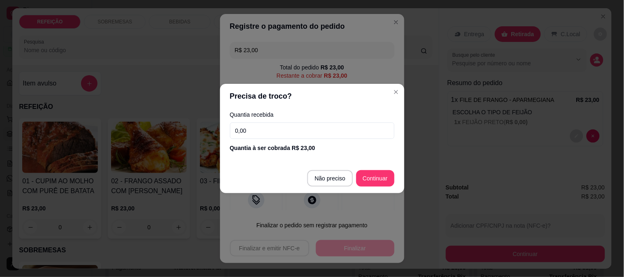
click at [175, 137] on div "Precisa de troco? Quantia recebida 0,00 Quantia à ser cobrada R$ 23,00 Não prec…" at bounding box center [312, 138] width 624 height 277
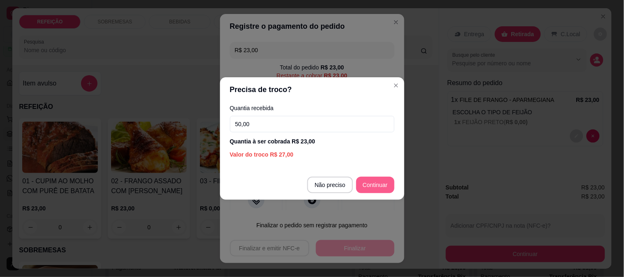
type input "50,00"
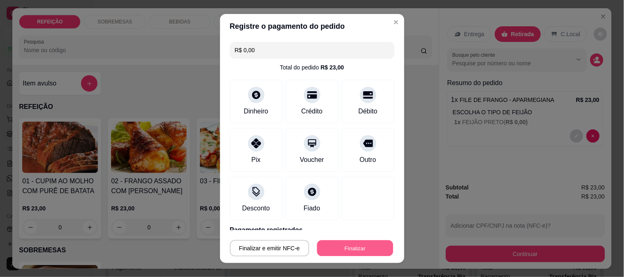
click at [346, 247] on button "Finalizar" at bounding box center [355, 249] width 76 height 16
type input "-R$ 23,00"
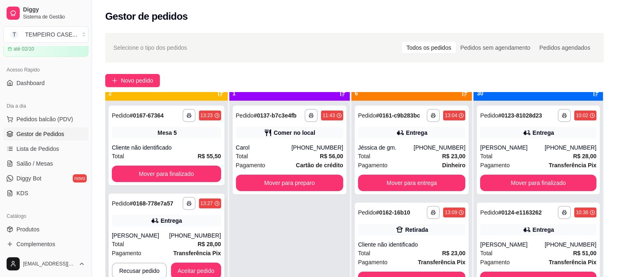
scroll to position [23, 0]
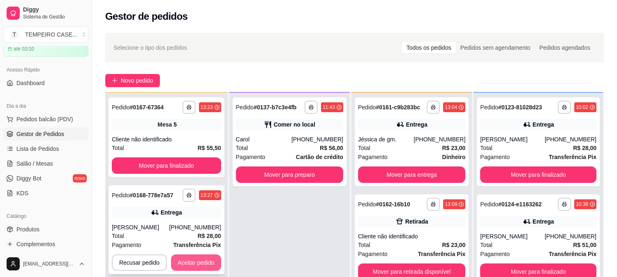
click at [194, 257] on button "Aceitar pedido" at bounding box center [196, 263] width 50 height 16
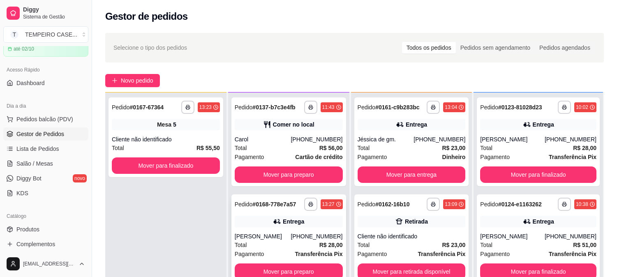
scroll to position [46, 0]
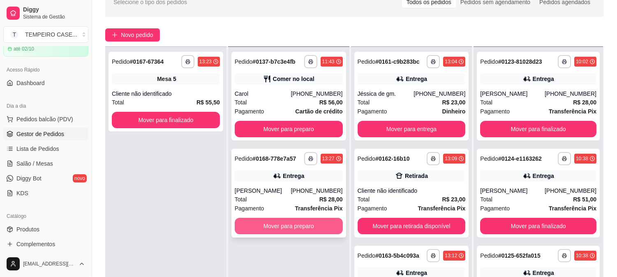
click at [310, 219] on button "Mover para preparo" at bounding box center [289, 226] width 108 height 16
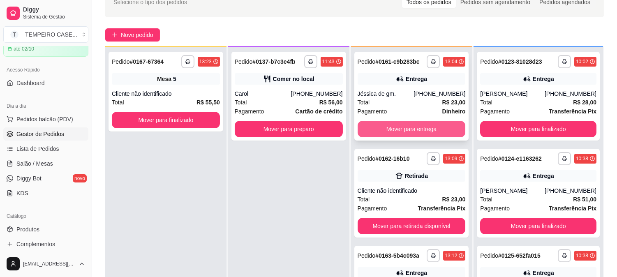
click at [407, 132] on button "Mover para entrega" at bounding box center [412, 129] width 108 height 16
click at [407, 132] on button "Mover para retirada disponível" at bounding box center [412, 129] width 108 height 16
click at [407, 132] on button "Mover para entrega" at bounding box center [412, 129] width 108 height 16
click at [410, 132] on button "Mover para entrega" at bounding box center [412, 129] width 108 height 16
click at [418, 133] on button "Mover para retirada disponível" at bounding box center [412, 129] width 108 height 16
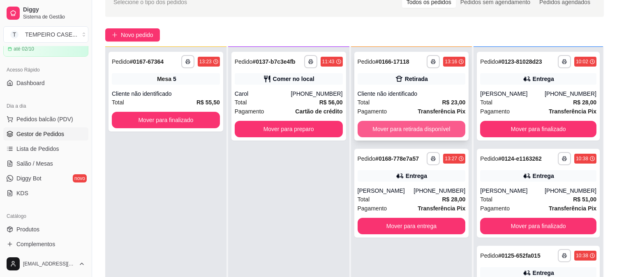
click at [418, 133] on button "Mover para retirada disponível" at bounding box center [412, 129] width 108 height 16
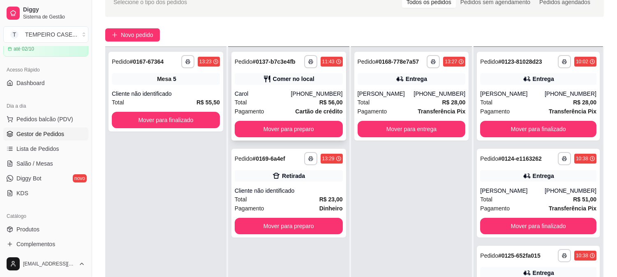
click at [309, 116] on div "**********" at bounding box center [288, 96] width 115 height 89
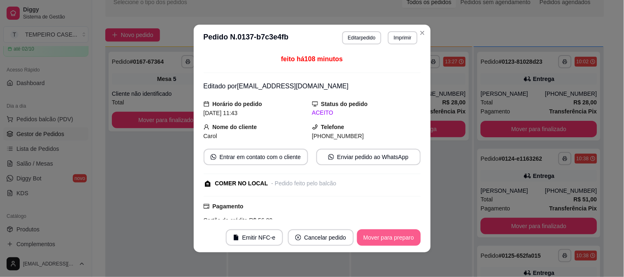
click at [375, 236] on button "Mover para preparo" at bounding box center [389, 237] width 64 height 16
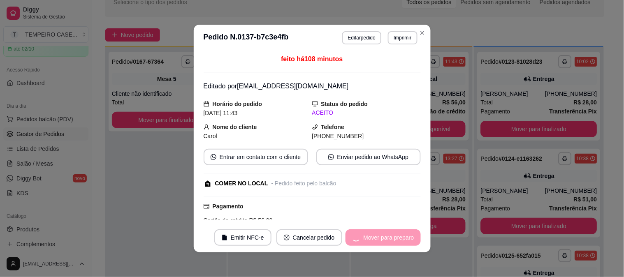
click at [387, 240] on div "Mover para preparo" at bounding box center [382, 237] width 75 height 16
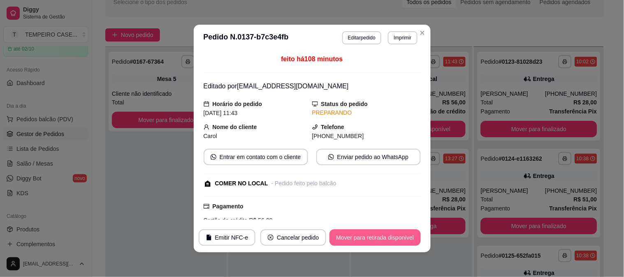
click at [389, 238] on button "Mover para retirada disponível" at bounding box center [374, 237] width 91 height 16
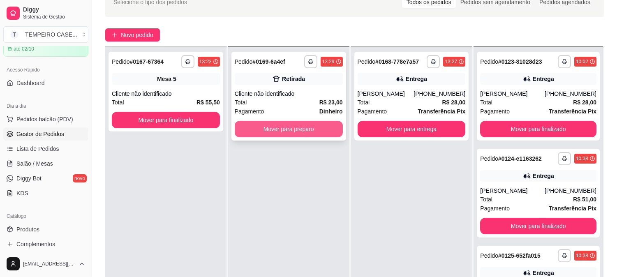
click at [309, 128] on button "Mover para preparo" at bounding box center [289, 129] width 108 height 16
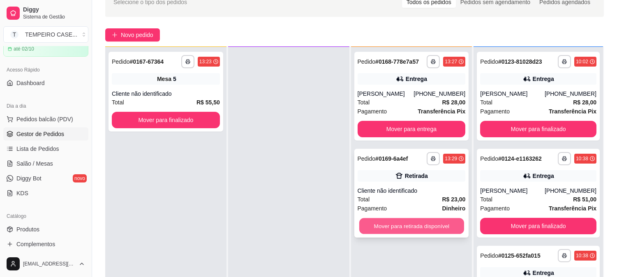
click at [421, 231] on button "Mover para retirada disponível" at bounding box center [411, 226] width 105 height 16
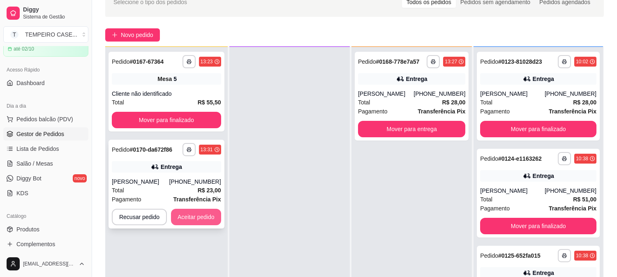
click at [201, 221] on button "Aceitar pedido" at bounding box center [196, 217] width 50 height 16
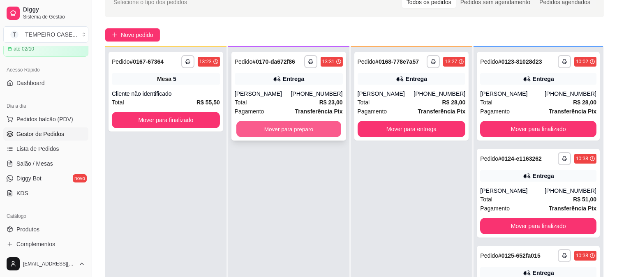
click at [304, 134] on button "Mover para preparo" at bounding box center [288, 129] width 105 height 16
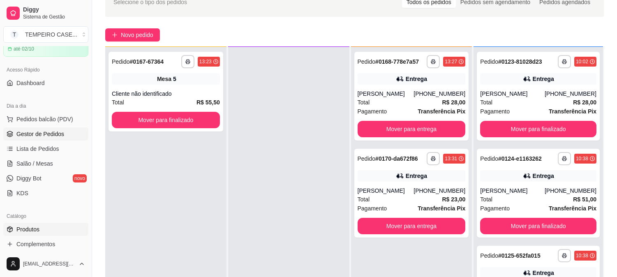
click at [19, 232] on span "Produtos" at bounding box center [27, 229] width 23 height 8
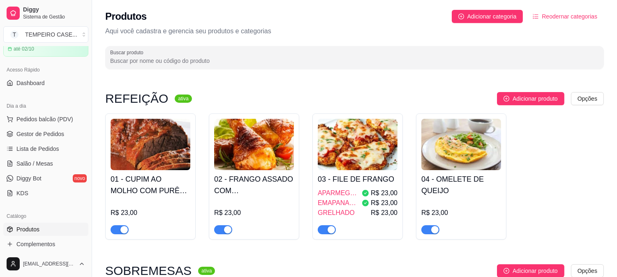
click at [147, 171] on div "01 - CUPIM AO MOLHO COM PURÊ DE BATATA R$ 23,00" at bounding box center [151, 202] width 80 height 64
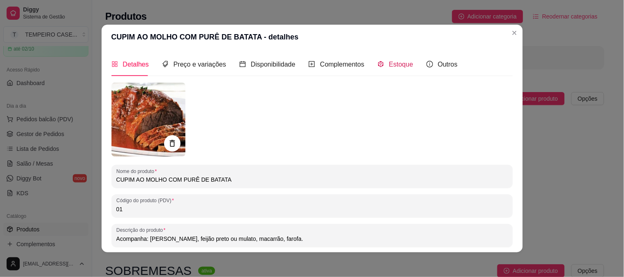
click at [389, 61] on span "Estoque" at bounding box center [401, 64] width 24 height 7
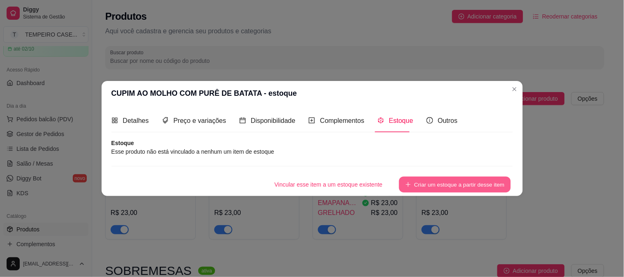
click at [422, 185] on button "Criar um estoque a partir desse item" at bounding box center [455, 185] width 112 height 16
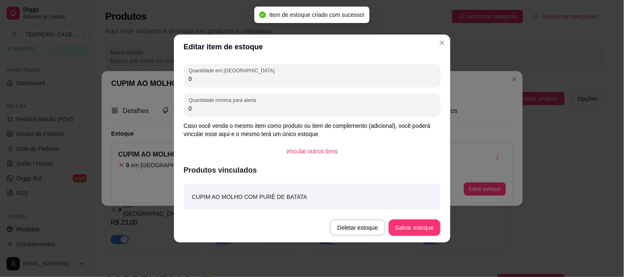
drag, startPoint x: 228, startPoint y: 79, endPoint x: 159, endPoint y: 79, distance: 69.1
click at [159, 79] on div "Editar item de estoque Quantidade em estoque 0 Quantidade mínima para alerta 0 …" at bounding box center [312, 138] width 624 height 277
type input "4"
click at [406, 224] on button "Salvar estoque" at bounding box center [414, 228] width 51 height 16
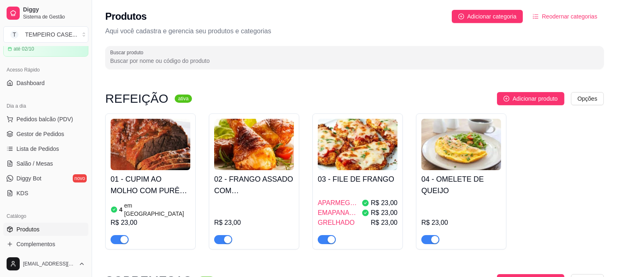
click at [338, 179] on h4 "03 - FILE DE FRANGO" at bounding box center [358, 180] width 80 height 12
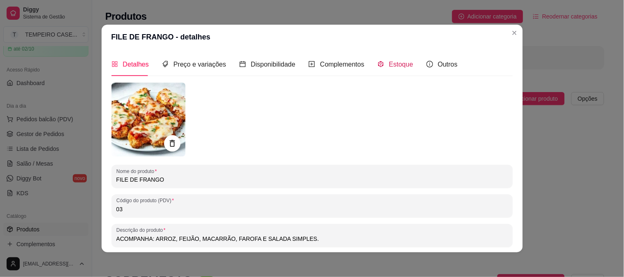
click at [389, 62] on span "Estoque" at bounding box center [401, 64] width 24 height 7
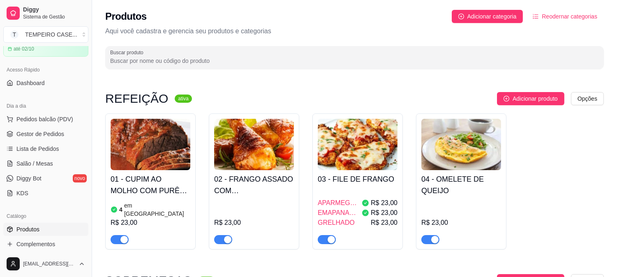
click at [269, 197] on div "02 - FRANGO ASSADO COM BATATA CORADA R$ 23,00" at bounding box center [254, 207] width 80 height 74
click at [30, 138] on link "Gestor de Pedidos" at bounding box center [45, 133] width 85 height 13
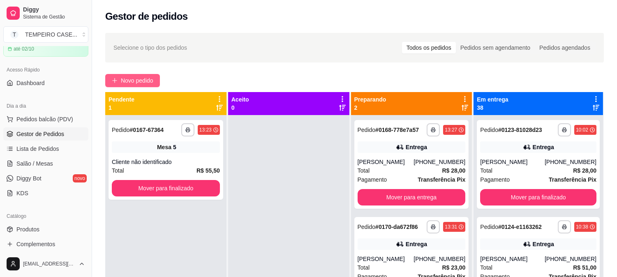
click at [138, 78] on span "Novo pedido" at bounding box center [137, 80] width 32 height 9
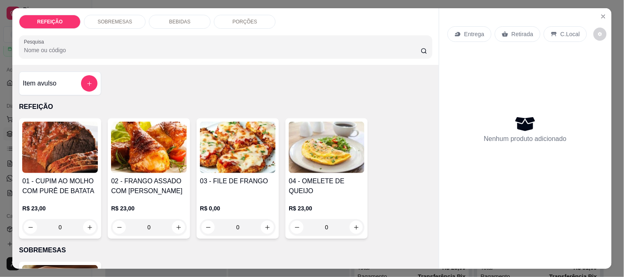
click at [52, 145] on img at bounding box center [60, 147] width 76 height 51
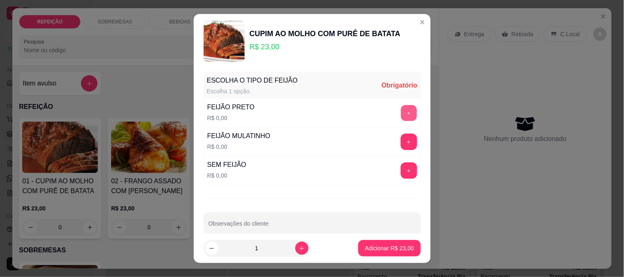
click at [400, 112] on button "+" at bounding box center [408, 113] width 16 height 16
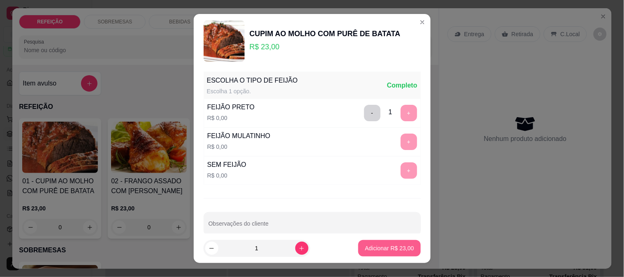
click at [369, 250] on p "Adicionar R$ 23,00" at bounding box center [389, 248] width 49 height 8
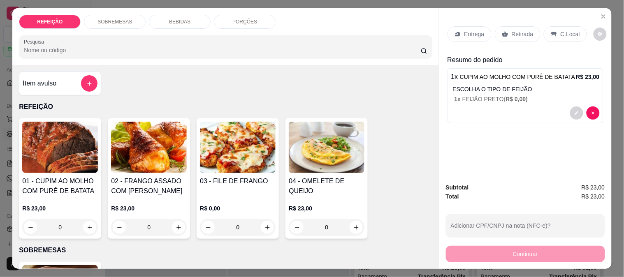
click at [464, 30] on p "Entrega" at bounding box center [474, 34] width 20 height 8
click at [525, 35] on p "Retirada" at bounding box center [522, 34] width 22 height 8
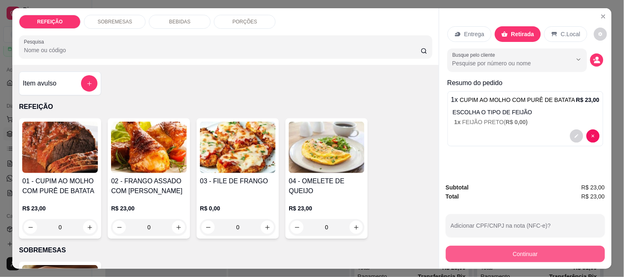
click at [488, 248] on button "Continuar" at bounding box center [525, 254] width 159 height 16
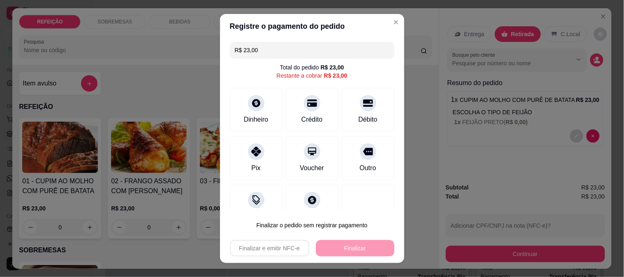
drag, startPoint x: 286, startPoint y: 48, endPoint x: 236, endPoint y: 44, distance: 50.4
click at [236, 44] on input "R$ 23,00" at bounding box center [312, 50] width 155 height 16
click at [262, 117] on div "Dinheiro" at bounding box center [256, 118] width 27 height 11
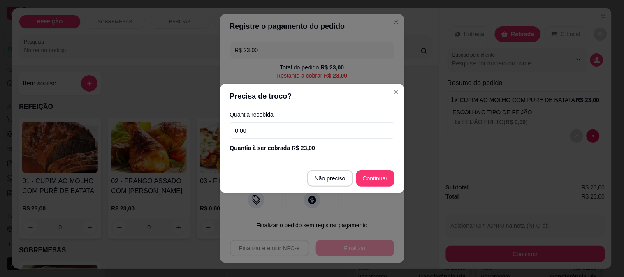
drag, startPoint x: 270, startPoint y: 127, endPoint x: 239, endPoint y: 125, distance: 31.3
click at [239, 125] on input "0,00" at bounding box center [312, 131] width 164 height 16
drag, startPoint x: 252, startPoint y: 125, endPoint x: 229, endPoint y: 127, distance: 23.5
click at [229, 127] on div "Quantia recebida 0,00 Quantia à ser cobrada R$ 23,00" at bounding box center [312, 132] width 184 height 47
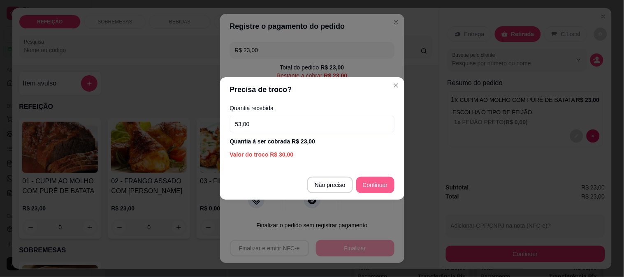
type input "53,00"
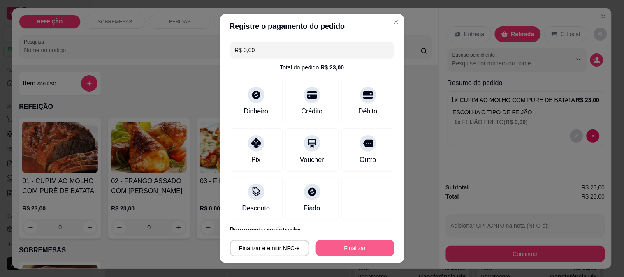
click at [356, 248] on button "Finalizar" at bounding box center [355, 248] width 79 height 16
type input "-R$ 23,00"
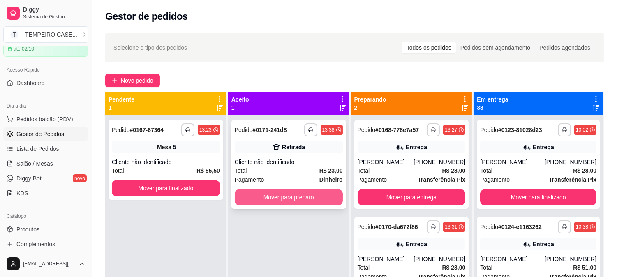
click at [288, 199] on button "Mover para preparo" at bounding box center [289, 197] width 108 height 16
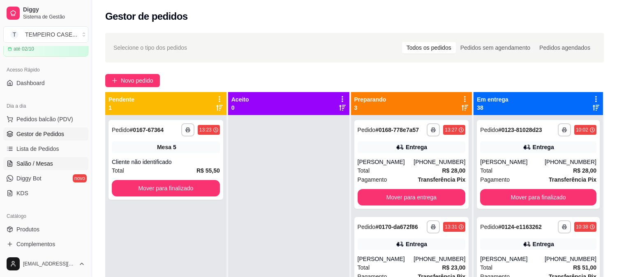
click at [51, 165] on link "Salão / Mesas" at bounding box center [45, 163] width 85 height 13
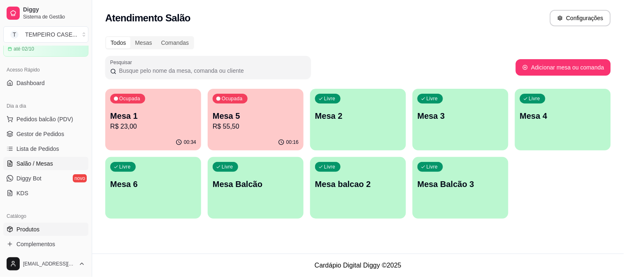
click at [42, 232] on link "Produtos" at bounding box center [45, 229] width 85 height 13
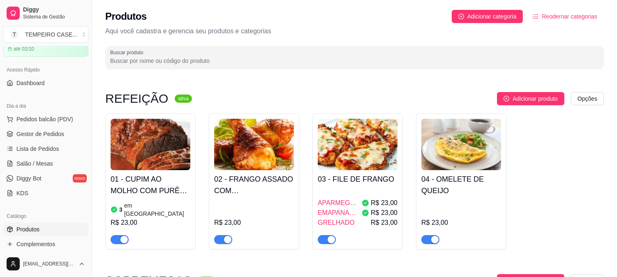
click at [247, 185] on h4 "02 - FRANGO ASSADO COM [PERSON_NAME]" at bounding box center [254, 185] width 80 height 23
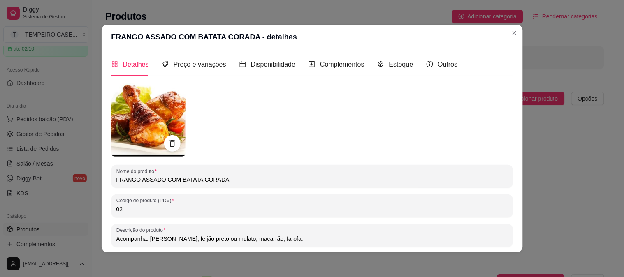
click at [368, 56] on div "Detalhes Preço e variações Disponibilidade Complementos Estoque Outros" at bounding box center [284, 64] width 346 height 23
click at [389, 65] on span "Estoque" at bounding box center [401, 64] width 24 height 7
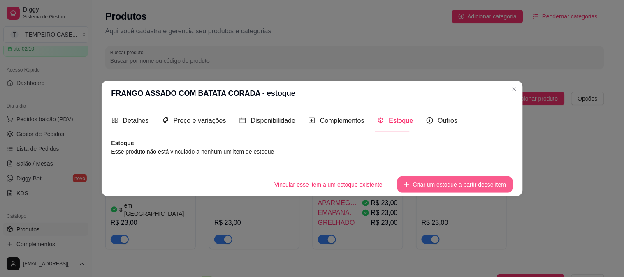
click at [442, 180] on button "Criar um estoque a partir desse item" at bounding box center [454, 184] width 115 height 16
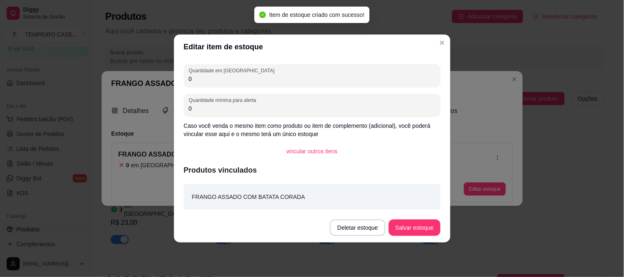
drag, startPoint x: 268, startPoint y: 81, endPoint x: 68, endPoint y: 81, distance: 199.8
click at [68, 81] on div "Editar item de estoque Quantidade em estoque 0 Quantidade mínima para alerta 0 …" at bounding box center [312, 138] width 624 height 277
type input "5"
click at [408, 226] on button "Salvar estoque" at bounding box center [414, 228] width 51 height 16
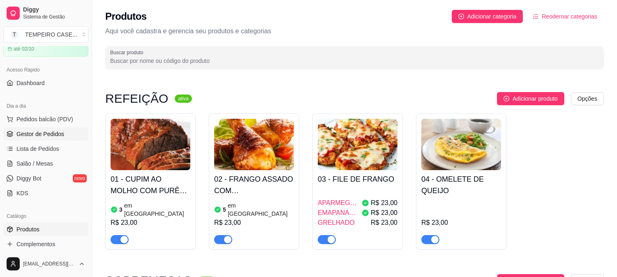
click at [39, 137] on span "Gestor de Pedidos" at bounding box center [40, 134] width 48 height 8
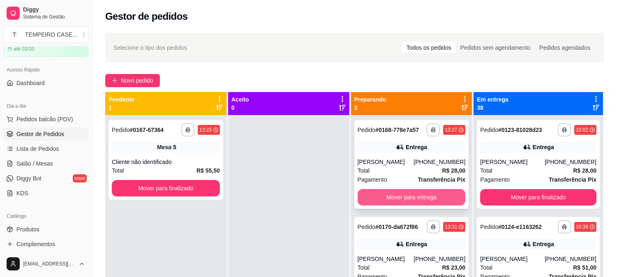
click at [396, 196] on button "Mover para entrega" at bounding box center [412, 197] width 108 height 16
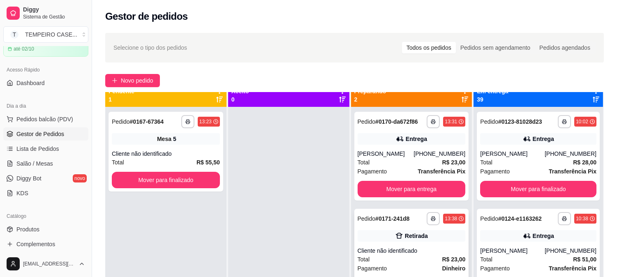
scroll to position [23, 0]
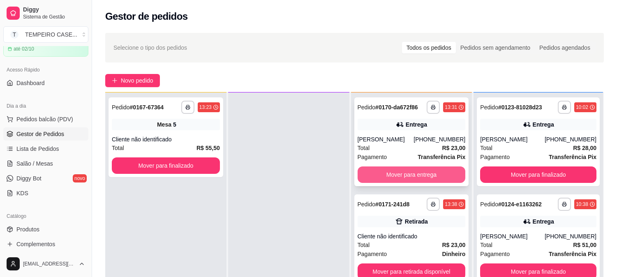
click at [402, 174] on button "Mover para entrega" at bounding box center [412, 175] width 108 height 16
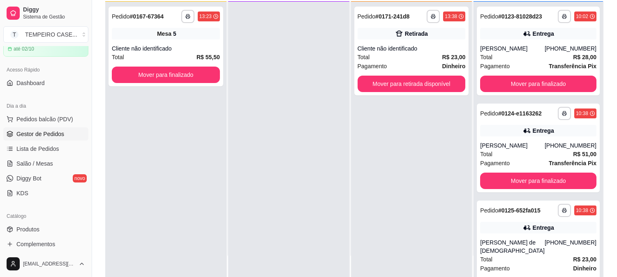
scroll to position [91, 0]
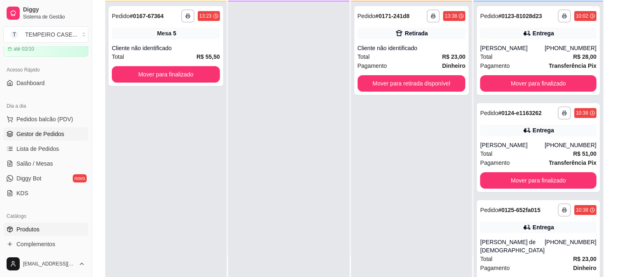
click at [29, 227] on span "Produtos" at bounding box center [27, 229] width 23 height 8
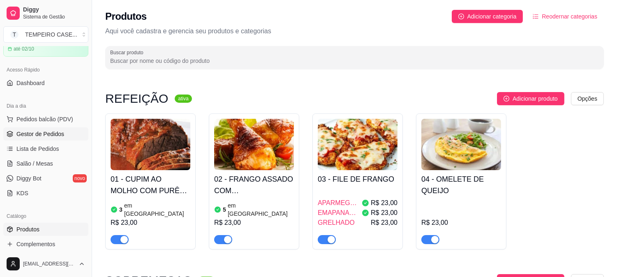
click at [31, 135] on span "Gestor de Pedidos" at bounding box center [40, 134] width 48 height 8
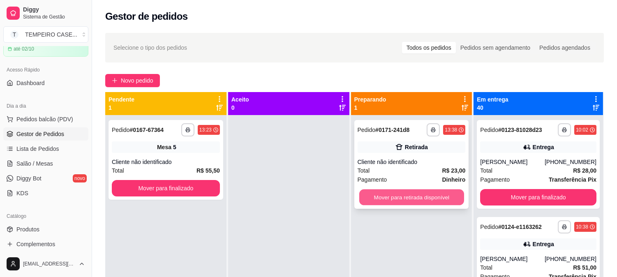
click at [419, 199] on button "Mover para retirada disponível" at bounding box center [411, 198] width 105 height 16
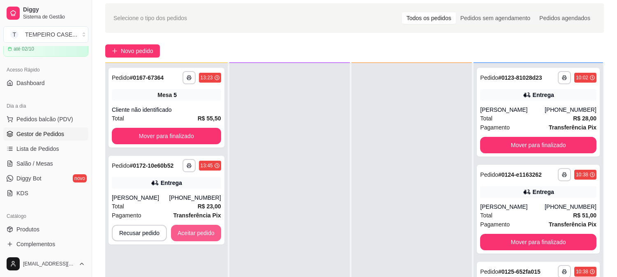
scroll to position [46, 0]
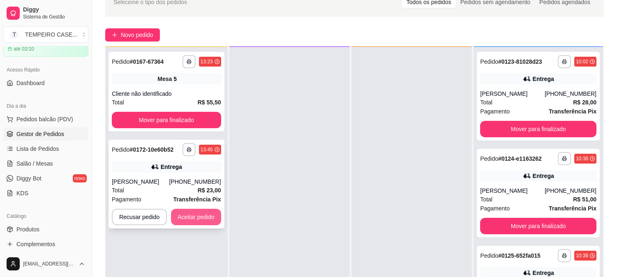
click at [206, 221] on button "Aceitar pedido" at bounding box center [196, 217] width 50 height 16
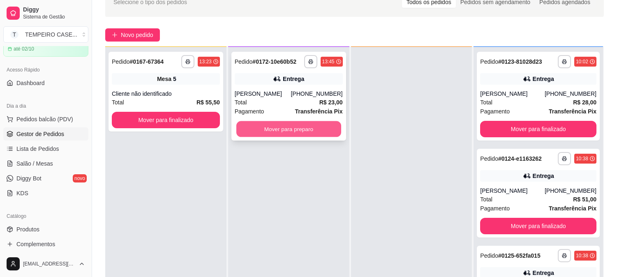
click at [305, 121] on button "Mover para preparo" at bounding box center [288, 129] width 105 height 16
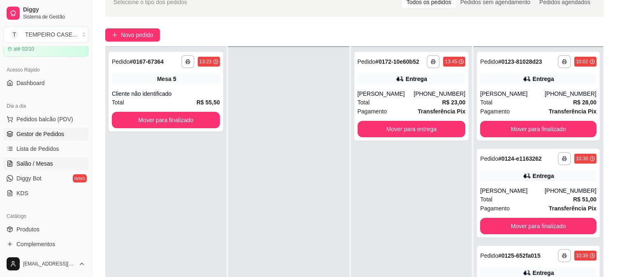
click at [21, 165] on span "Salão / Mesas" at bounding box center [34, 164] width 37 height 8
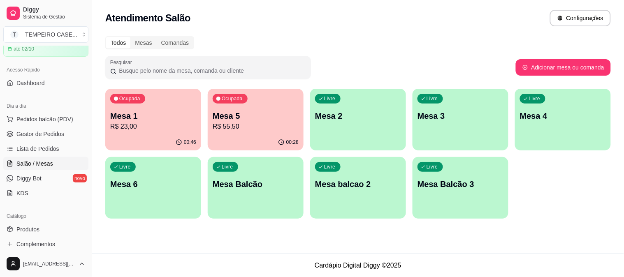
click at [165, 134] on button "Ocupada Mesa 1 R$ 23,00 00:46" at bounding box center [153, 120] width 96 height 62
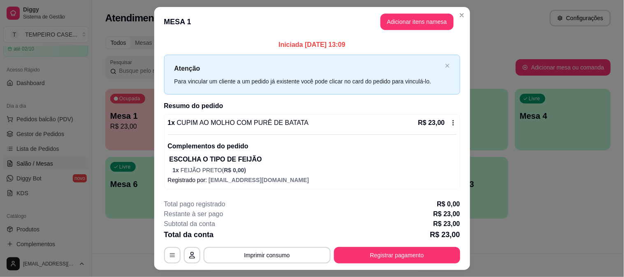
click at [361, 264] on footer "**********" at bounding box center [312, 231] width 316 height 77
click at [363, 256] on button "Registrar pagamento" at bounding box center [397, 255] width 126 height 16
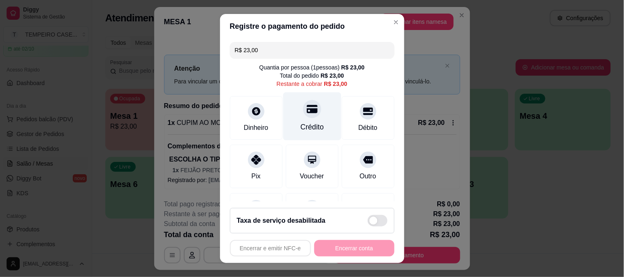
click at [300, 124] on div "Crédito" at bounding box center [311, 127] width 23 height 11
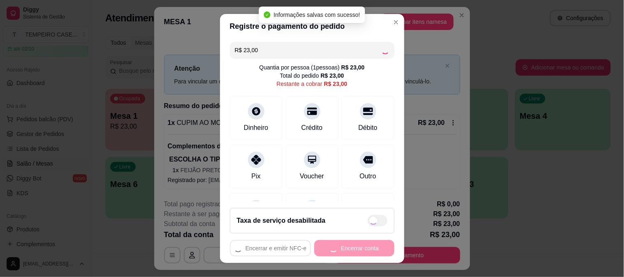
type input "R$ 0,00"
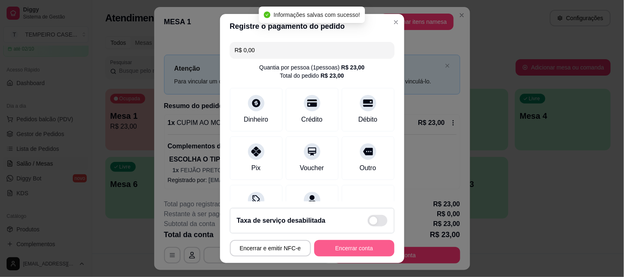
click at [331, 252] on button "Encerrar conta" at bounding box center [354, 248] width 80 height 16
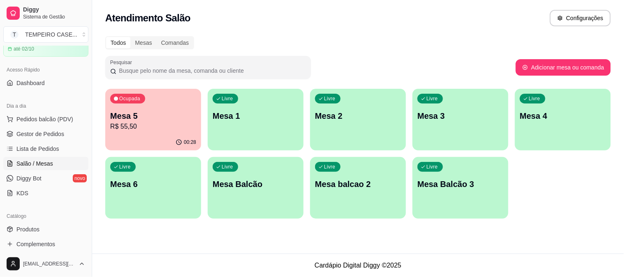
click at [146, 112] on p "Mesa 5" at bounding box center [153, 116] width 86 height 12
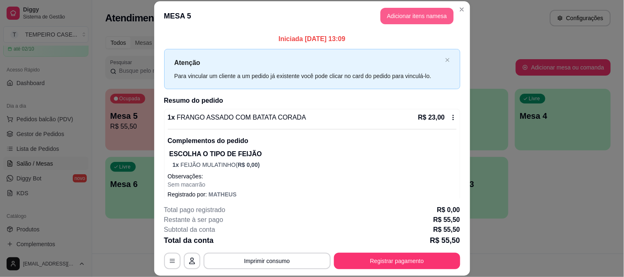
click at [389, 12] on button "Adicionar itens na mesa" at bounding box center [416, 16] width 73 height 16
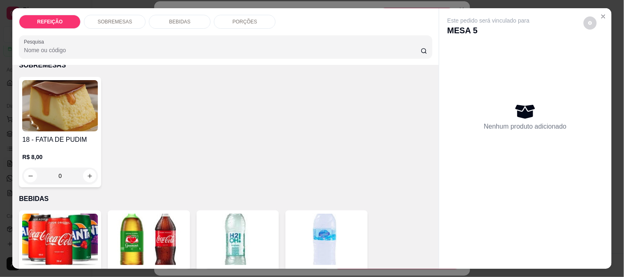
scroll to position [228, 0]
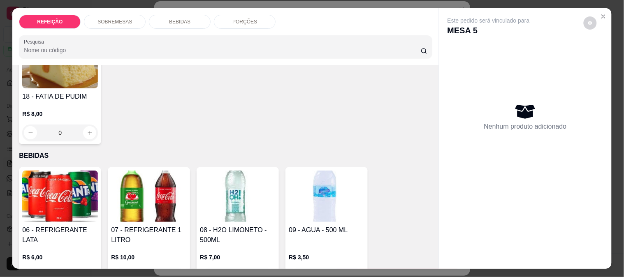
click at [56, 87] on div "18 - FATIA DE PUDIM R$ 8,00 0" at bounding box center [60, 89] width 82 height 111
click at [380, 199] on p "Adicionar R$ 8,00" at bounding box center [391, 196] width 46 height 8
type input "1"
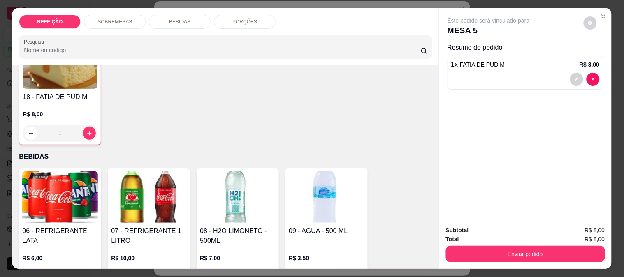
scroll to position [229, 0]
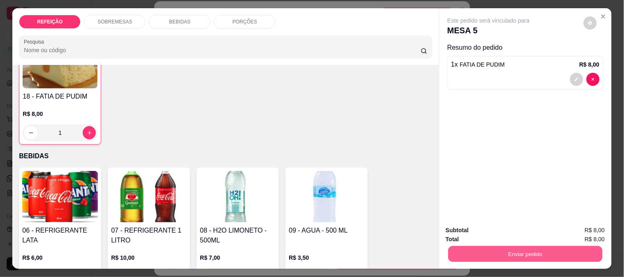
click at [506, 251] on button "Enviar pedido" at bounding box center [525, 254] width 154 height 16
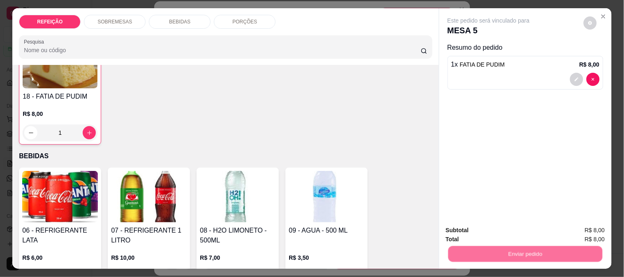
click at [567, 227] on button "Enviar pedido" at bounding box center [583, 231] width 46 height 16
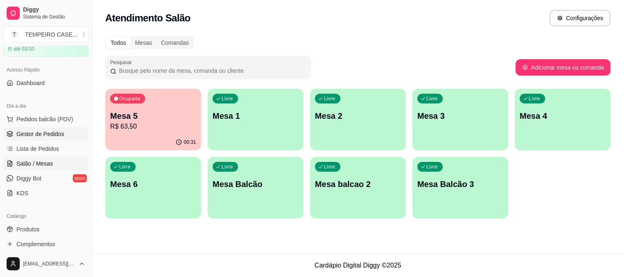
click at [55, 133] on span "Gestor de Pedidos" at bounding box center [40, 134] width 48 height 8
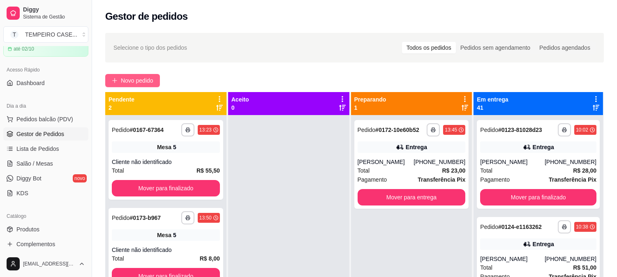
click at [137, 78] on span "Novo pedido" at bounding box center [137, 80] width 32 height 9
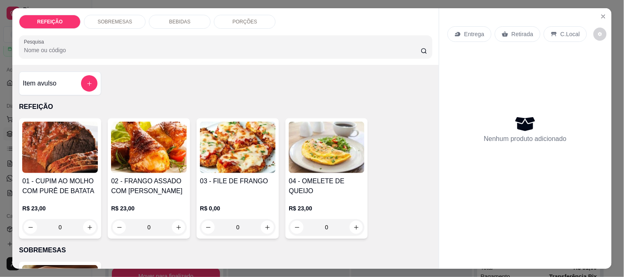
click at [103, 157] on div "01 - CUPIM AO MOLHO COM PURÊ DE BATATA R$ 23,00 0 02 - FRANGO ASSADO COM BATATA…" at bounding box center [225, 178] width 413 height 120
click at [65, 159] on img at bounding box center [60, 147] width 76 height 51
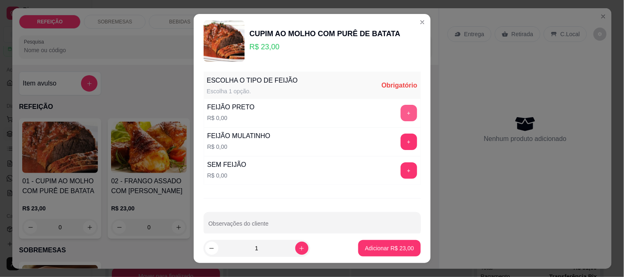
click at [400, 111] on button "+" at bounding box center [408, 113] width 16 height 16
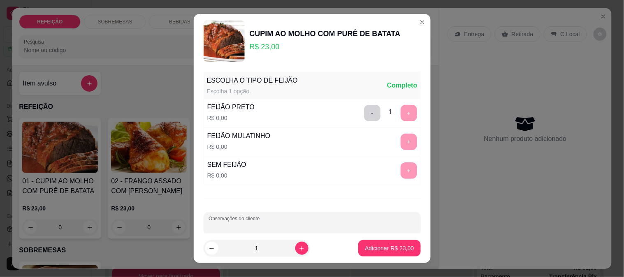
click at [318, 227] on input "Observações do cliente" at bounding box center [311, 227] width 207 height 8
type input "sem arroz"
click at [381, 250] on p "Adicionar R$ 23,00" at bounding box center [390, 249] width 48 height 8
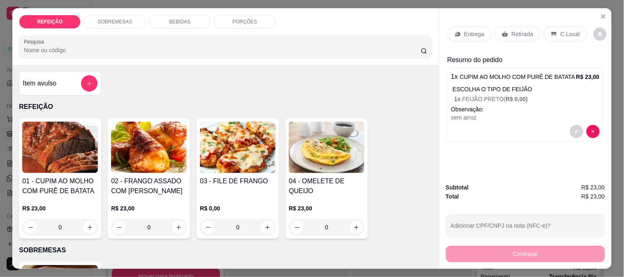
click at [459, 30] on div "Entrega" at bounding box center [469, 34] width 44 height 16
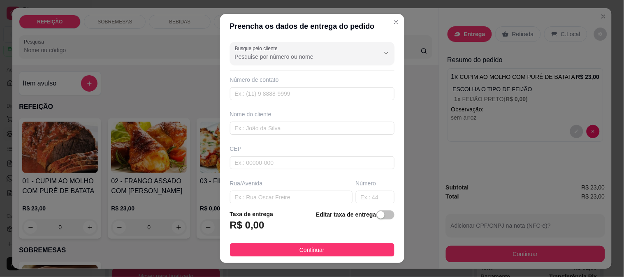
click at [258, 54] on input "Busque pelo cliente" at bounding box center [301, 57] width 132 height 8
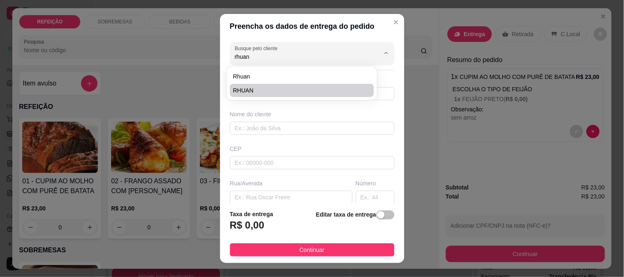
click at [243, 94] on span "RHUAN" at bounding box center [298, 90] width 130 height 8
type input "RHUAN"
type input "8191791498"
type input "RHUAN"
type input "RUA DA CRIS"
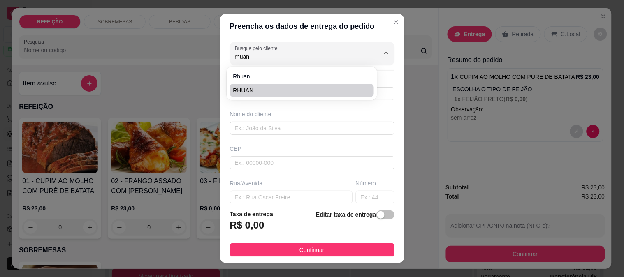
type input "IPOJUCA"
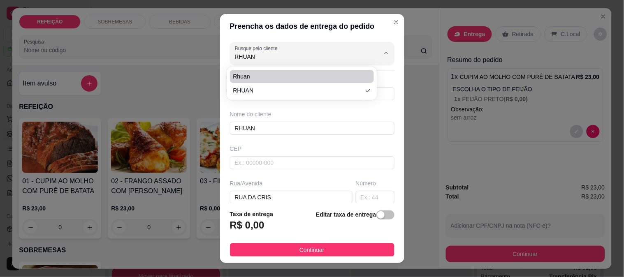
click at [248, 79] on span "Rhuan" at bounding box center [298, 76] width 130 height 8
type input "Rhuan"
type input "81983669957"
type input "Rhuan"
type input "55159000"
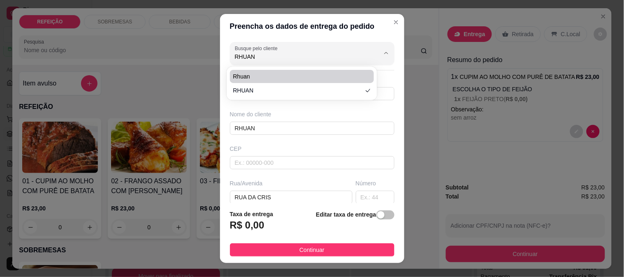
type input "Rua Três"
type input "8"
type input "Ao lado do posto de saúde"
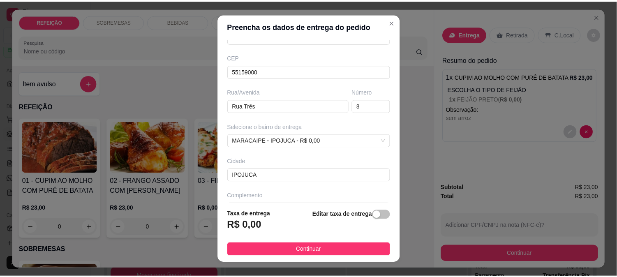
scroll to position [113, 0]
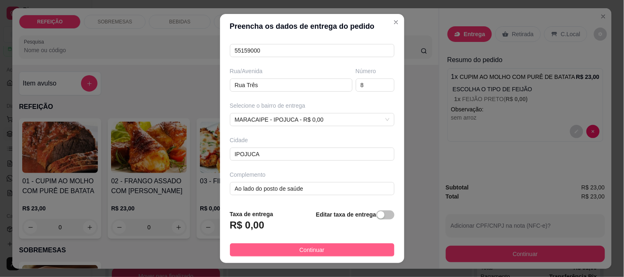
click at [323, 252] on button "Continuar" at bounding box center [312, 249] width 164 height 13
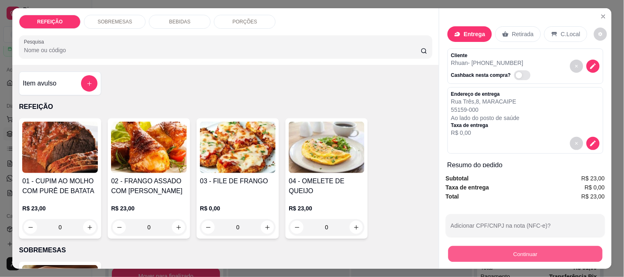
click at [495, 252] on button "Continuar" at bounding box center [525, 254] width 154 height 16
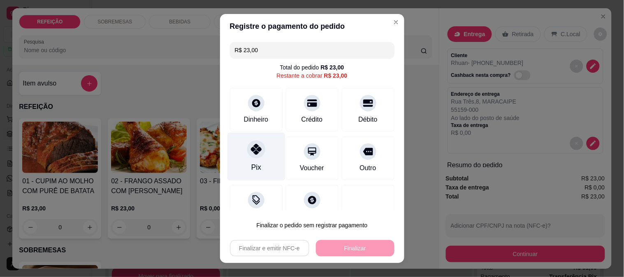
click at [243, 161] on div "Pix" at bounding box center [256, 156] width 58 height 48
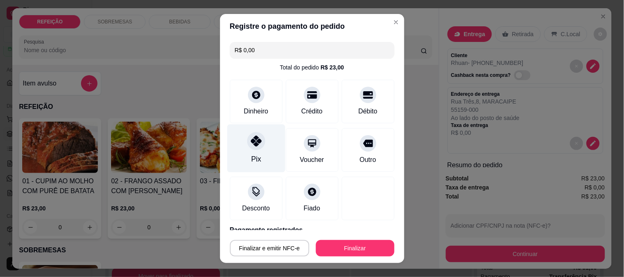
click at [256, 140] on icon at bounding box center [255, 141] width 11 height 11
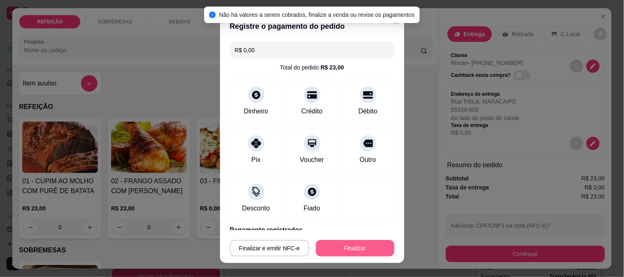
click at [346, 250] on button "Finalizar" at bounding box center [355, 248] width 79 height 16
type input "-R$ 23,00"
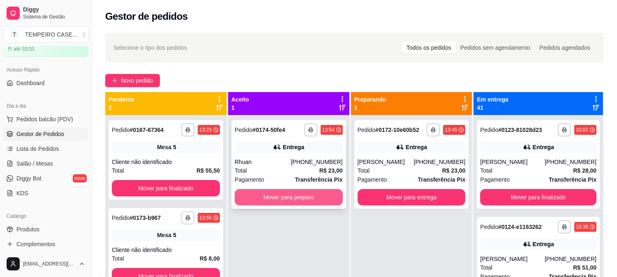
click at [303, 194] on button "Mover para preparo" at bounding box center [289, 197] width 108 height 16
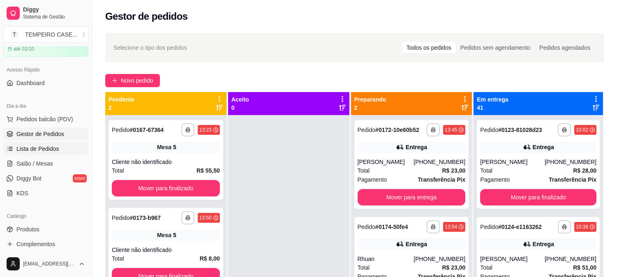
click at [43, 151] on span "Lista de Pedidos" at bounding box center [37, 149] width 43 height 8
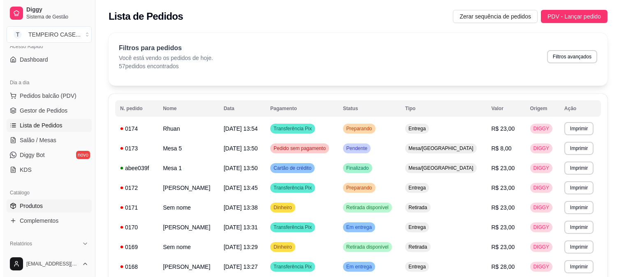
scroll to position [86, 0]
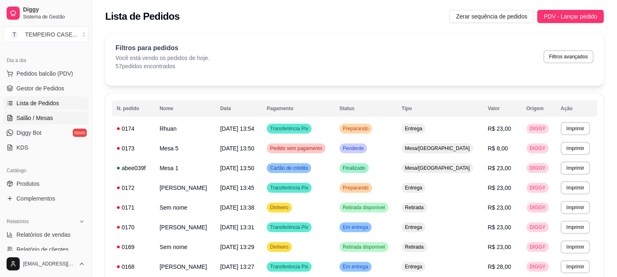
click at [40, 118] on span "Salão / Mesas" at bounding box center [34, 118] width 37 height 8
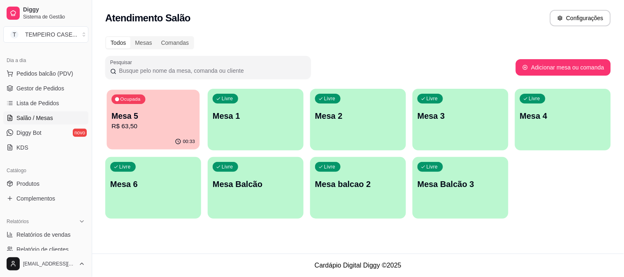
click at [182, 122] on p "R$ 63,50" at bounding box center [152, 126] width 83 height 9
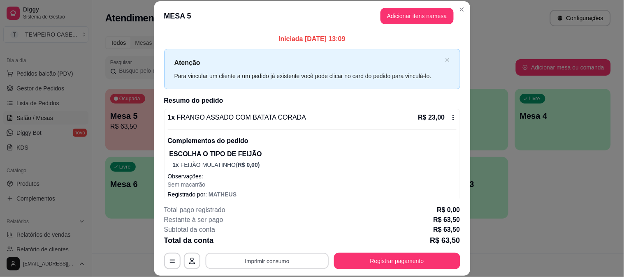
click at [268, 261] on button "Imprimir consumo" at bounding box center [266, 261] width 123 height 16
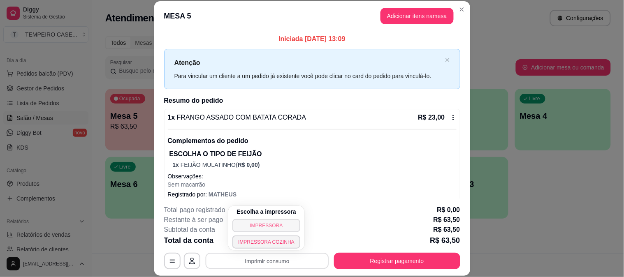
click at [278, 229] on button "IMPRESSORA" at bounding box center [266, 225] width 68 height 13
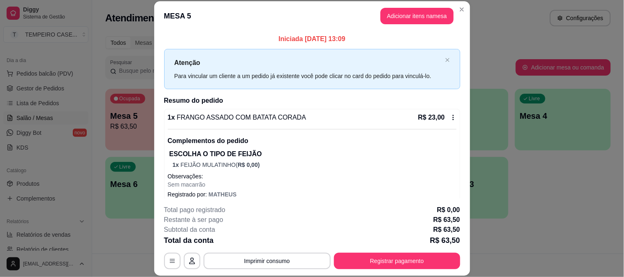
click at [419, 268] on button "Registrar pagamento" at bounding box center [397, 261] width 126 height 16
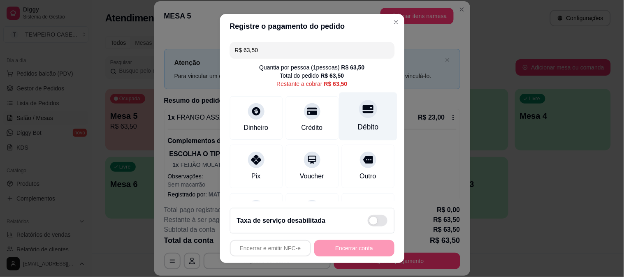
click at [359, 128] on div "Débito" at bounding box center [367, 127] width 21 height 11
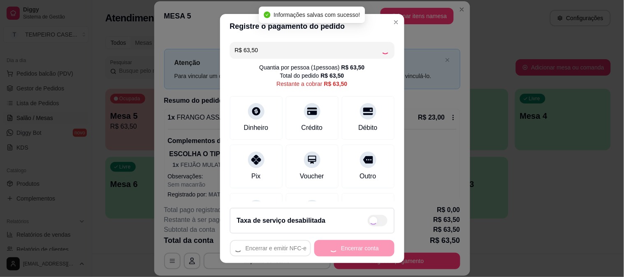
type input "R$ 0,00"
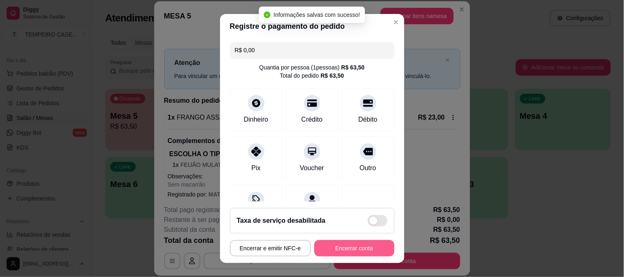
click at [346, 251] on button "Encerrar conta" at bounding box center [354, 248] width 80 height 16
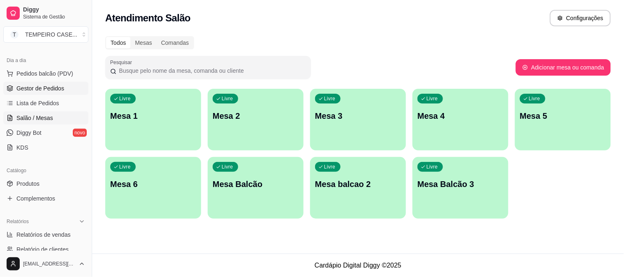
click at [37, 95] on link "Gestor de Pedidos" at bounding box center [45, 88] width 85 height 13
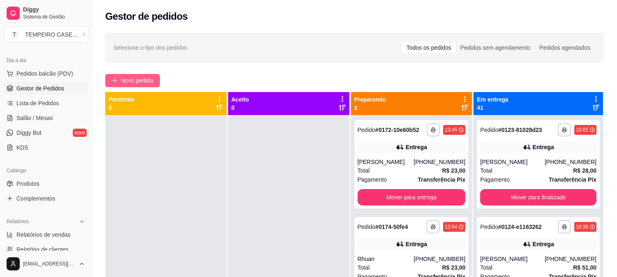
click at [130, 79] on span "Novo pedido" at bounding box center [137, 80] width 32 height 9
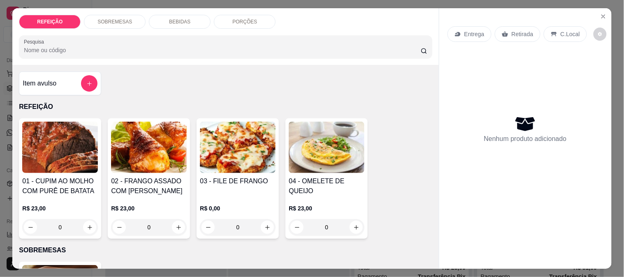
click at [45, 141] on img at bounding box center [60, 147] width 76 height 51
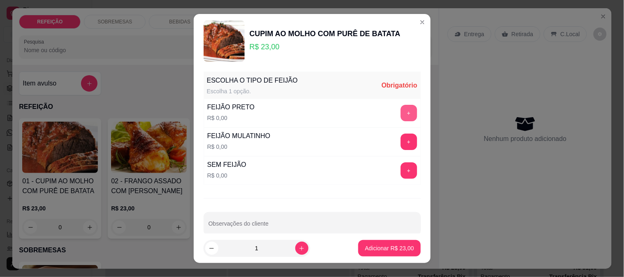
click at [400, 110] on button "+" at bounding box center [408, 113] width 16 height 16
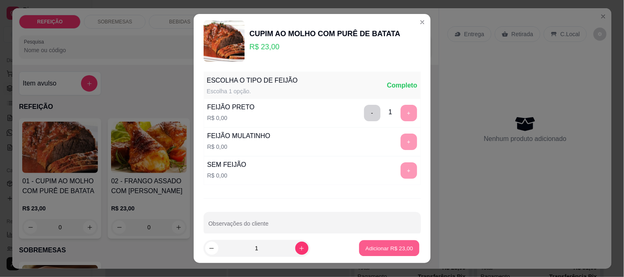
click at [382, 252] on button "Adicionar R$ 23,00" at bounding box center [389, 249] width 60 height 16
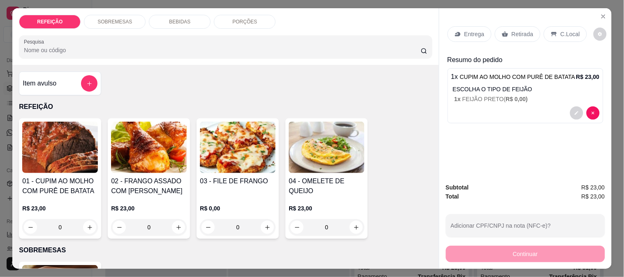
click at [521, 30] on p "Retirada" at bounding box center [522, 34] width 22 height 8
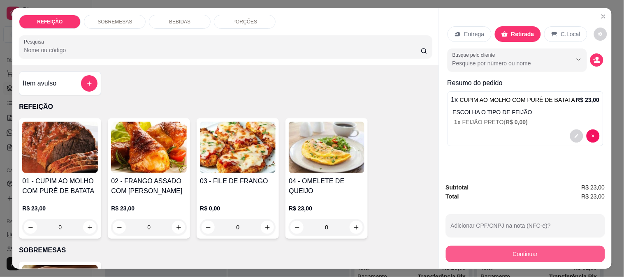
click at [492, 252] on button "Continuar" at bounding box center [525, 254] width 159 height 16
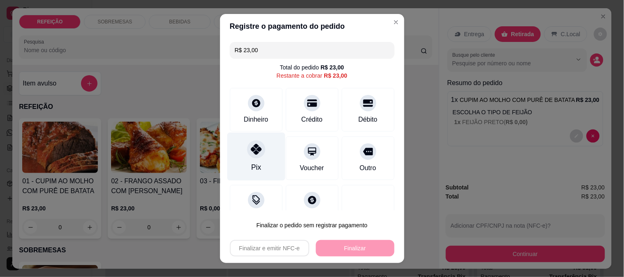
click at [241, 150] on div "Pix" at bounding box center [256, 156] width 58 height 48
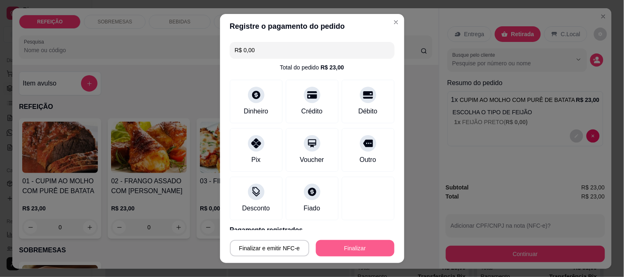
click at [353, 245] on button "Finalizar" at bounding box center [355, 248] width 79 height 16
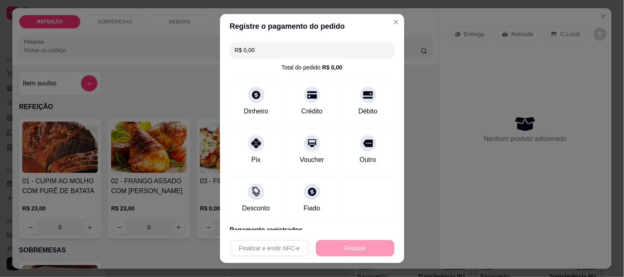
type input "-R$ 23,00"
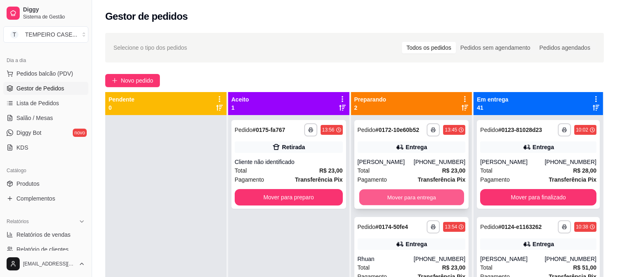
click at [426, 201] on button "Mover para entrega" at bounding box center [411, 198] width 105 height 16
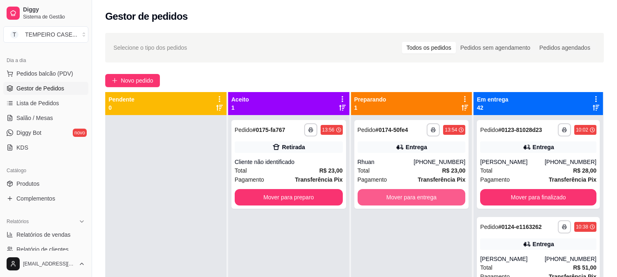
click at [439, 197] on button "Mover para entrega" at bounding box center [412, 197] width 108 height 16
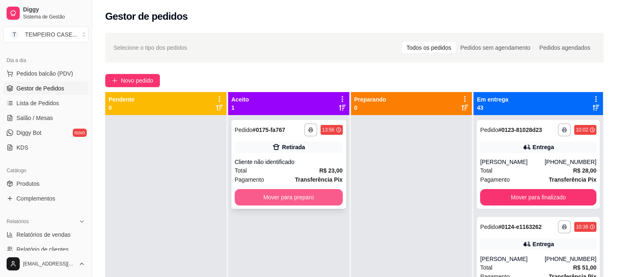
click at [304, 191] on button "Mover para preparo" at bounding box center [289, 197] width 108 height 16
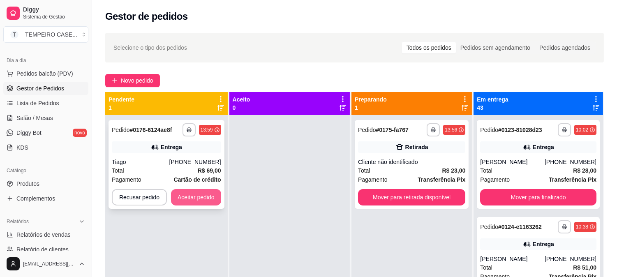
click at [201, 204] on button "Aceitar pedido" at bounding box center [196, 197] width 50 height 16
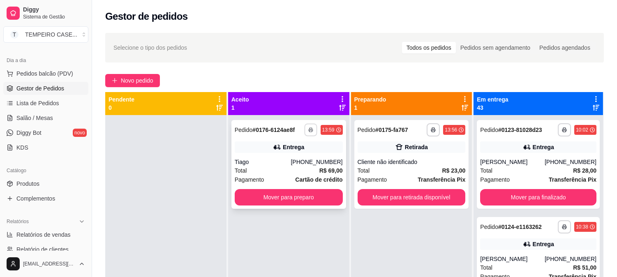
click at [315, 127] on button "button" at bounding box center [310, 129] width 13 height 13
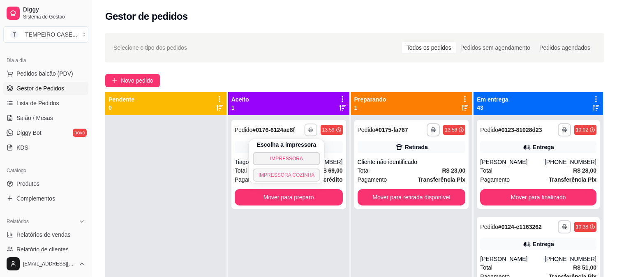
click at [275, 173] on button "IMPRESSORA COZINHA" at bounding box center [287, 175] width 68 height 13
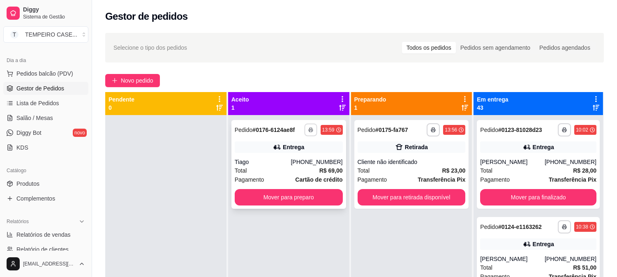
click at [311, 130] on rect "button" at bounding box center [311, 131] width 2 height 2
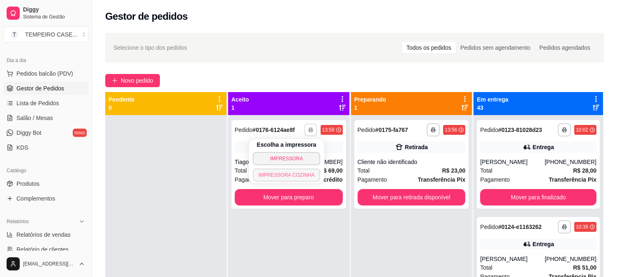
click at [293, 178] on button "IMPRESSORA COZINHA" at bounding box center [287, 175] width 68 height 13
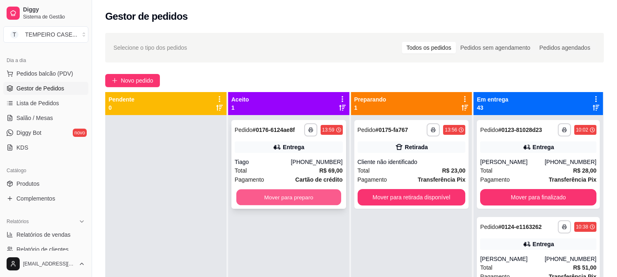
click at [317, 192] on button "Mover para preparo" at bounding box center [288, 198] width 105 height 16
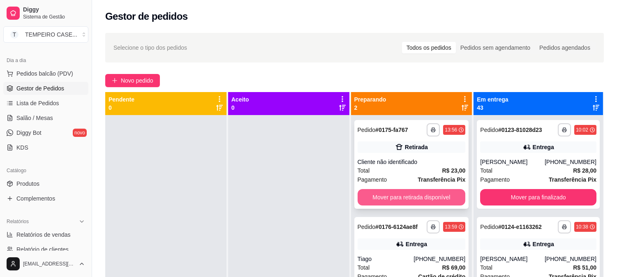
click at [391, 194] on button "Mover para retirada disponível" at bounding box center [412, 197] width 108 height 16
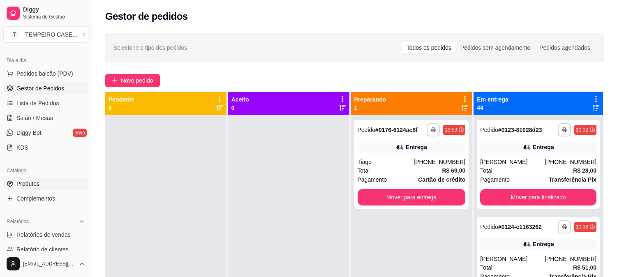
click at [27, 182] on span "Produtos" at bounding box center [27, 184] width 23 height 8
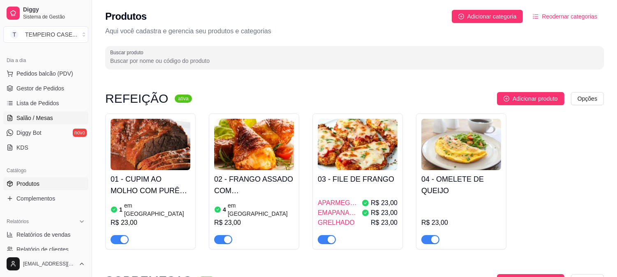
click at [48, 120] on span "Salão / Mesas" at bounding box center [34, 118] width 37 height 8
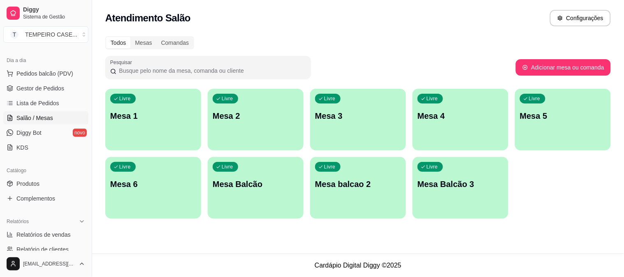
click at [155, 120] on p "Mesa 1" at bounding box center [153, 116] width 86 height 12
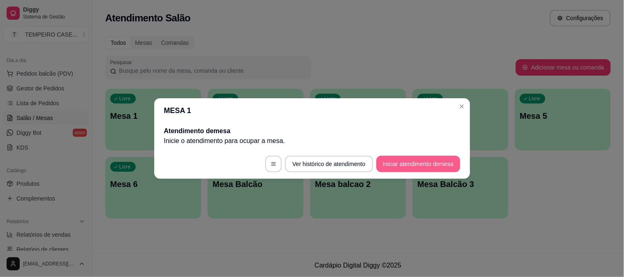
click at [414, 157] on button "Iniciar atendimento de mesa" at bounding box center [418, 164] width 84 height 16
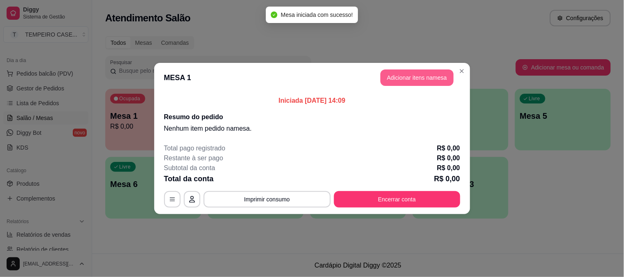
click at [411, 81] on button "Adicionar itens na mesa" at bounding box center [416, 77] width 73 height 16
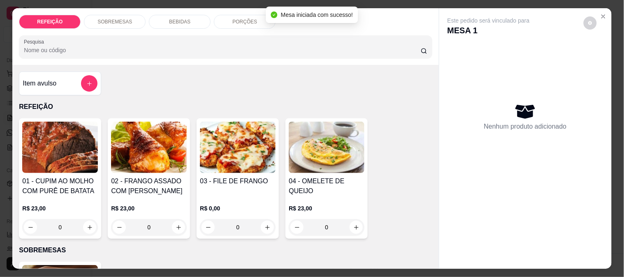
click at [245, 146] on img at bounding box center [238, 147] width 76 height 51
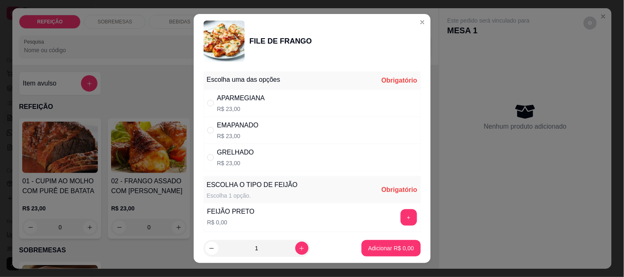
click at [243, 133] on p "R$ 23,00" at bounding box center [238, 136] width 42 height 8
radio input "true"
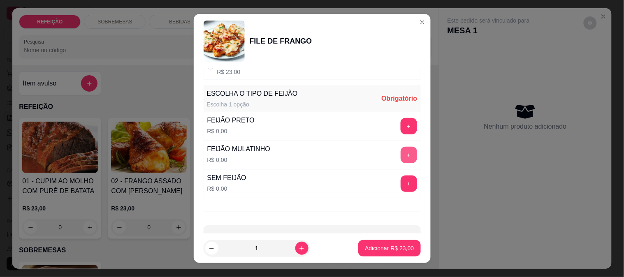
click at [400, 151] on button "+" at bounding box center [408, 155] width 16 height 16
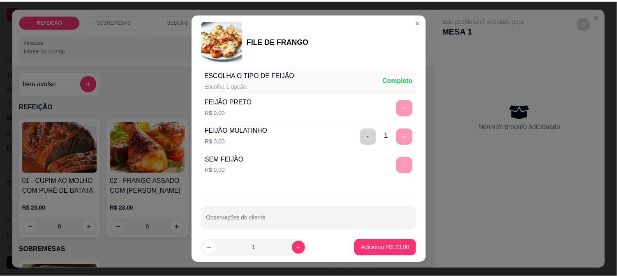
scroll to position [118, 0]
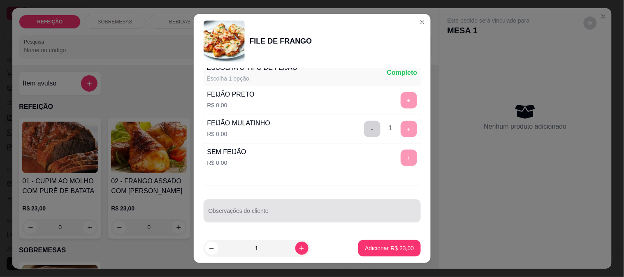
click at [261, 208] on div at bounding box center [311, 211] width 207 height 16
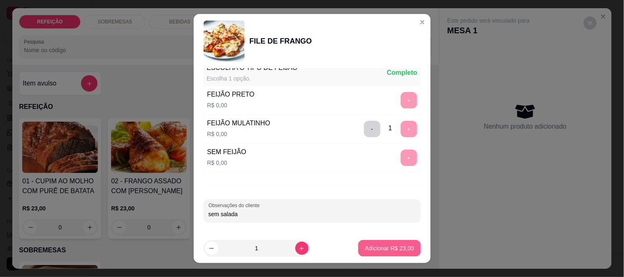
type input "sem salada"
click at [378, 248] on p "Adicionar R$ 23,00" at bounding box center [390, 249] width 48 height 8
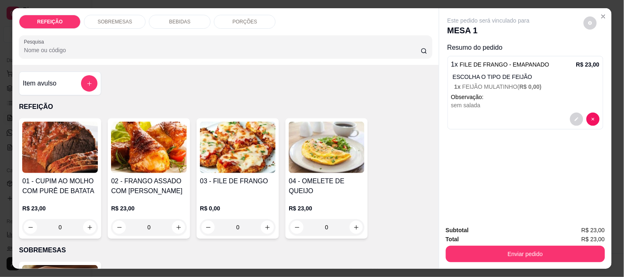
click at [518, 260] on div "Subtotal R$ 23,00 Total R$ 23,00 Enviar pedido" at bounding box center [525, 244] width 172 height 50
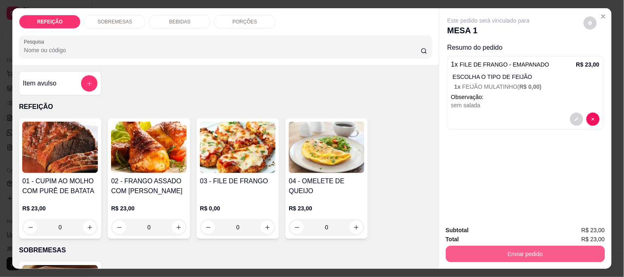
click at [521, 255] on button "Enviar pedido" at bounding box center [525, 254] width 159 height 16
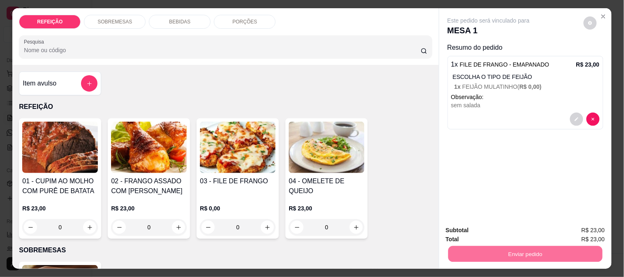
click at [574, 229] on button "Enviar pedido" at bounding box center [583, 230] width 45 height 15
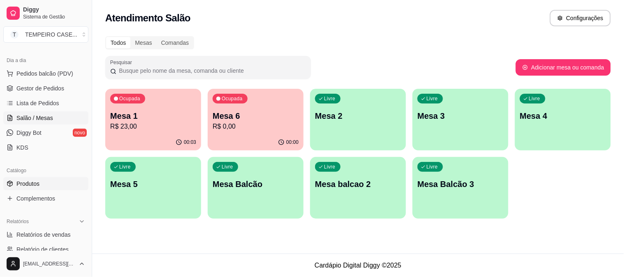
click at [14, 182] on link "Produtos" at bounding box center [45, 183] width 85 height 13
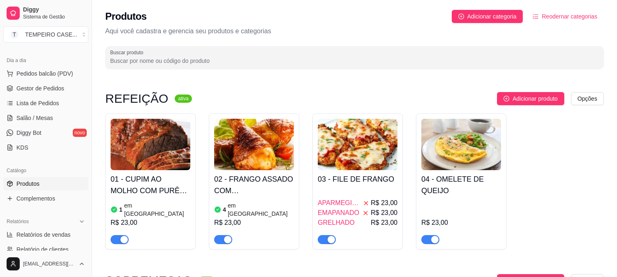
click at [357, 198] on span "APARMEGIANA" at bounding box center [339, 203] width 42 height 10
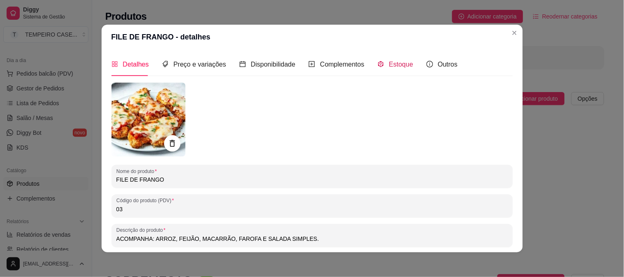
click at [389, 65] on span "Estoque" at bounding box center [401, 64] width 24 height 7
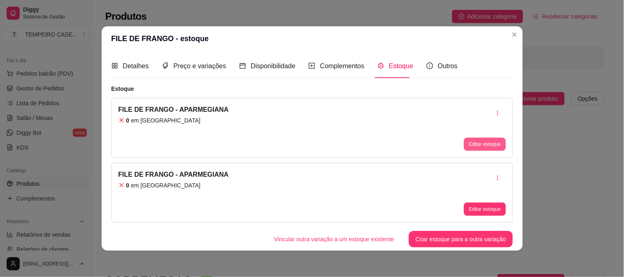
click at [479, 146] on button "Editar estoque" at bounding box center [485, 144] width 42 height 13
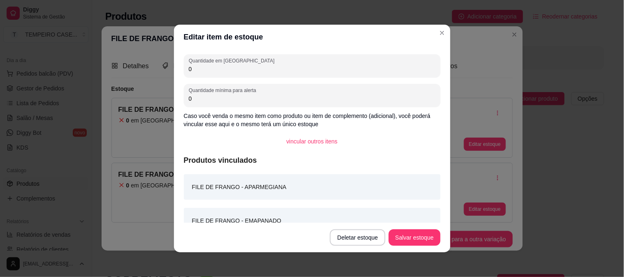
drag, startPoint x: 206, startPoint y: 71, endPoint x: 154, endPoint y: 69, distance: 52.7
click at [154, 69] on div "Editar item de estoque Quantidade em estoque 0 Quantidade mínima para alerta 0 …" at bounding box center [312, 138] width 624 height 277
type input "2"
click at [405, 239] on button "Salvar estoque" at bounding box center [414, 237] width 51 height 16
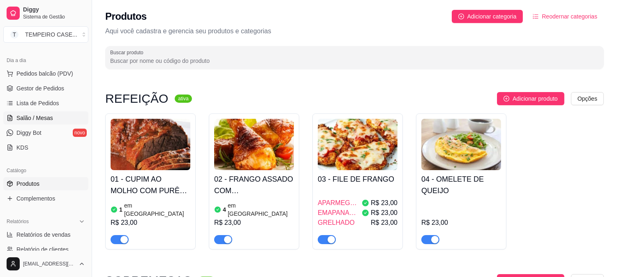
click at [48, 118] on span "Salão / Mesas" at bounding box center [34, 118] width 37 height 8
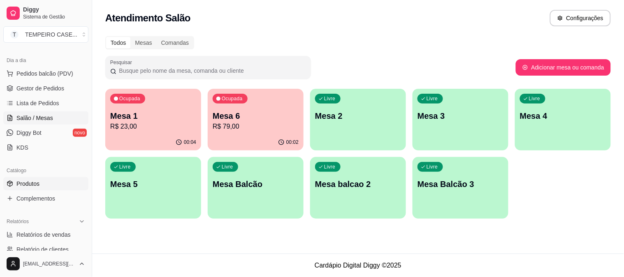
click at [37, 182] on span "Produtos" at bounding box center [27, 184] width 23 height 8
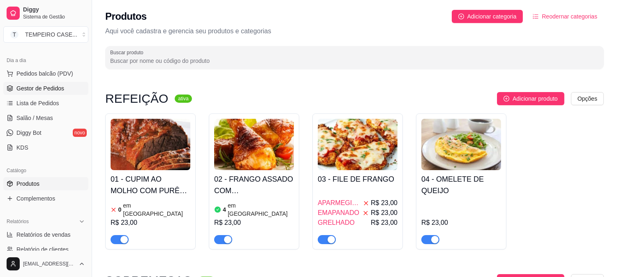
click at [32, 90] on span "Gestor de Pedidos" at bounding box center [40, 88] width 48 height 8
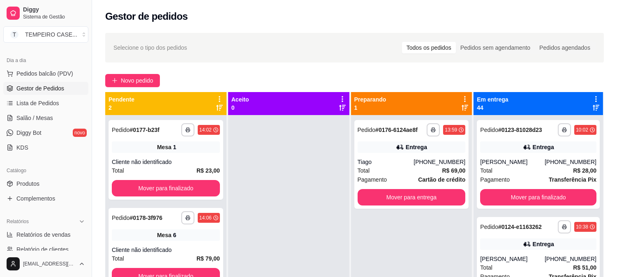
click at [35, 120] on span "Salão / Mesas" at bounding box center [34, 118] width 37 height 8
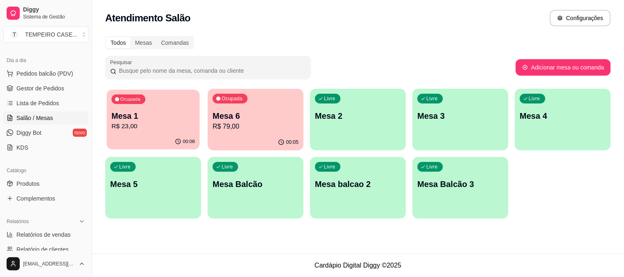
click at [159, 122] on p "R$ 23,00" at bounding box center [152, 126] width 83 height 9
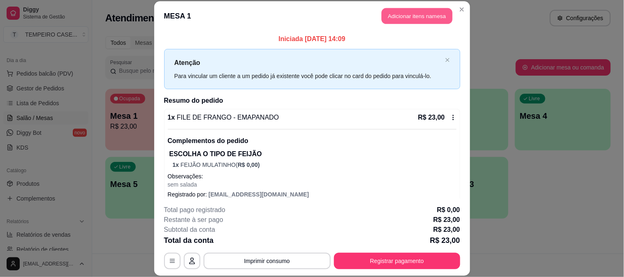
click at [395, 19] on button "Adicionar itens na mesa" at bounding box center [417, 16] width 71 height 16
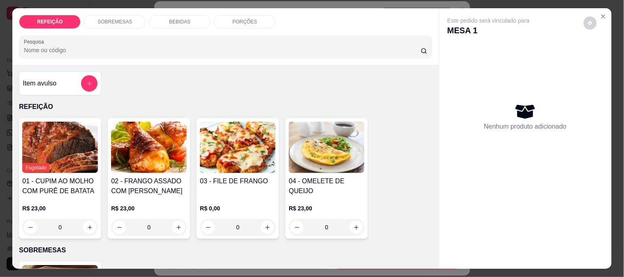
click at [169, 19] on p "BEBIDAS" at bounding box center [179, 22] width 21 height 7
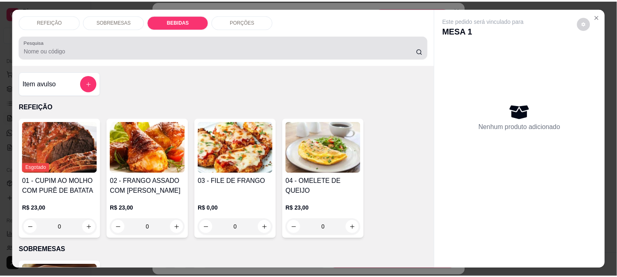
scroll to position [21, 0]
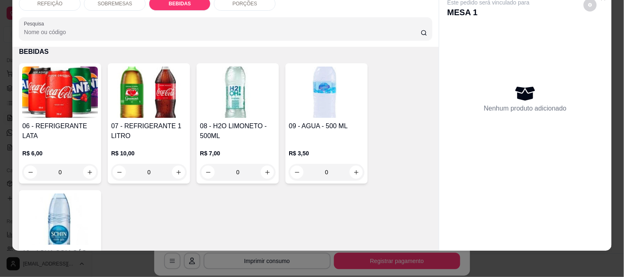
click at [60, 95] on img at bounding box center [60, 92] width 76 height 51
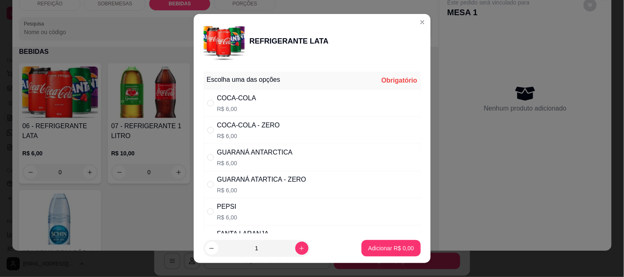
click at [234, 102] on div "COCA-COLA" at bounding box center [236, 98] width 39 height 10
radio input "true"
click at [393, 244] on p "Adicionar R$ 6,00" at bounding box center [391, 248] width 46 height 8
type input "1"
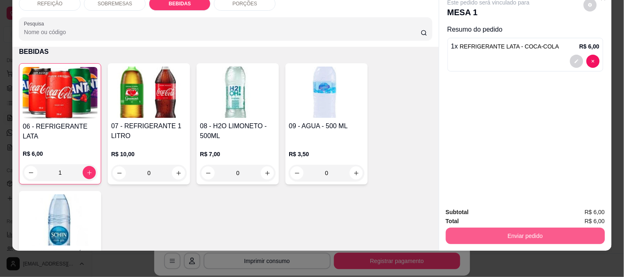
click at [532, 228] on button "Enviar pedido" at bounding box center [525, 236] width 159 height 16
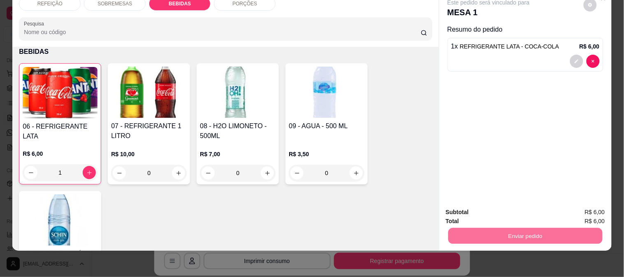
click at [577, 210] on button "Enviar pedido" at bounding box center [583, 209] width 46 height 16
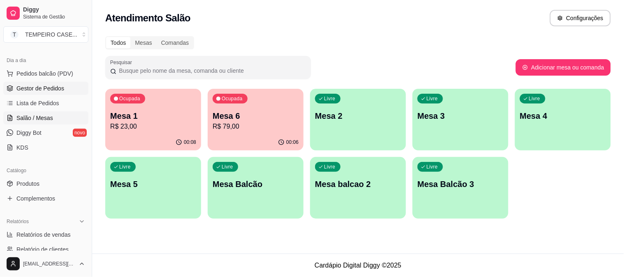
click at [37, 89] on span "Gestor de Pedidos" at bounding box center [40, 88] width 48 height 8
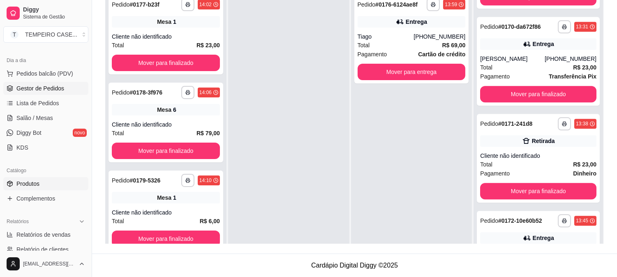
click at [31, 185] on span "Produtos" at bounding box center [27, 184] width 23 height 8
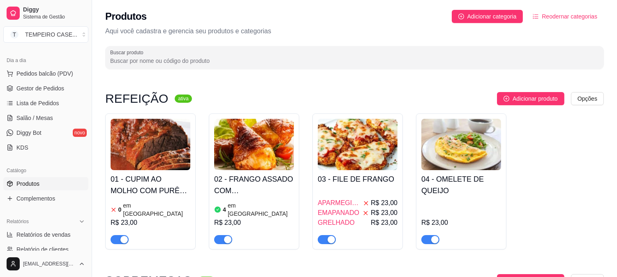
click at [155, 197] on div "01 - CUPIM AO MOLHO COM PURÊ DE BATATA 0 em estoque R$ 23,00" at bounding box center [151, 207] width 80 height 74
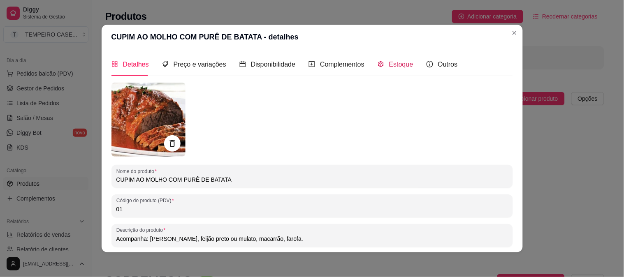
click at [382, 62] on div "Estoque" at bounding box center [395, 64] width 36 height 10
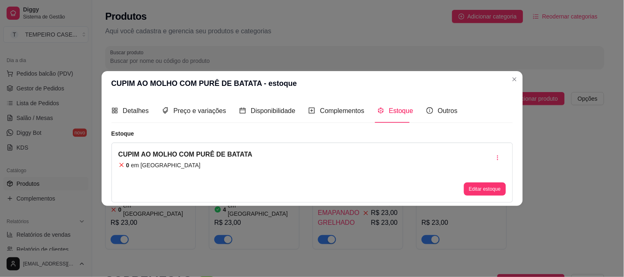
click at [475, 186] on button "Editar estoque" at bounding box center [485, 189] width 42 height 13
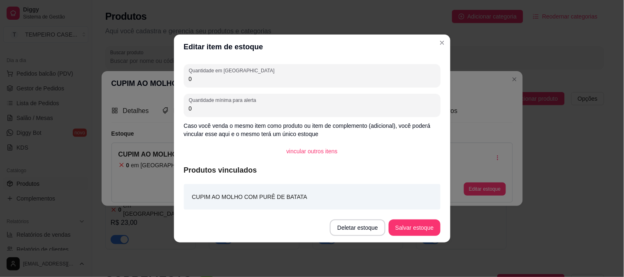
drag, startPoint x: 219, startPoint y: 85, endPoint x: 175, endPoint y: 83, distance: 44.4
click at [175, 83] on div "Quantidade em estoque 0 Quantidade mínima para alerta 0 Caso você venda o mesmo…" at bounding box center [312, 136] width 276 height 154
click at [183, 84] on div "Quantidade em estoque 0 Quantidade mínima para alerta 0 Caso você venda o mesmo…" at bounding box center [312, 136] width 276 height 154
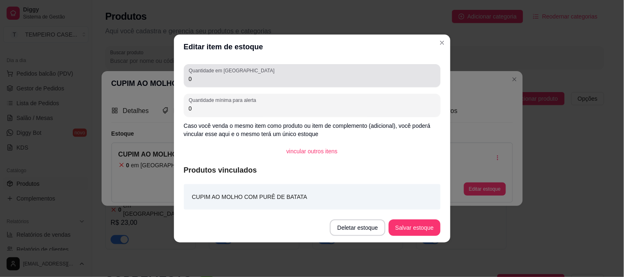
click at [190, 86] on div "Quantidade em estoque 0" at bounding box center [312, 75] width 257 height 23
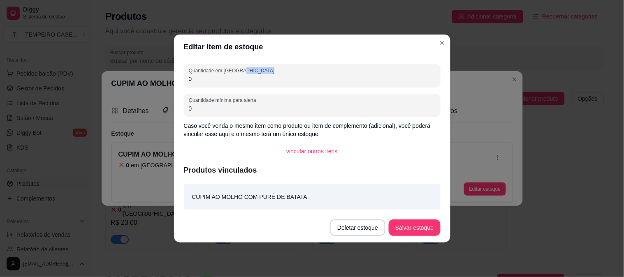
click at [190, 86] on div "Quantidade em estoque 0" at bounding box center [312, 75] width 257 height 23
click at [189, 83] on div "0" at bounding box center [312, 75] width 247 height 16
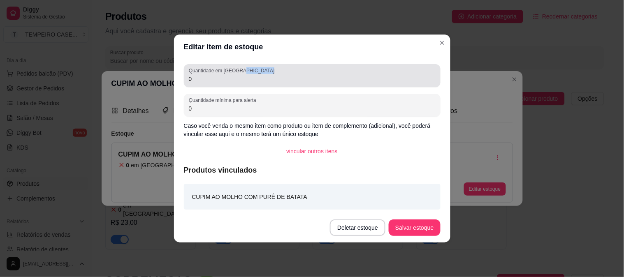
click at [189, 83] on div "0" at bounding box center [312, 75] width 247 height 16
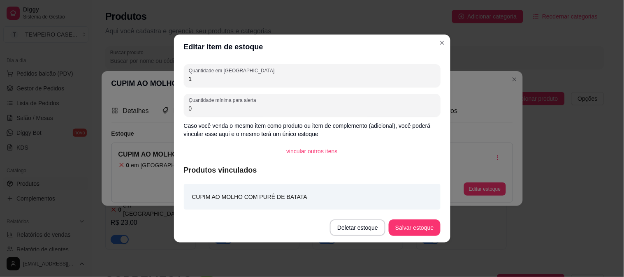
type input "1"
click at [419, 225] on button "Salvar estoque" at bounding box center [414, 228] width 51 height 16
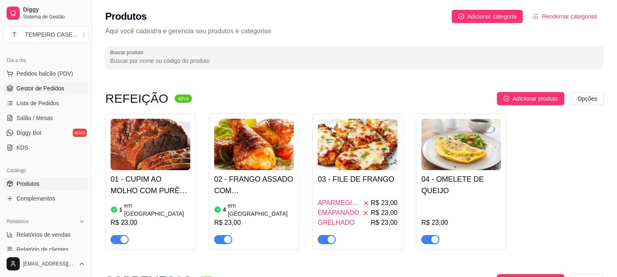
click at [35, 86] on span "Gestor de Pedidos" at bounding box center [40, 88] width 48 height 8
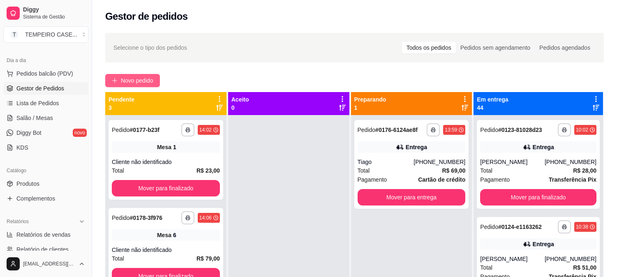
click at [146, 77] on span "Novo pedido" at bounding box center [137, 80] width 32 height 9
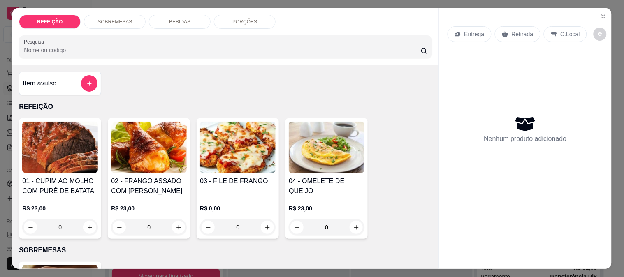
click at [46, 149] on img at bounding box center [60, 147] width 76 height 51
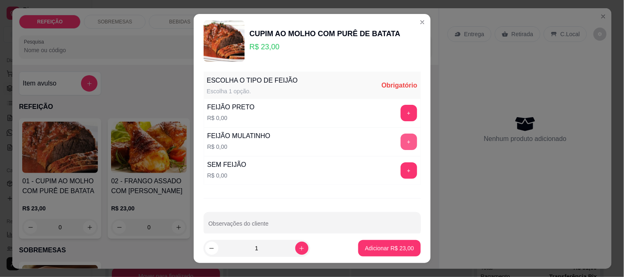
click at [400, 141] on button "+" at bounding box center [408, 142] width 16 height 16
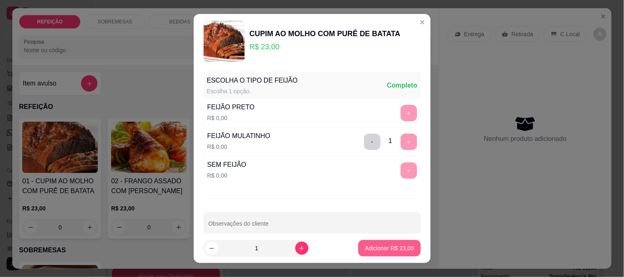
click at [380, 251] on p "Adicionar R$ 23,00" at bounding box center [389, 248] width 49 height 8
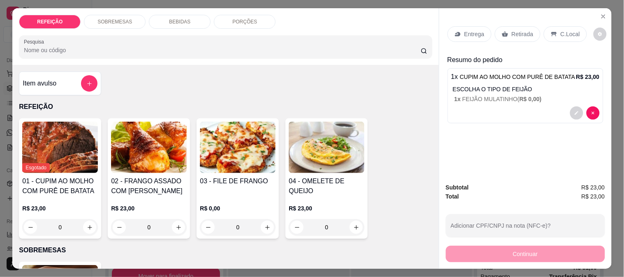
click at [170, 15] on div "BEBIDAS" at bounding box center [180, 22] width 62 height 14
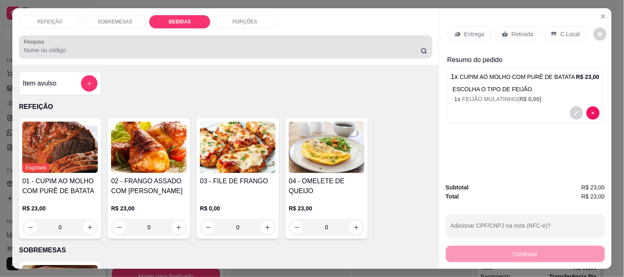
scroll to position [21, 0]
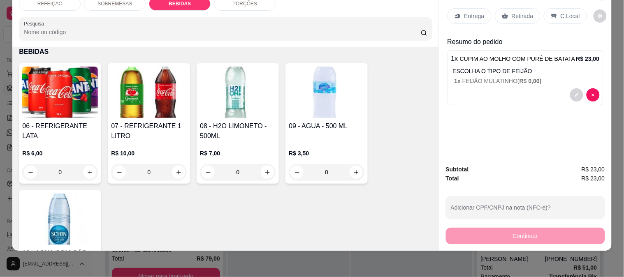
click at [150, 112] on div "07 - REFRIGERANTE 1 LITRO R$ 10,00 0" at bounding box center [149, 123] width 82 height 120
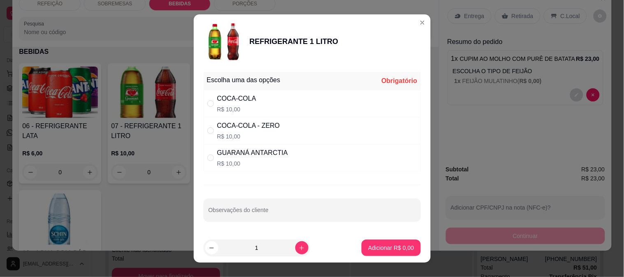
click at [283, 127] on div "COCA-COLA - ZERO R$ 10,00" at bounding box center [312, 130] width 217 height 27
click at [250, 155] on div "GUARANÁ ANTARCTIA" at bounding box center [252, 153] width 71 height 10
radio input "false"
radio input "true"
click at [380, 245] on p "Adicionar R$ 10,00" at bounding box center [390, 248] width 48 height 8
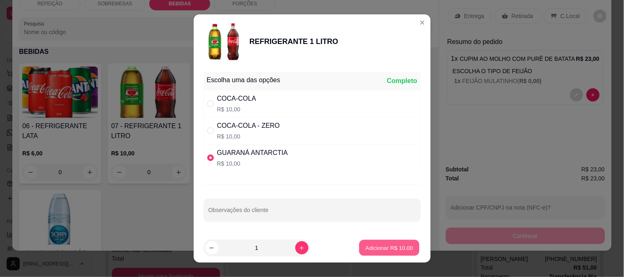
type input "1"
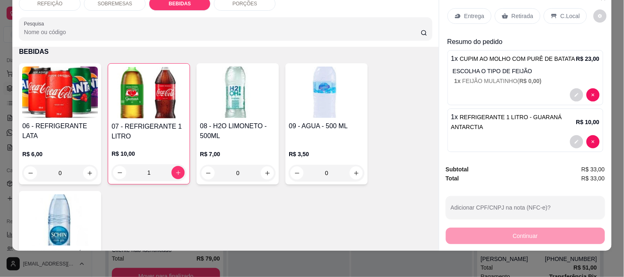
click at [472, 12] on p "Entrega" at bounding box center [474, 16] width 20 height 8
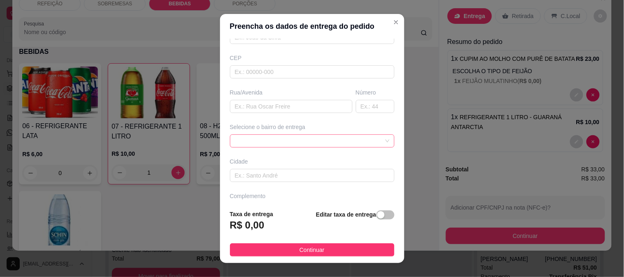
scroll to position [91, 0]
click at [260, 112] on input "text" at bounding box center [291, 105] width 123 height 13
click at [235, 138] on span at bounding box center [312, 140] width 155 height 12
type input "novo hotel maracaipe"
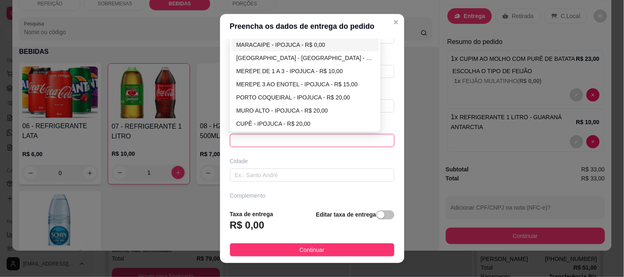
click at [265, 47] on div "MARACAIPE - IPOJUCA - R$ 0,00" at bounding box center [305, 44] width 138 height 9
type input "IPOJUCA"
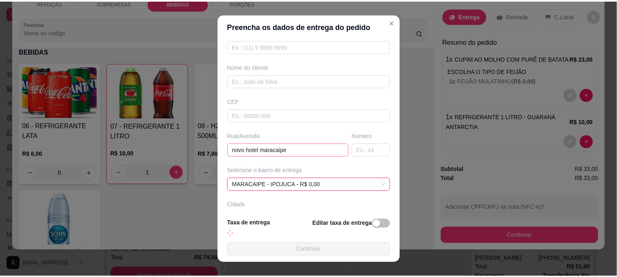
scroll to position [0, 0]
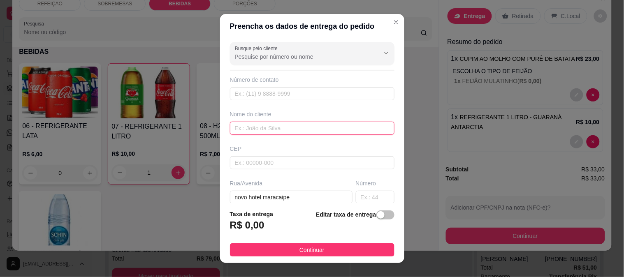
click at [269, 126] on input "text" at bounding box center [312, 128] width 164 height 13
type input "paloma"
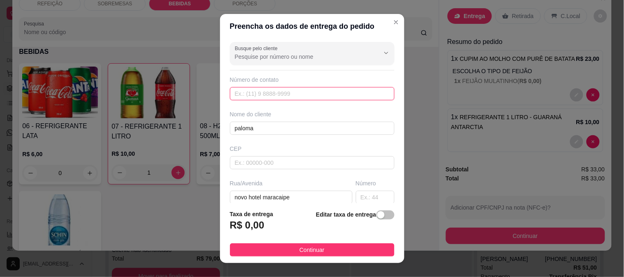
click at [266, 97] on input "text" at bounding box center [312, 93] width 164 height 13
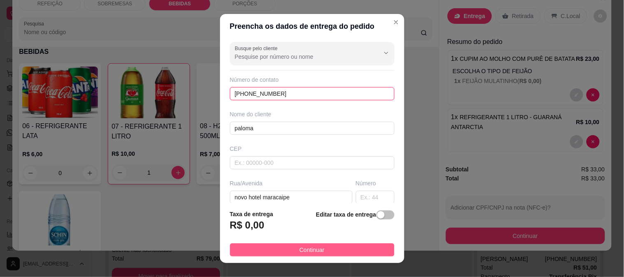
type input "[PHONE_NUMBER]"
click at [298, 255] on button "Continuar" at bounding box center [312, 249] width 164 height 13
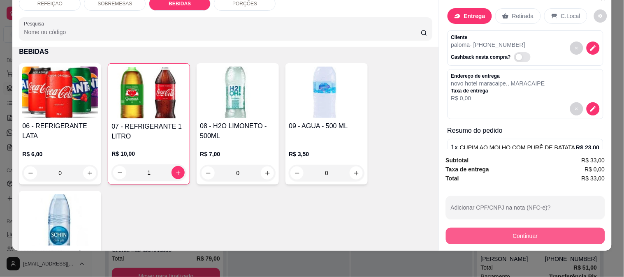
click at [494, 228] on button "Continuar" at bounding box center [525, 236] width 159 height 16
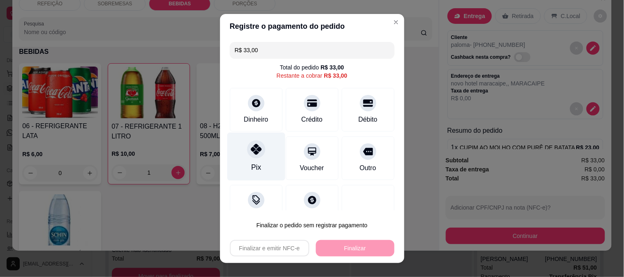
click at [257, 157] on div "Pix" at bounding box center [256, 156] width 58 height 48
type input "R$ 0,00"
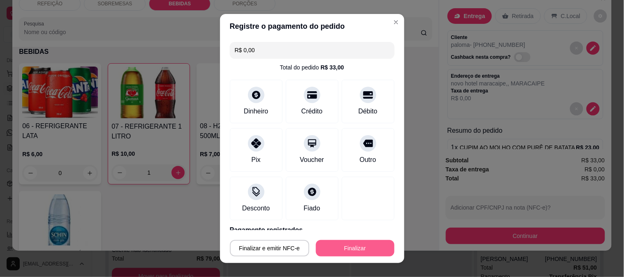
click at [347, 252] on button "Finalizar" at bounding box center [355, 248] width 79 height 16
type input "0"
type input "-R$ 33,00"
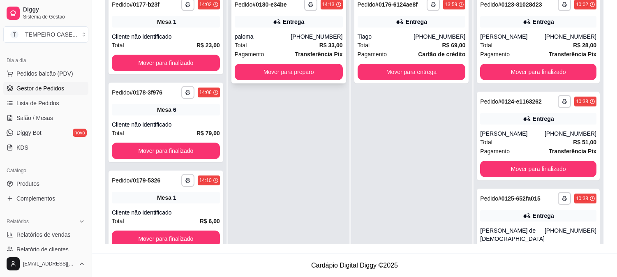
click at [292, 81] on div "**********" at bounding box center [288, 39] width 115 height 89
click at [308, 69] on button "Mover para preparo" at bounding box center [289, 72] width 108 height 16
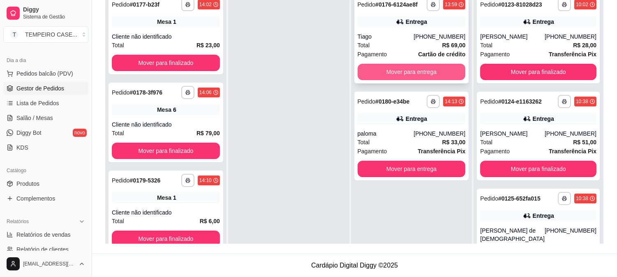
click at [410, 67] on button "Mover para entrega" at bounding box center [412, 72] width 108 height 16
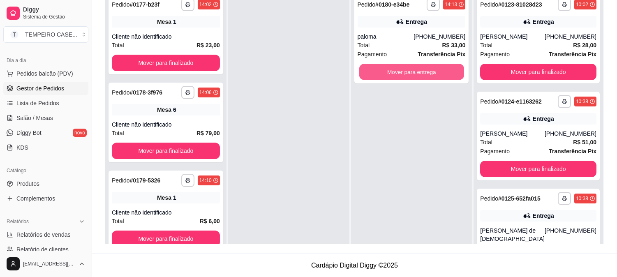
click at [410, 72] on button "Mover para entrega" at bounding box center [411, 72] width 105 height 16
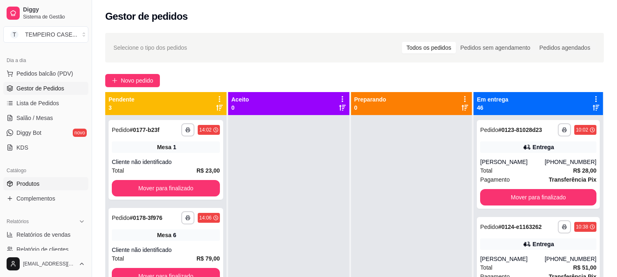
click at [42, 185] on link "Produtos" at bounding box center [45, 183] width 85 height 13
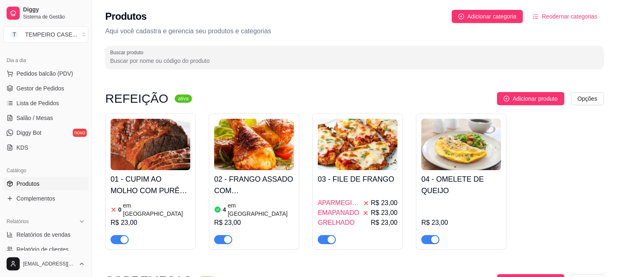
click at [235, 181] on h4 "02 - FRANGO ASSADO COM [PERSON_NAME]" at bounding box center [254, 185] width 80 height 23
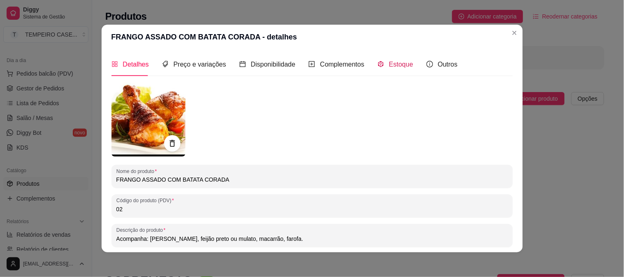
click at [393, 65] on span "Estoque" at bounding box center [401, 64] width 24 height 7
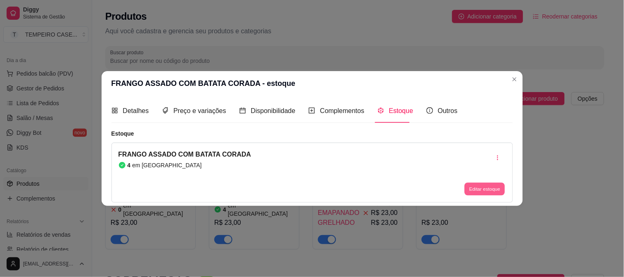
click at [497, 186] on button "Editar estoque" at bounding box center [485, 189] width 40 height 13
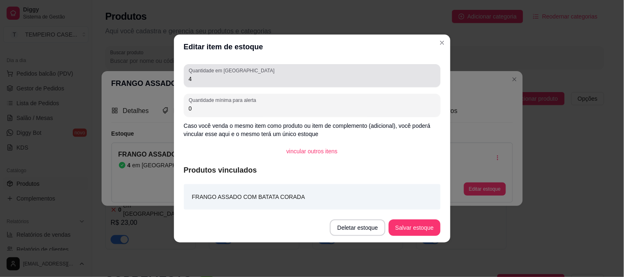
drag, startPoint x: 216, startPoint y: 84, endPoint x: 169, endPoint y: 82, distance: 47.3
click at [169, 82] on div "Editar item de estoque Quantidade em estoque 4 Quantidade mínima para alerta 0 …" at bounding box center [312, 138] width 624 height 277
click at [201, 81] on input "4" at bounding box center [312, 79] width 247 height 8
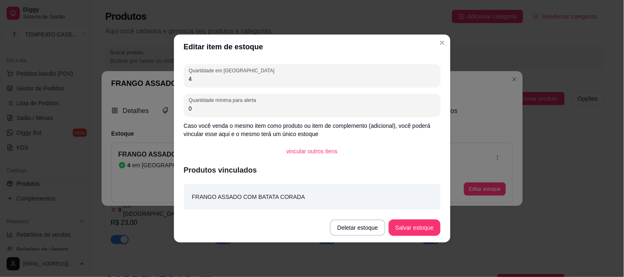
click at [201, 81] on input "4" at bounding box center [312, 79] width 247 height 8
click at [201, 81] on input "23" at bounding box center [312, 79] width 247 height 8
type input "3"
click at [409, 224] on button "Salvar estoque" at bounding box center [414, 228] width 51 height 16
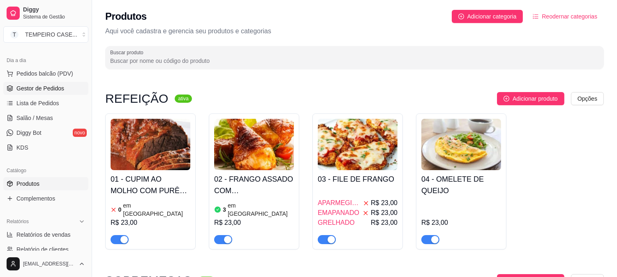
click at [37, 89] on span "Gestor de Pedidos" at bounding box center [40, 88] width 48 height 8
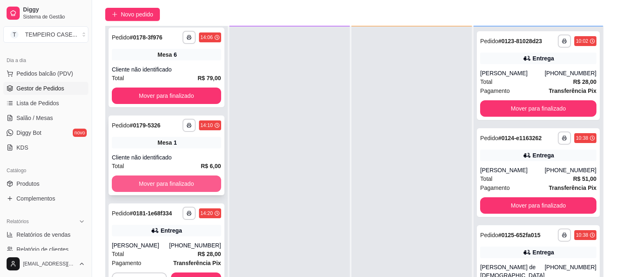
scroll to position [125, 0]
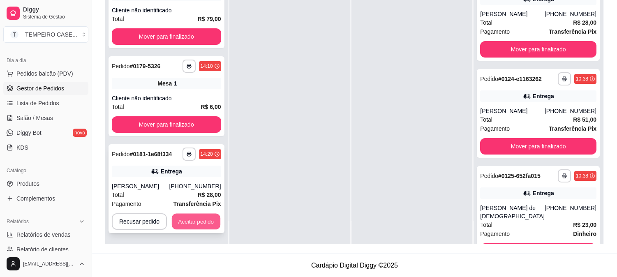
click at [207, 221] on button "Aceitar pedido" at bounding box center [196, 222] width 49 height 16
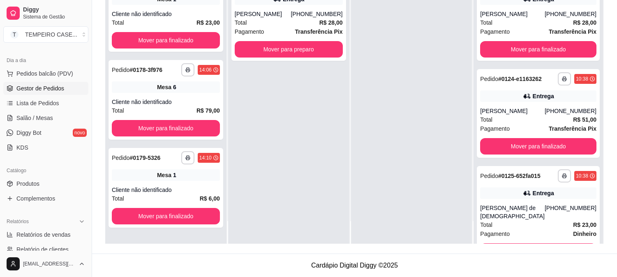
scroll to position [0, 0]
click at [323, 51] on button "Mover para preparo" at bounding box center [289, 49] width 108 height 16
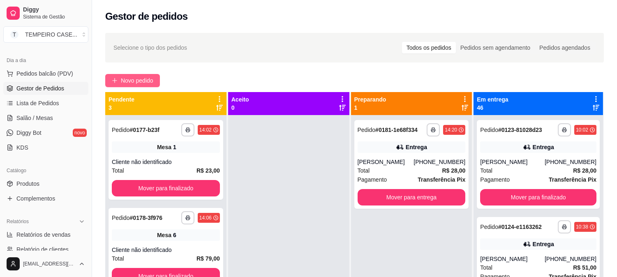
click at [138, 83] on span "Novo pedido" at bounding box center [137, 80] width 32 height 9
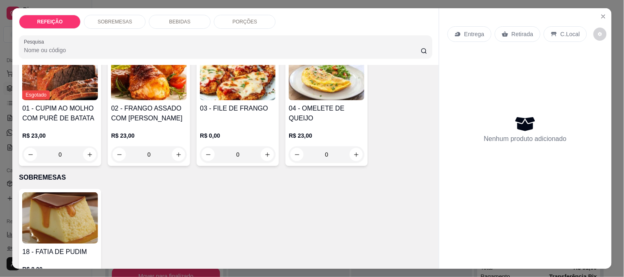
scroll to position [183, 0]
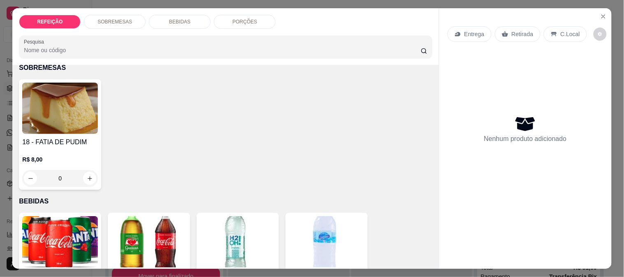
click at [69, 137] on h4 "18 - FATIA DE PUDIM" at bounding box center [60, 142] width 76 height 10
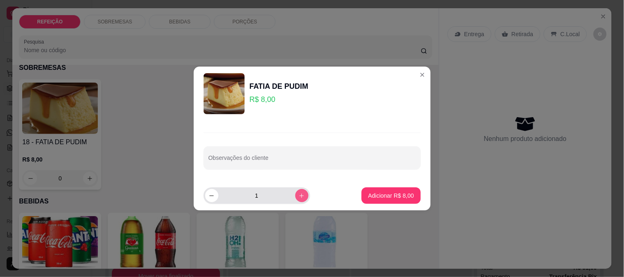
click at [302, 196] on button "increase-product-quantity" at bounding box center [301, 195] width 13 height 13
type input "2"
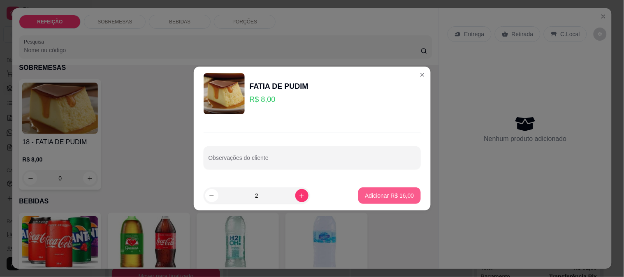
click at [365, 194] on p "Adicionar R$ 16,00" at bounding box center [389, 196] width 49 height 8
type input "2"
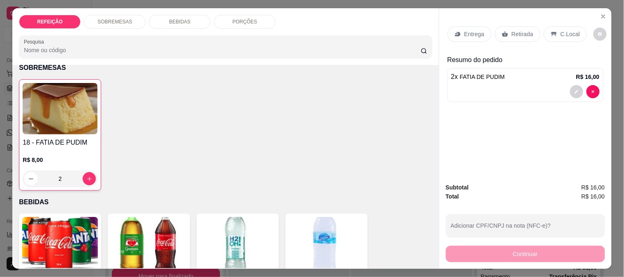
click at [464, 30] on p "Entrega" at bounding box center [474, 34] width 20 height 8
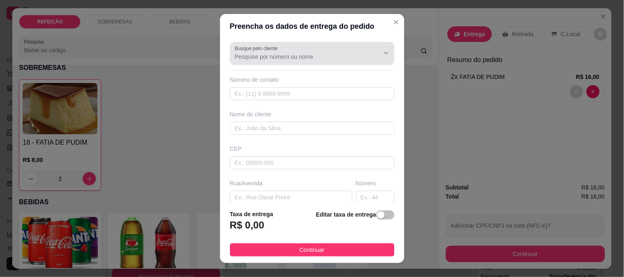
click at [299, 62] on div "Busque pelo cliente" at bounding box center [312, 53] width 164 height 23
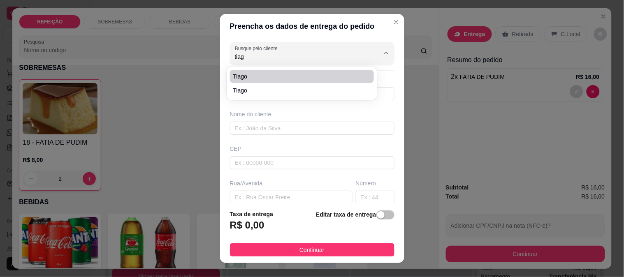
click at [272, 79] on span "Tiago" at bounding box center [298, 76] width 130 height 8
type input "Tiago"
type input "81999127385"
type input "Tiago"
type input "Rua [PERSON_NAME]"
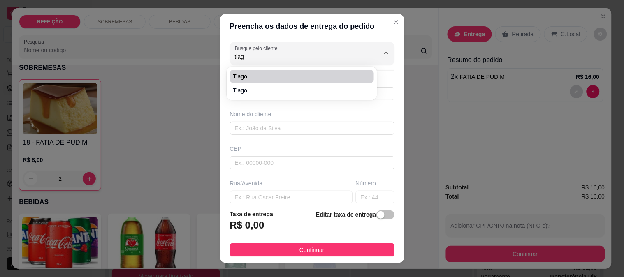
type input "Sn"
type input "IPOJUCA"
type input "Atrás do Tramontina"
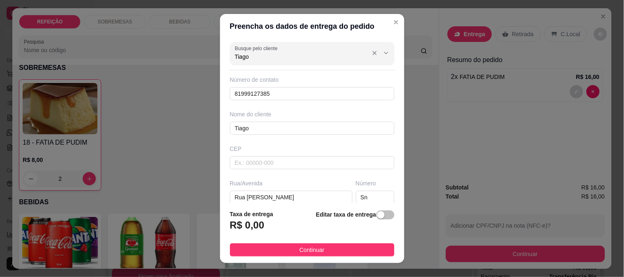
click at [285, 56] on input "Tiago" at bounding box center [301, 57] width 132 height 8
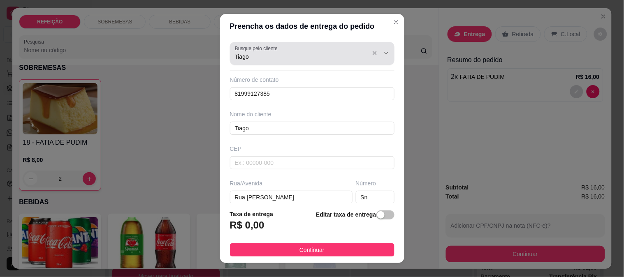
click at [285, 51] on div "Tiago" at bounding box center [312, 53] width 155 height 16
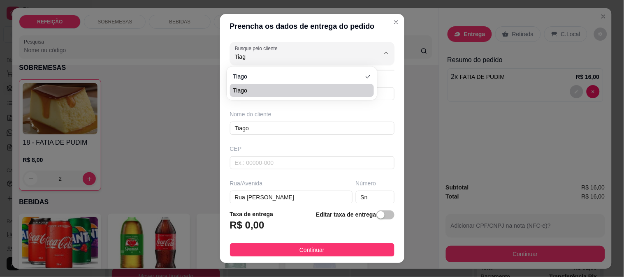
click at [253, 88] on span "Tiago" at bounding box center [298, 90] width 130 height 8
type input "Tiago"
type input "81999980306"
type input "Tiago"
type input "Associação jangadeiro"
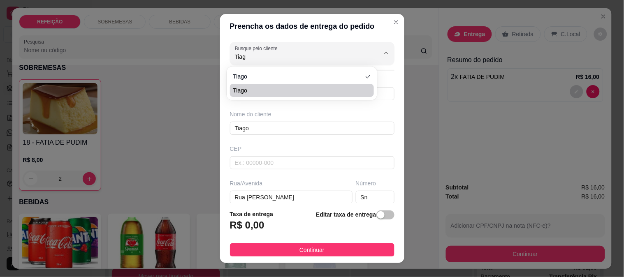
type input "00"
type input "Pontal"
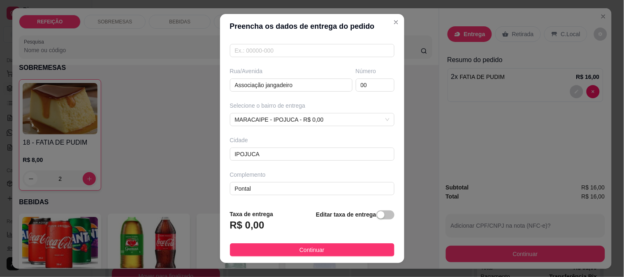
scroll to position [0, 0]
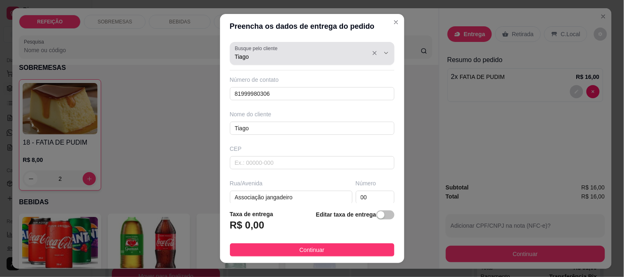
click at [268, 62] on div "Busque pelo cliente [PERSON_NAME]" at bounding box center [312, 53] width 164 height 23
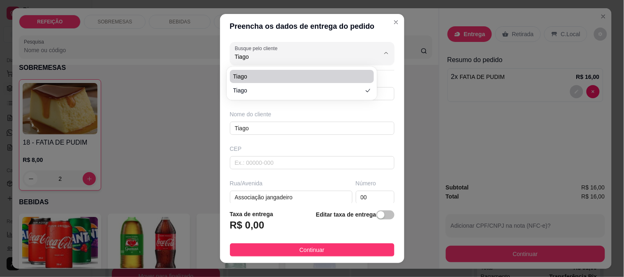
click at [278, 74] on span "Tiago" at bounding box center [298, 76] width 130 height 8
type input "Tiago"
type input "81999127385"
type input "Tiago"
type input "Rua [PERSON_NAME]"
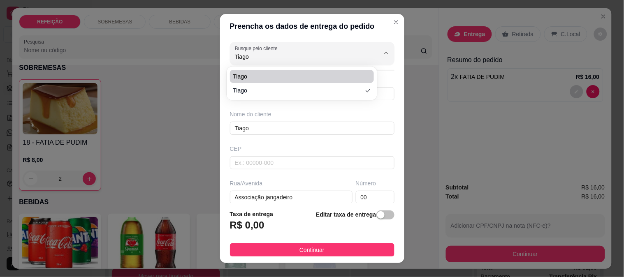
type input "Sn"
type input "Atrás do Tramontina"
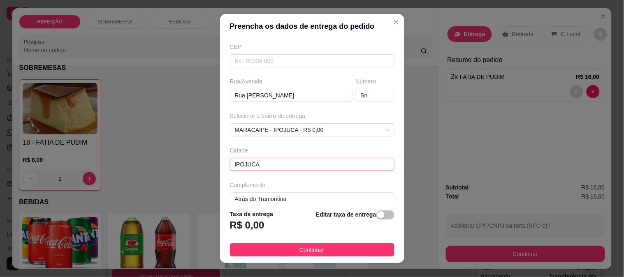
scroll to position [113, 0]
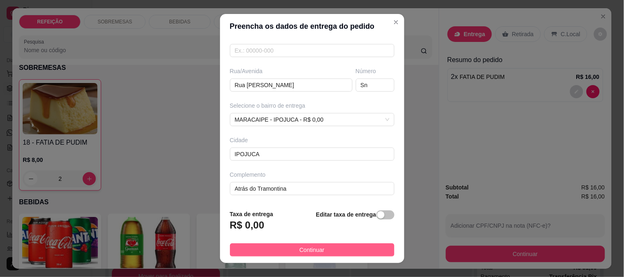
click at [299, 248] on span "Continuar" at bounding box center [311, 249] width 25 height 9
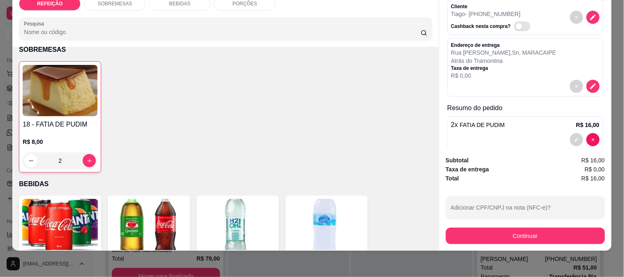
scroll to position [43, 0]
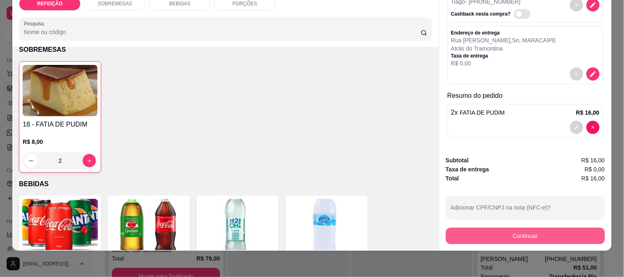
click at [510, 233] on button "Continuar" at bounding box center [525, 236] width 159 height 16
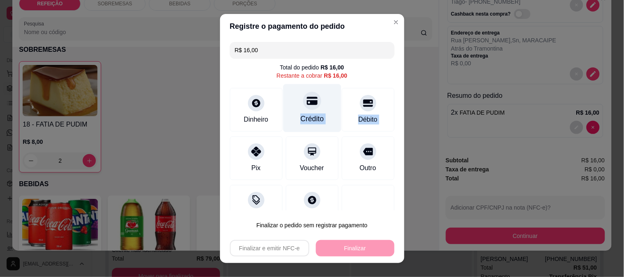
click at [303, 109] on div at bounding box center [312, 101] width 18 height 18
type input "R$ 0,00"
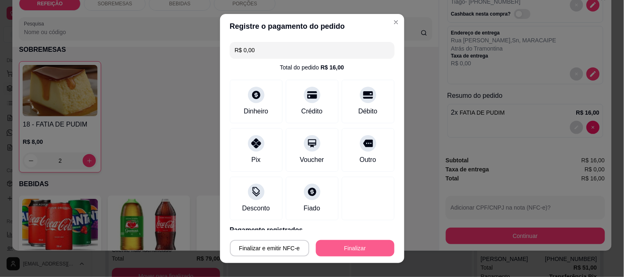
click at [347, 252] on button "Finalizar" at bounding box center [355, 248] width 79 height 16
click at [351, 238] on div "Finalizar e emitir NFC-e Finalizar" at bounding box center [312, 247] width 164 height 20
type input "0"
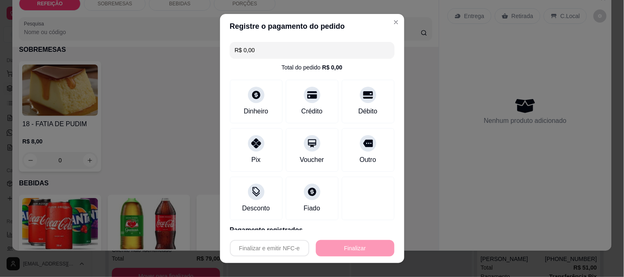
type input "-R$ 16,00"
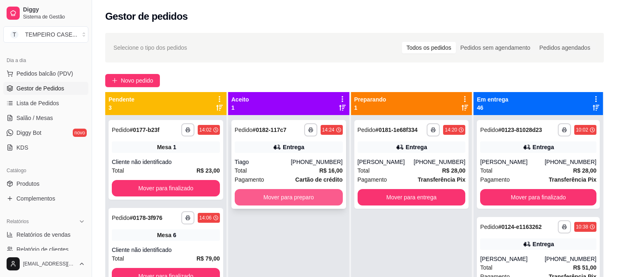
click at [307, 194] on button "Mover para preparo" at bounding box center [289, 197] width 108 height 16
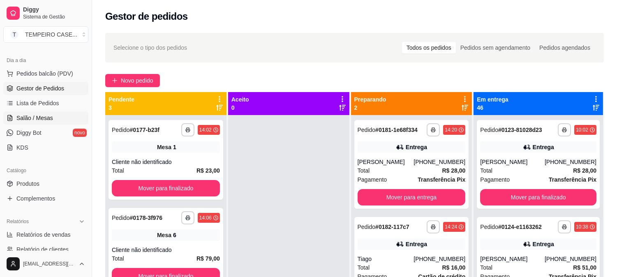
click at [42, 116] on span "Salão / Mesas" at bounding box center [34, 118] width 37 height 8
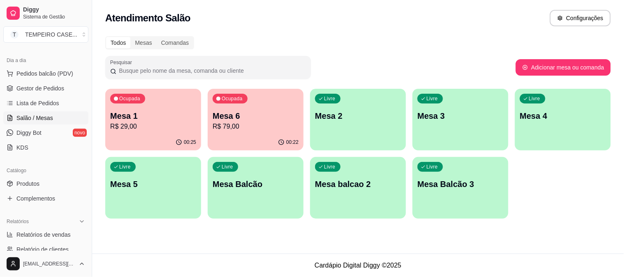
click at [148, 123] on p "R$ 29,00" at bounding box center [153, 127] width 86 height 10
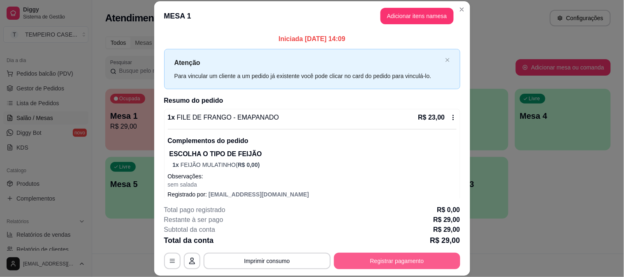
click at [370, 258] on button "Registrar pagamento" at bounding box center [397, 261] width 126 height 16
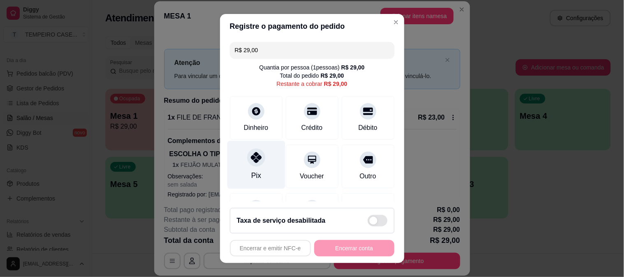
click at [250, 160] on icon at bounding box center [255, 157] width 11 height 11
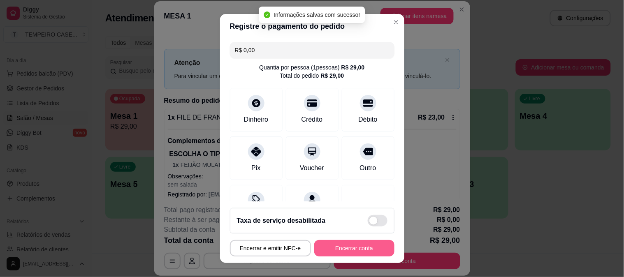
type input "R$ 0,00"
click at [347, 251] on button "Encerrar conta" at bounding box center [354, 249] width 78 height 16
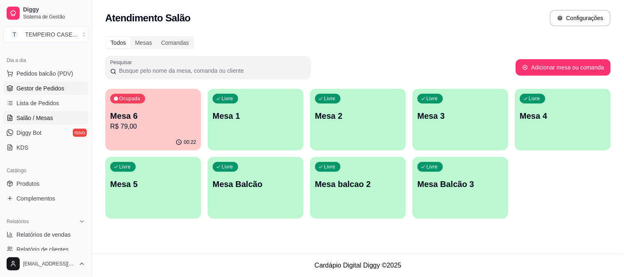
click at [32, 92] on link "Gestor de Pedidos" at bounding box center [45, 88] width 85 height 13
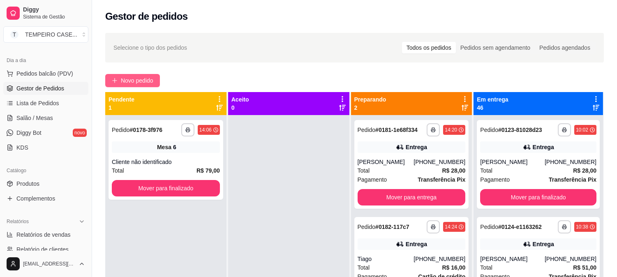
click at [118, 76] on button "Novo pedido" at bounding box center [132, 80] width 55 height 13
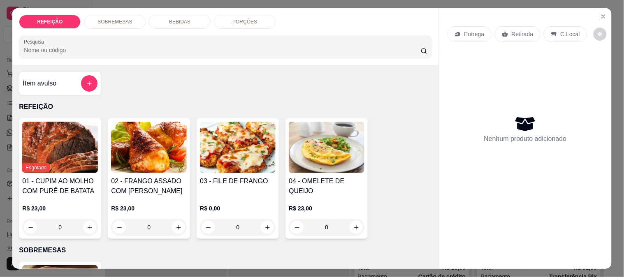
click at [159, 167] on img at bounding box center [149, 147] width 76 height 51
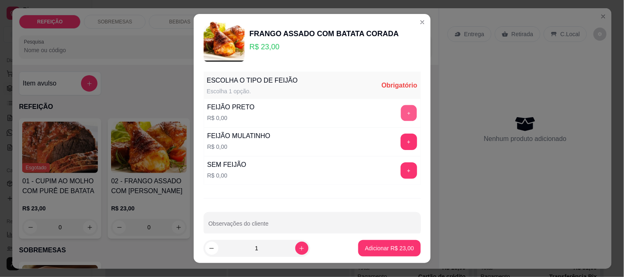
click at [400, 113] on button "+" at bounding box center [408, 113] width 16 height 16
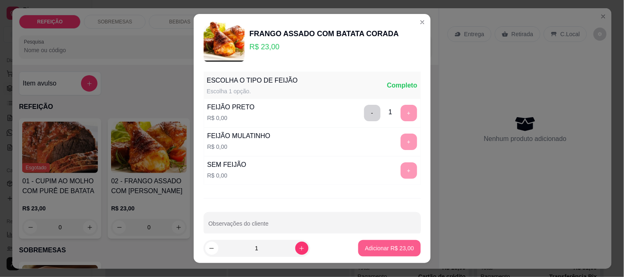
click at [379, 253] on button "Adicionar R$ 23,00" at bounding box center [389, 248] width 62 height 16
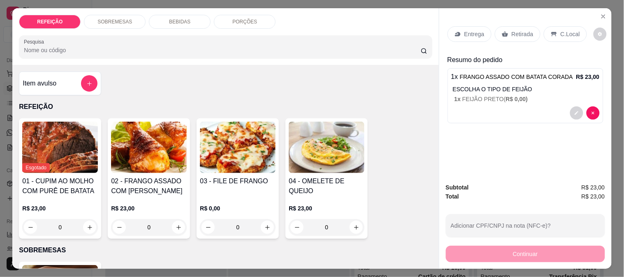
click at [184, 19] on p "BEBIDAS" at bounding box center [179, 22] width 21 height 7
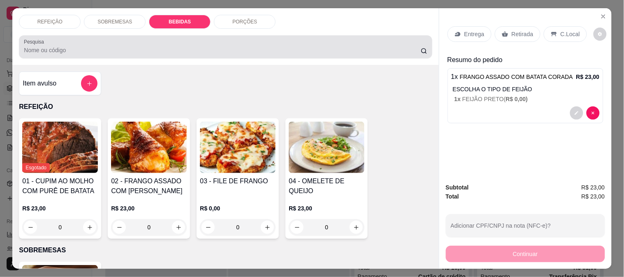
scroll to position [21, 0]
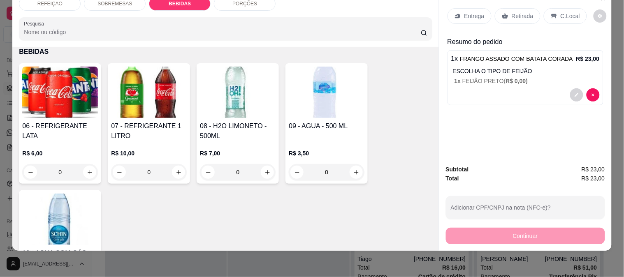
click at [58, 73] on img at bounding box center [60, 92] width 76 height 51
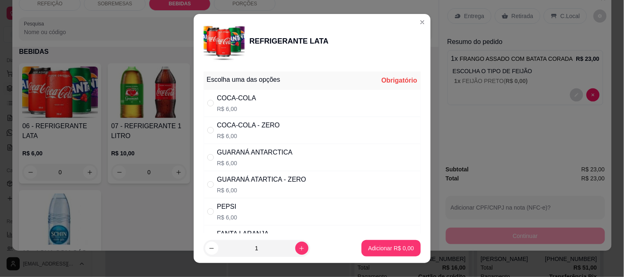
click at [257, 102] on div "COCA-COLA R$ 6,00" at bounding box center [312, 103] width 217 height 27
radio input "true"
click at [372, 251] on p "Adicionar R$ 6,00" at bounding box center [391, 248] width 46 height 8
type input "1"
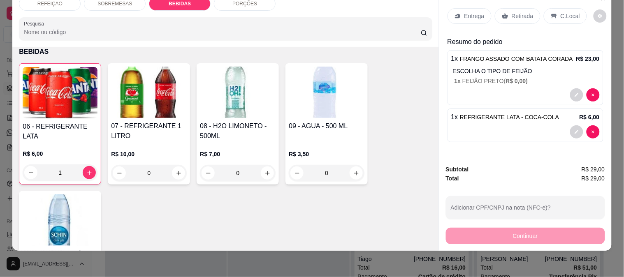
click at [476, 12] on p "Entrega" at bounding box center [474, 16] width 20 height 8
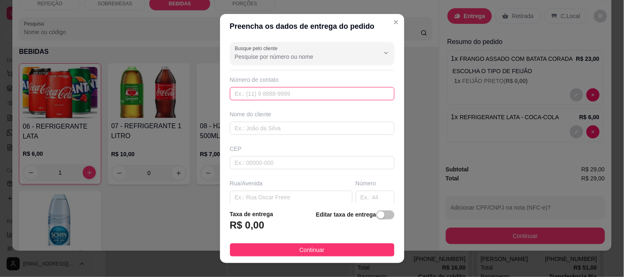
click at [254, 93] on input "text" at bounding box center [312, 93] width 164 height 13
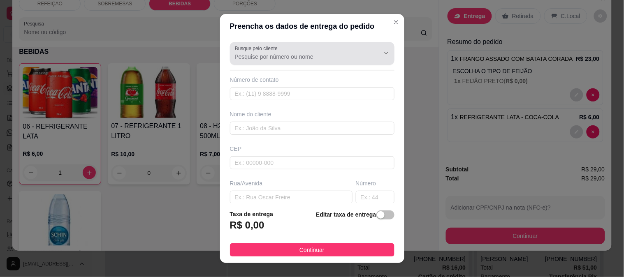
click at [259, 62] on div "Busque pelo cliente" at bounding box center [312, 53] width 164 height 23
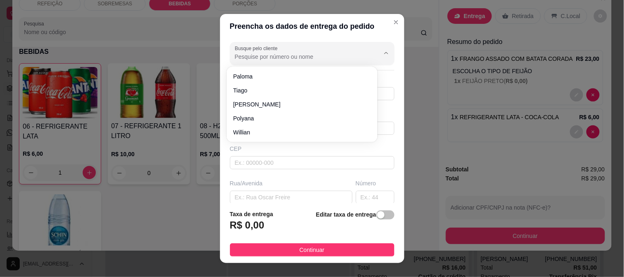
paste input "lyaramos"
type input "lyaramos"
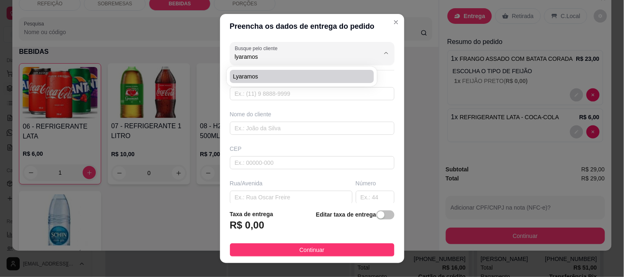
click at [257, 75] on span "lyaramos" at bounding box center [298, 76] width 130 height 8
type input "8181103999"
type input "lyaramos"
type input "casa de [PERSON_NAME]"
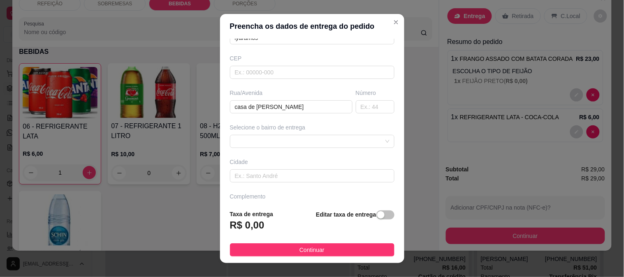
scroll to position [91, 0]
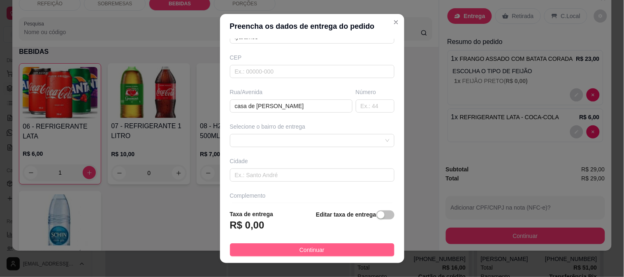
type input "lyaramos"
click at [285, 249] on button "Continuar" at bounding box center [312, 249] width 164 height 13
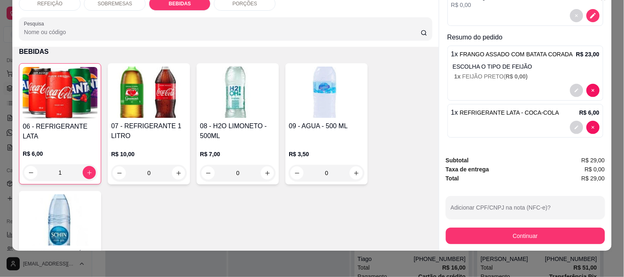
scroll to position [0, 0]
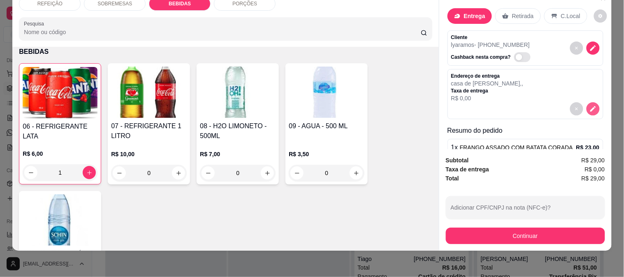
click at [589, 105] on icon "decrease-product-quantity" at bounding box center [592, 108] width 7 height 7
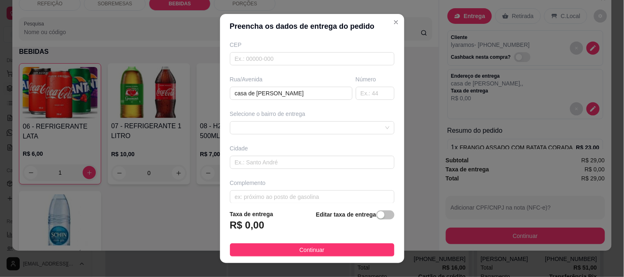
scroll to position [113, 0]
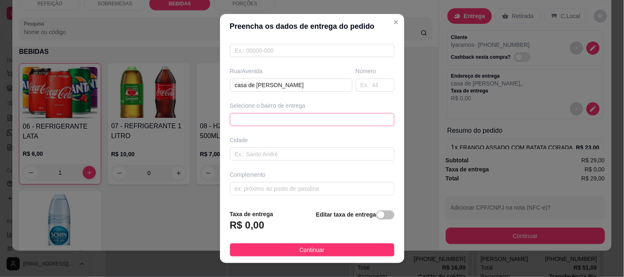
click at [258, 123] on span at bounding box center [312, 119] width 155 height 12
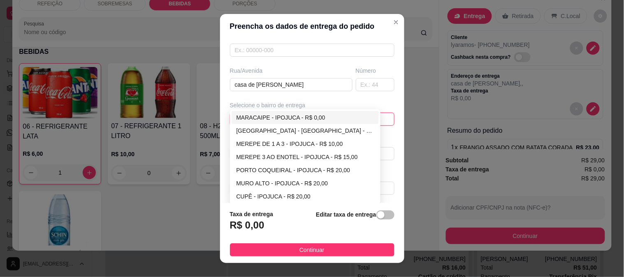
click at [252, 118] on div "MARACAIPE - IPOJUCA - R$ 0,00" at bounding box center [305, 117] width 138 height 9
type input "IPOJUCA"
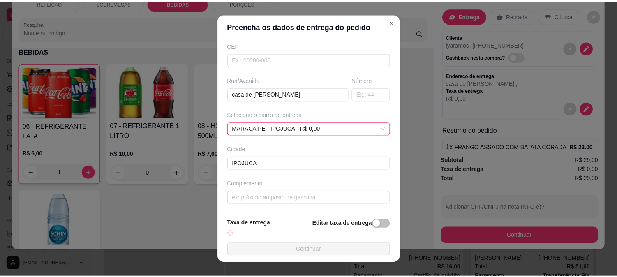
scroll to position [104, 0]
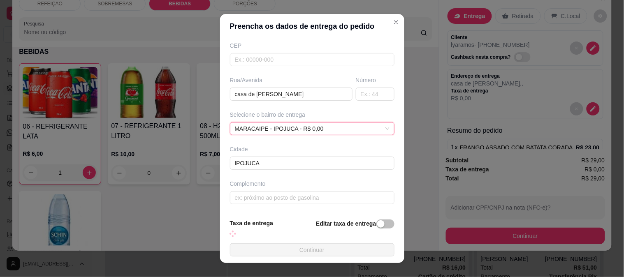
click at [288, 250] on button "Continuar" at bounding box center [312, 249] width 164 height 13
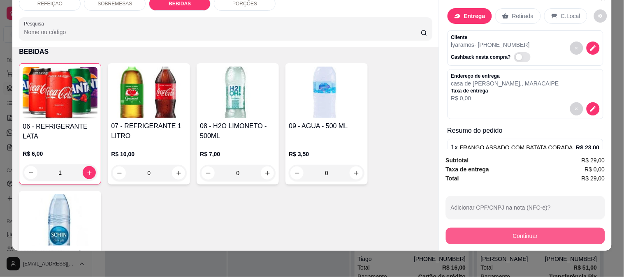
click at [491, 228] on button "Continuar" at bounding box center [525, 236] width 159 height 16
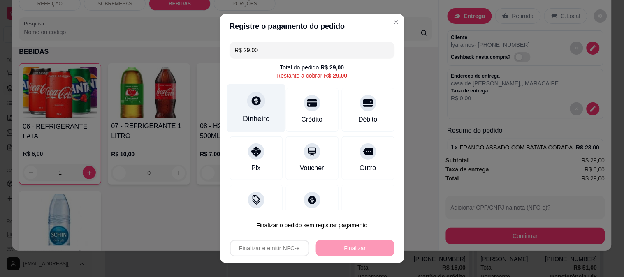
click at [259, 116] on div "Dinheiro" at bounding box center [256, 118] width 27 height 11
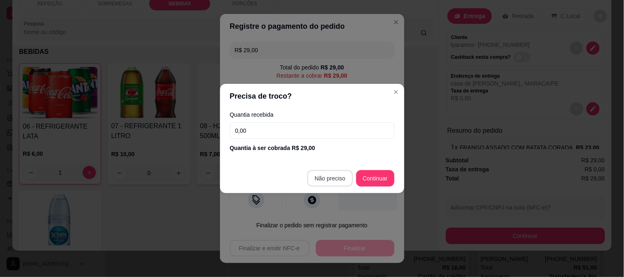
type input "R$ 0,00"
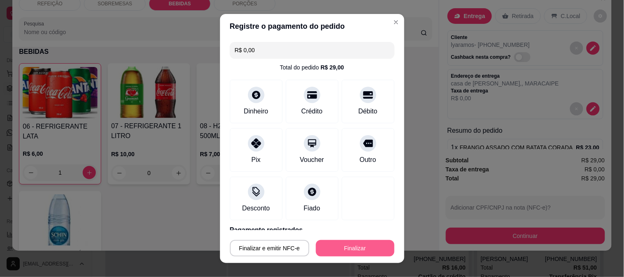
click at [352, 245] on button "Finalizar" at bounding box center [355, 248] width 79 height 16
type input "0"
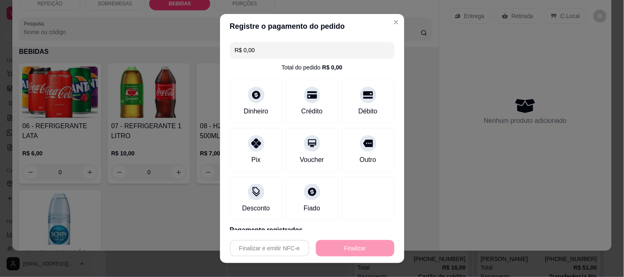
type input "-R$ 29,00"
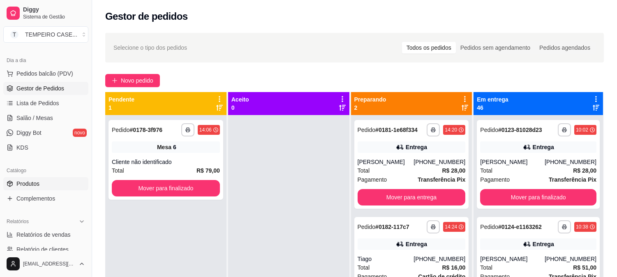
click at [30, 182] on span "Produtos" at bounding box center [27, 184] width 23 height 8
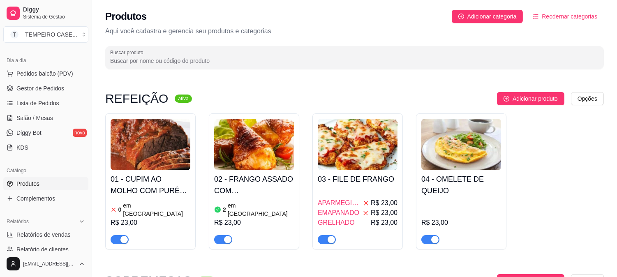
click at [233, 181] on h4 "02 - FRANGO ASSADO COM [PERSON_NAME]" at bounding box center [254, 185] width 80 height 23
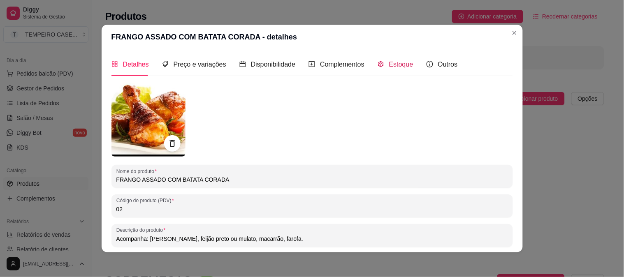
click at [395, 67] on span "Estoque" at bounding box center [401, 64] width 24 height 7
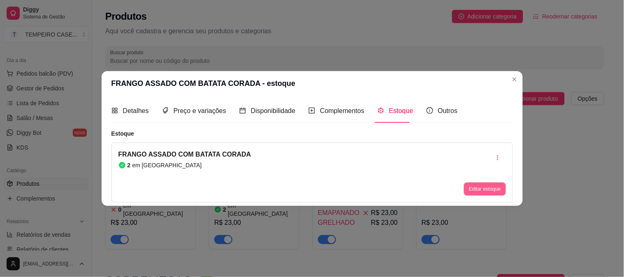
click at [476, 190] on button "Editar estoque" at bounding box center [485, 189] width 42 height 13
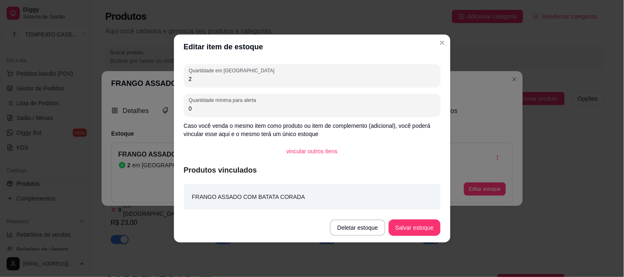
drag, startPoint x: 216, startPoint y: 81, endPoint x: 140, endPoint y: 79, distance: 75.7
click at [140, 79] on div "Editar item de estoque Quantidade em estoque 2 Quantidade mínima para alerta 0 …" at bounding box center [312, 138] width 624 height 277
type input "1"
click at [422, 236] on footer "Deletar estoque Salvar estoque" at bounding box center [312, 228] width 276 height 30
click at [422, 230] on button "Salvar estoque" at bounding box center [414, 228] width 51 height 16
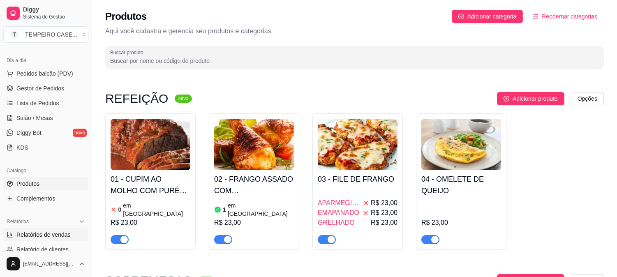
click at [36, 236] on span "Relatórios de vendas" at bounding box center [43, 235] width 54 height 8
select select "ALL"
select select "0"
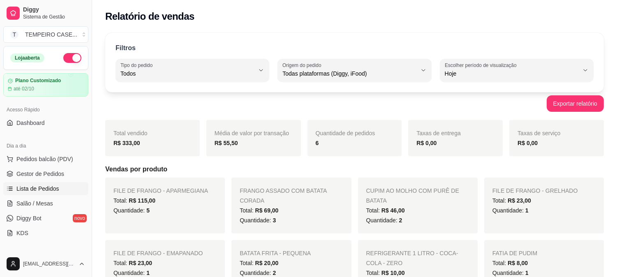
click at [25, 187] on span "Lista de Pedidos" at bounding box center [37, 189] width 43 height 8
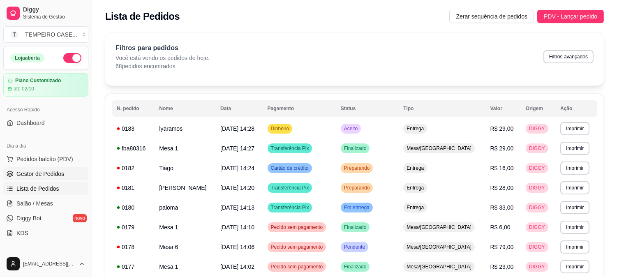
click at [34, 170] on span "Gestor de Pedidos" at bounding box center [40, 174] width 48 height 8
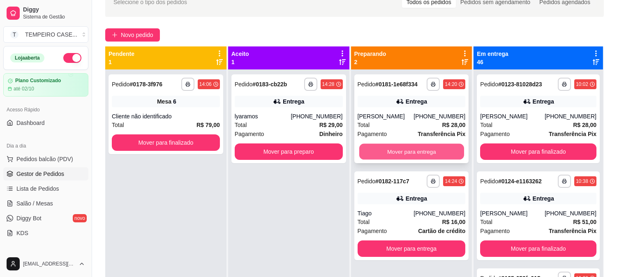
click at [429, 150] on button "Mover para entrega" at bounding box center [411, 152] width 105 height 16
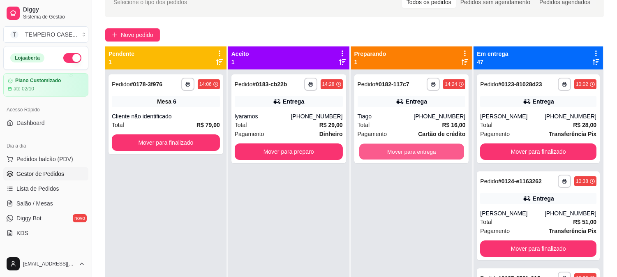
click at [429, 150] on button "Mover para entrega" at bounding box center [411, 152] width 105 height 16
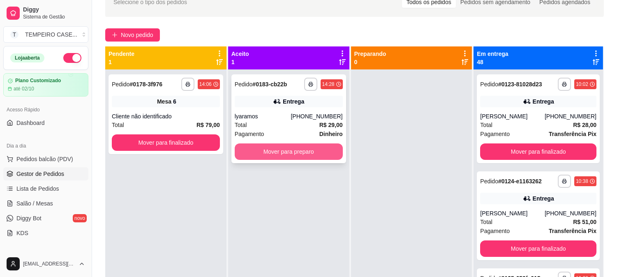
click at [306, 155] on button "Mover para preparo" at bounding box center [289, 151] width 108 height 16
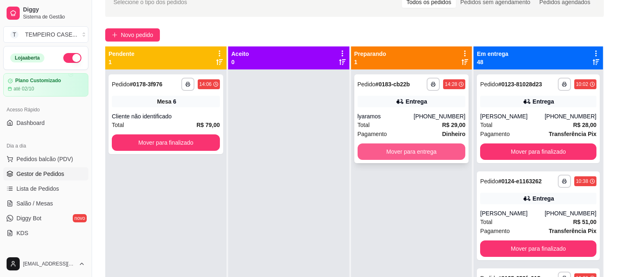
click at [412, 146] on button "Mover para entrega" at bounding box center [412, 151] width 108 height 16
click at [423, 150] on button "Mover para entrega" at bounding box center [411, 152] width 105 height 16
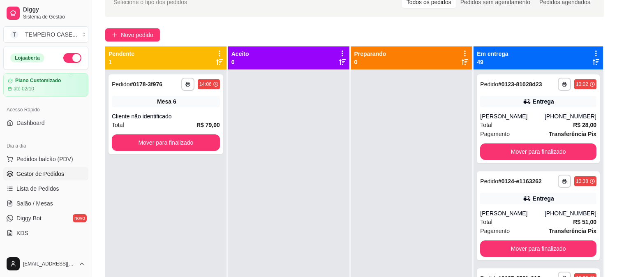
click at [592, 52] on icon at bounding box center [595, 53] width 7 height 7
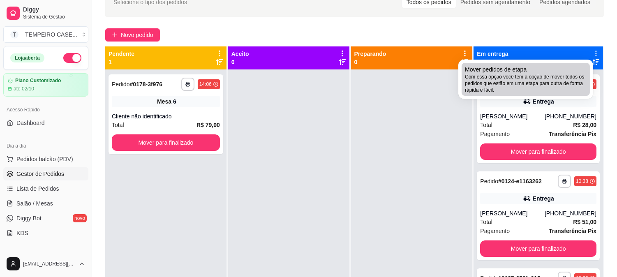
click at [492, 75] on span "Com essa opção você tem a opção de mover todos os pedidos que estão em uma etap…" at bounding box center [526, 84] width 122 height 20
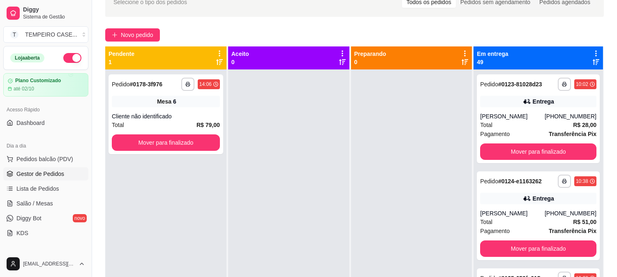
click at [592, 50] on icon at bounding box center [595, 53] width 7 height 7
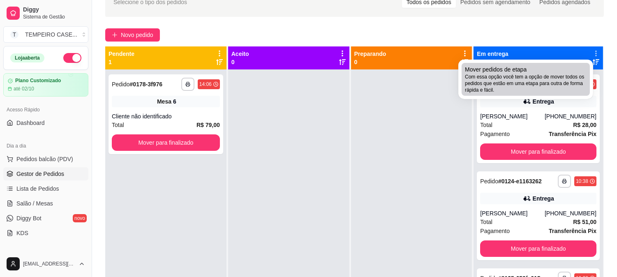
click at [502, 80] on span "Com essa opção você tem a opção de mover todos os pedidos que estão em uma etap…" at bounding box center [526, 84] width 122 height 20
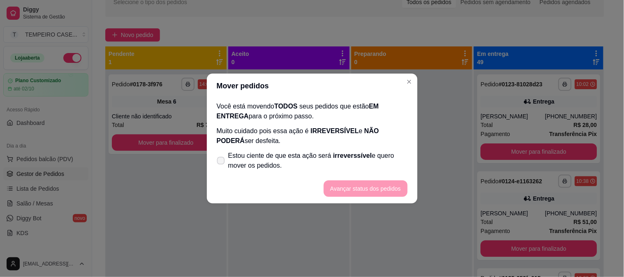
click at [269, 166] on span "Estou ciente de que esta ação será irreverssível e quero mover os pedidos." at bounding box center [317, 161] width 179 height 20
click at [222, 166] on input "Estou ciente de que esta ação será irreverssível e quero mover os pedidos." at bounding box center [218, 164] width 5 height 5
checkbox input "true"
click at [346, 180] on button "Avançar status dos pedidos" at bounding box center [366, 188] width 84 height 16
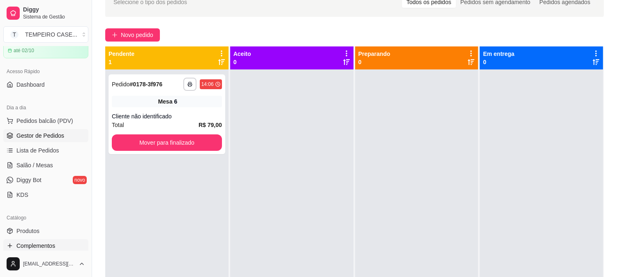
scroll to position [91, 0]
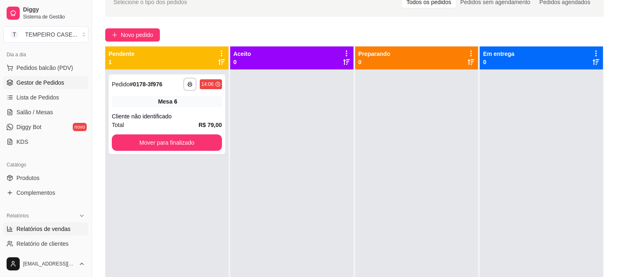
click at [47, 229] on span "Relatórios de vendas" at bounding box center [43, 229] width 54 height 8
select select "ALL"
select select "0"
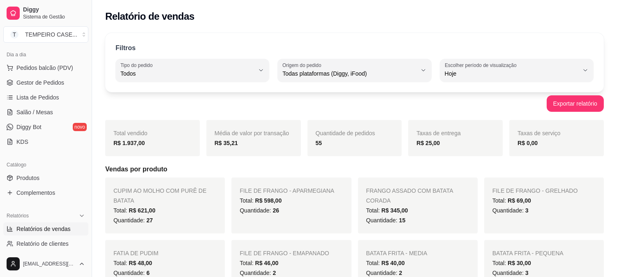
click at [133, 145] on strong "R$ 1.937,00" at bounding box center [128, 143] width 31 height 7
click at [134, 145] on strong "R$ 1.937,00" at bounding box center [128, 143] width 31 height 7
click at [136, 146] on strong "R$ 1.937,00" at bounding box center [128, 143] width 31 height 7
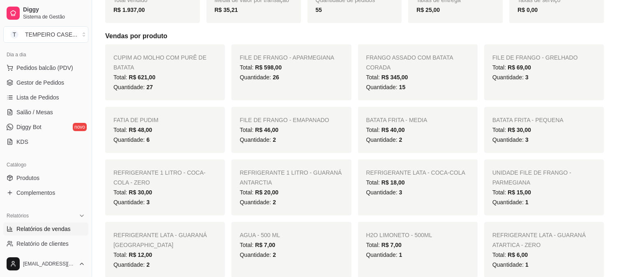
scroll to position [137, 0]
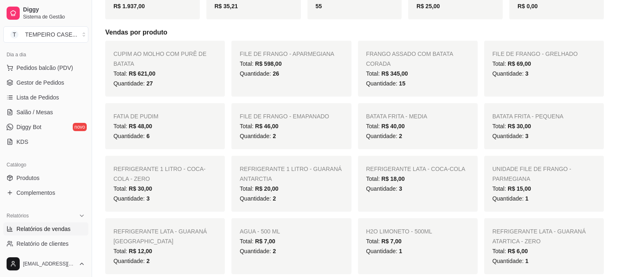
click at [142, 83] on span "Quantidade: 27" at bounding box center [132, 83] width 39 height 7
click at [143, 83] on span "Quantidade: 27" at bounding box center [132, 83] width 39 height 7
click at [148, 83] on span "27" at bounding box center [149, 83] width 7 height 7
click at [256, 103] on div "FILE DE FRANGO - EMAPANADO Total: R$ 46,00 Quantidade: 2" at bounding box center [291, 126] width 120 height 46
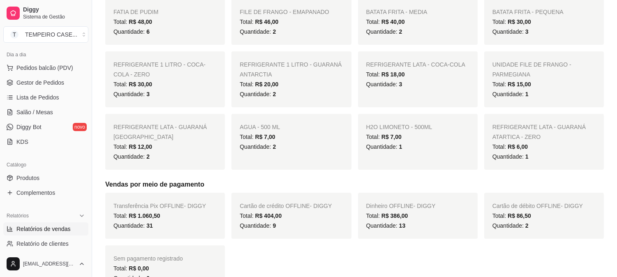
scroll to position [228, 0]
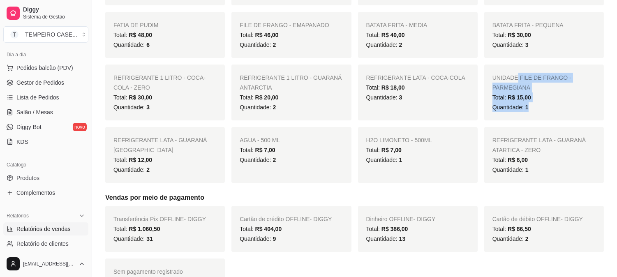
drag, startPoint x: 533, startPoint y: 104, endPoint x: 516, endPoint y: 70, distance: 37.7
click at [516, 70] on div "UNIDADE FILE DE FRANGO - PARMEGIANA Total: R$ 15,00 Quantidade: 1" at bounding box center [544, 93] width 120 height 56
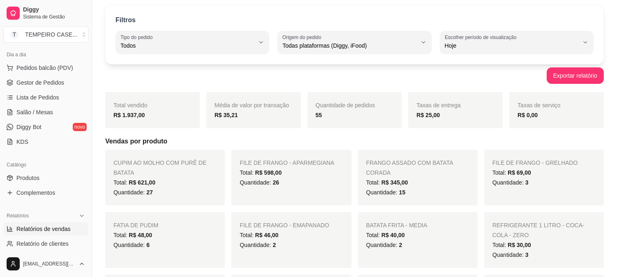
scroll to position [0, 0]
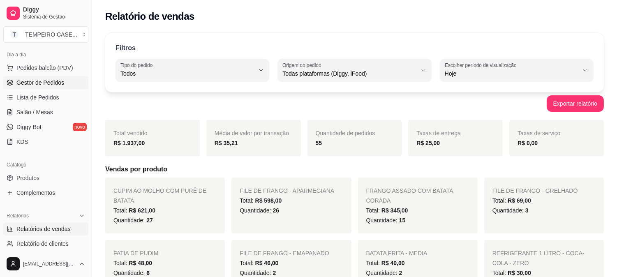
click at [36, 86] on span "Gestor de Pedidos" at bounding box center [40, 83] width 48 height 8
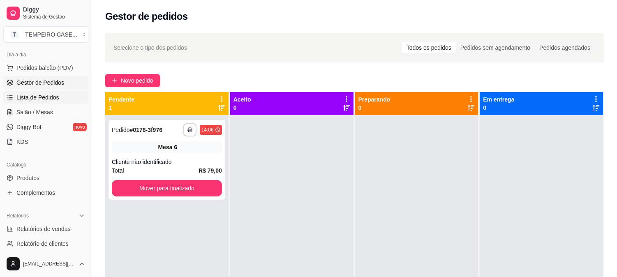
click at [39, 97] on span "Lista de Pedidos" at bounding box center [37, 97] width 43 height 8
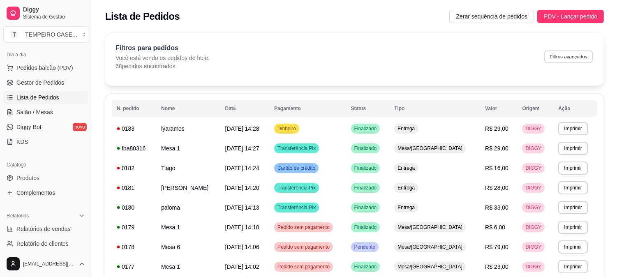
click at [554, 60] on button "Filtros avançados" at bounding box center [568, 56] width 49 height 13
select select "0"
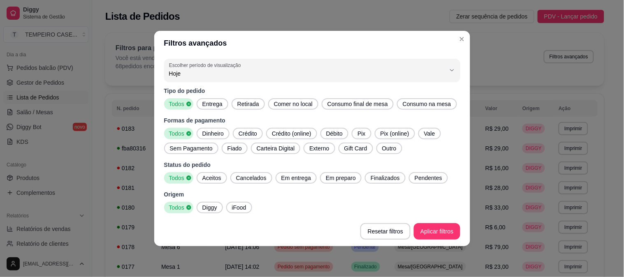
click at [210, 110] on div "Tipo do pedido Todos Entrega Retirada Comer no local Consumo final de mesa Cons…" at bounding box center [312, 150] width 296 height 127
click at [211, 100] on span "Entrega" at bounding box center [212, 104] width 27 height 8
drag, startPoint x: 209, startPoint y: 178, endPoint x: 260, endPoint y: 178, distance: 51.0
click at [209, 178] on span "Aceitos" at bounding box center [211, 178] width 25 height 8
click at [281, 177] on span "Em entrega" at bounding box center [296, 178] width 36 height 8
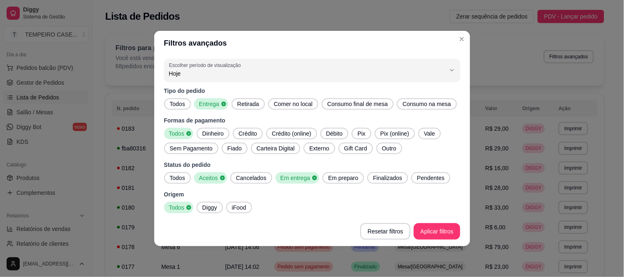
click at [340, 174] on span "Em preparo" at bounding box center [343, 178] width 37 height 8
drag, startPoint x: 379, startPoint y: 176, endPoint x: 412, endPoint y: 178, distance: 33.0
click at [380, 176] on span "Finalizados" at bounding box center [390, 178] width 36 height 8
click at [420, 178] on span "Pendentes" at bounding box center [436, 178] width 34 height 8
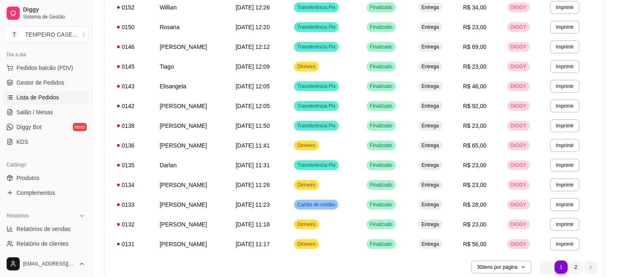
scroll to position [493, 0]
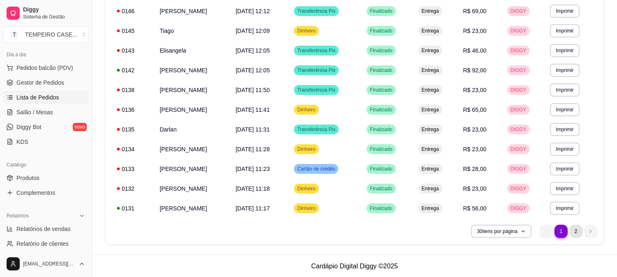
click at [571, 230] on li "2" at bounding box center [575, 231] width 13 height 13
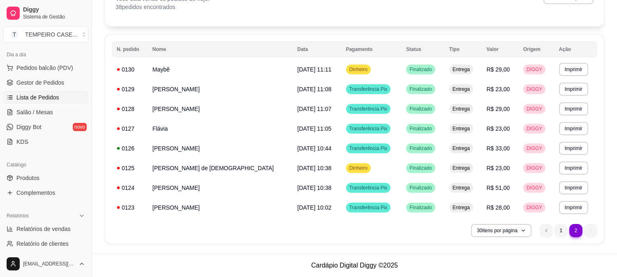
scroll to position [59, 0]
click at [564, 228] on li "1" at bounding box center [561, 230] width 13 height 13
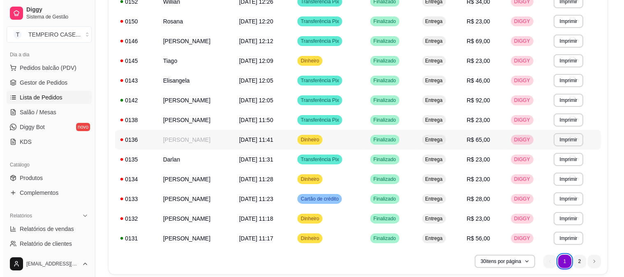
scroll to position [447, 0]
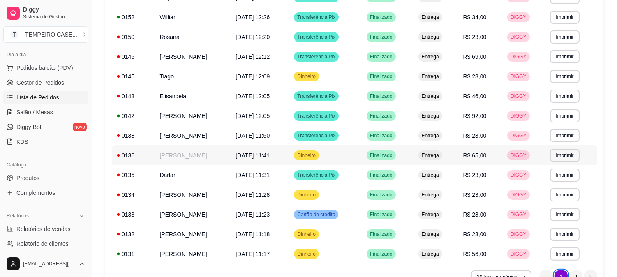
click at [189, 156] on td "[PERSON_NAME]" at bounding box center [193, 156] width 76 height 20
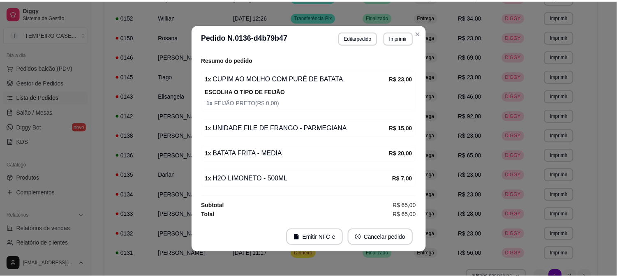
scroll to position [246, 0]
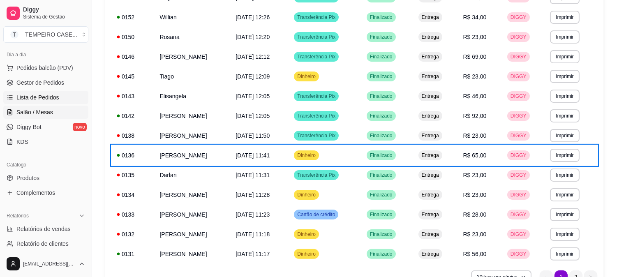
click at [17, 111] on span "Salão / Mesas" at bounding box center [34, 112] width 37 height 8
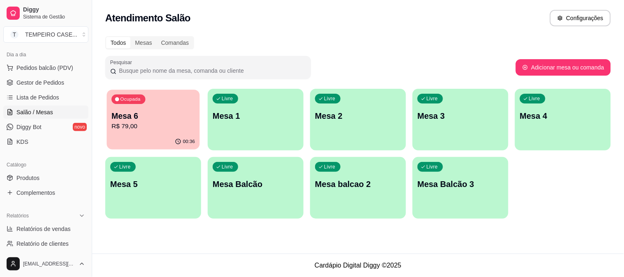
click at [136, 114] on p "Mesa 6" at bounding box center [152, 116] width 83 height 11
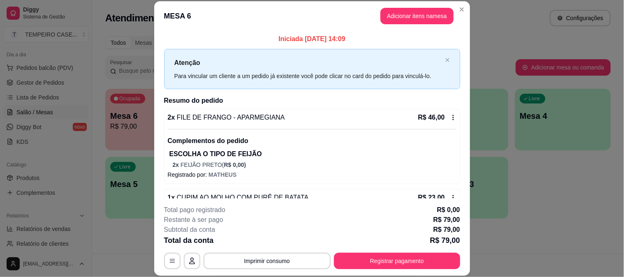
drag, startPoint x: 223, startPoint y: 165, endPoint x: 388, endPoint y: 209, distance: 170.9
click at [388, 210] on div "Total pago registrado R$ 0,00" at bounding box center [312, 210] width 296 height 10
click at [380, 269] on button "Registrar pagamento" at bounding box center [397, 261] width 126 height 16
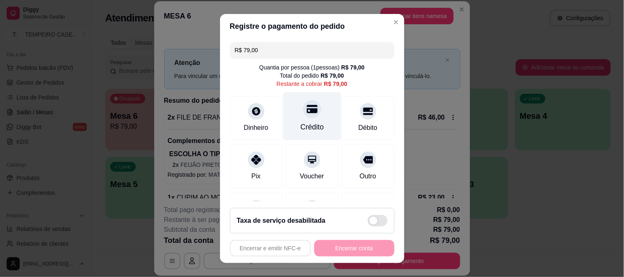
click at [309, 111] on div at bounding box center [312, 109] width 18 height 18
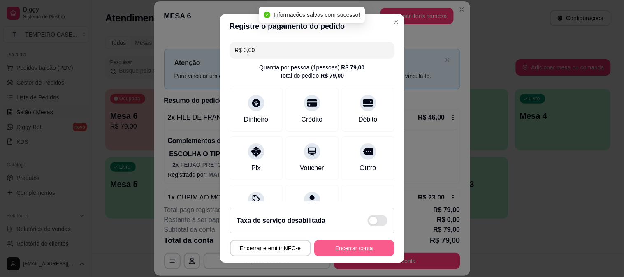
type input "R$ 0,00"
click at [359, 245] on button "Encerrar conta" at bounding box center [354, 248] width 80 height 16
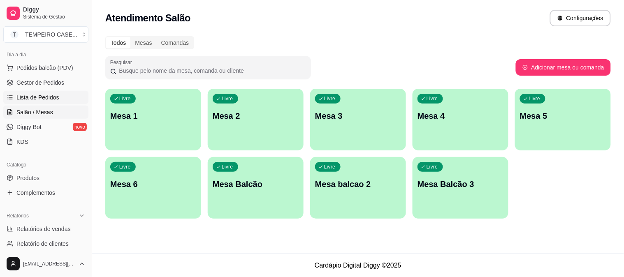
click at [43, 91] on link "Lista de Pedidos" at bounding box center [45, 97] width 85 height 13
click at [43, 81] on span "Gestor de Pedidos" at bounding box center [40, 83] width 48 height 8
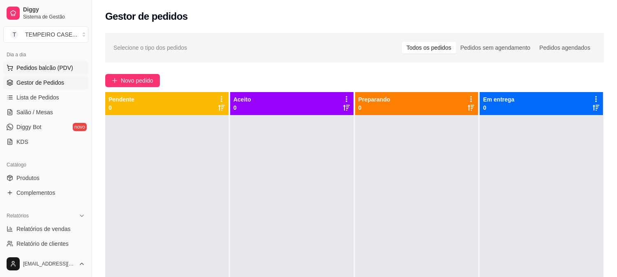
click at [49, 67] on span "Pedidos balcão (PDV)" at bounding box center [44, 68] width 57 height 8
click at [42, 14] on span "Sistema de Gestão" at bounding box center [54, 17] width 62 height 7
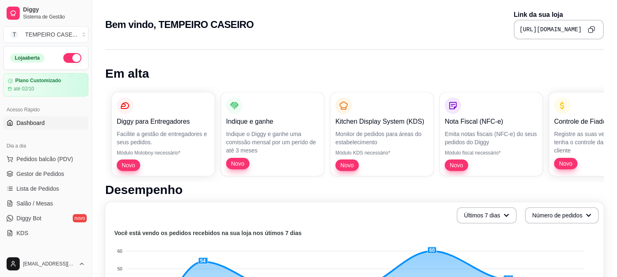
click at [63, 55] on button "button" at bounding box center [72, 58] width 18 height 10
click at [69, 56] on button "button" at bounding box center [72, 58] width 18 height 10
click at [30, 182] on link "Lista de Pedidos" at bounding box center [45, 188] width 85 height 13
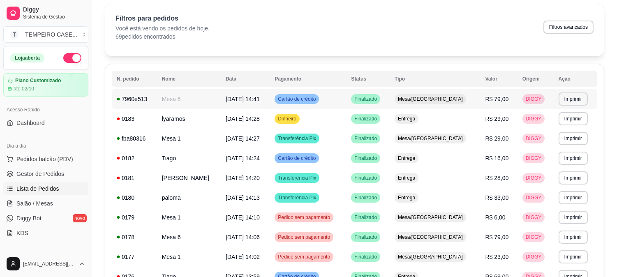
scroll to position [46, 0]
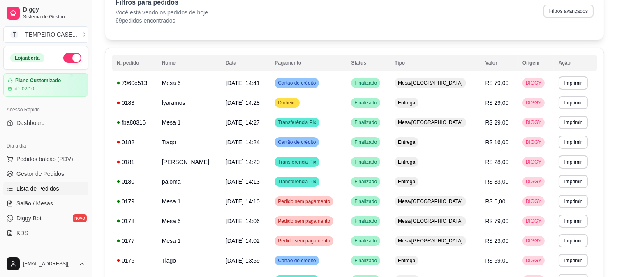
click at [574, 12] on button "Filtros avançados" at bounding box center [569, 11] width 50 height 13
select select "0"
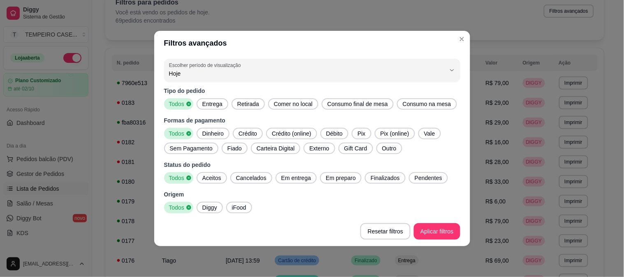
click at [217, 103] on span "Entrega" at bounding box center [212, 104] width 27 height 8
click at [211, 177] on span "Aceitos" at bounding box center [211, 178] width 25 height 8
click at [304, 179] on span "Em entrega" at bounding box center [296, 178] width 36 height 8
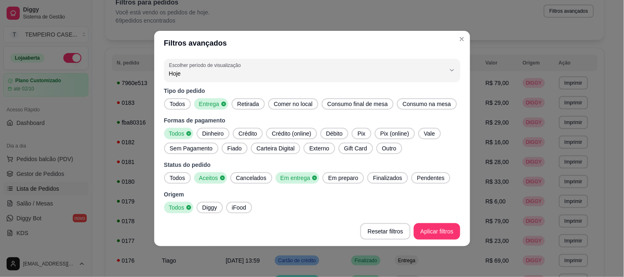
click at [352, 177] on span "Em preparo" at bounding box center [343, 178] width 37 height 8
click at [389, 176] on span "Finalizados" at bounding box center [390, 178] width 36 height 8
click at [419, 176] on span "Pendentes" at bounding box center [436, 178] width 34 height 8
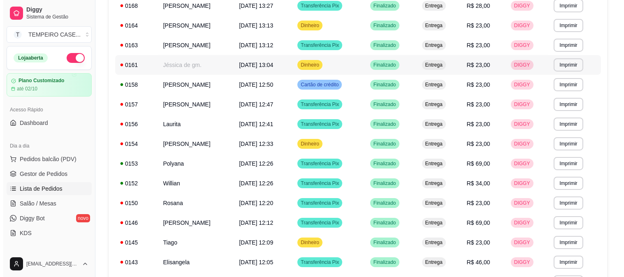
scroll to position [274, 0]
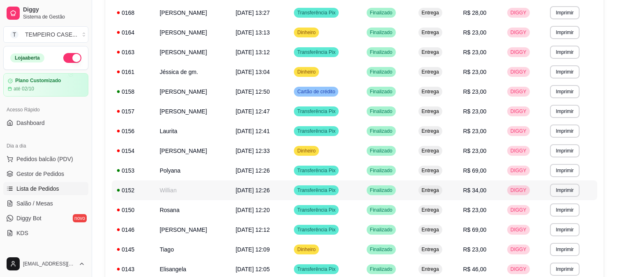
click at [190, 187] on td "Willian" at bounding box center [193, 190] width 76 height 20
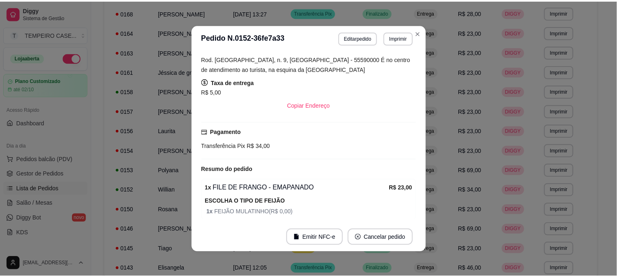
scroll to position [104, 0]
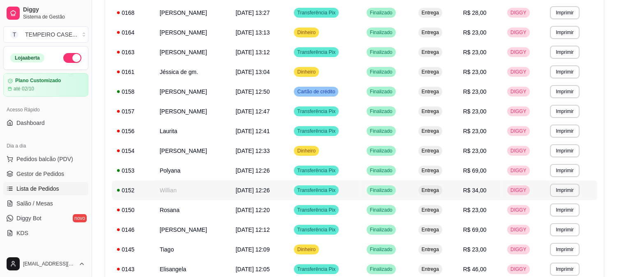
click at [191, 192] on td "Willian" at bounding box center [193, 190] width 76 height 20
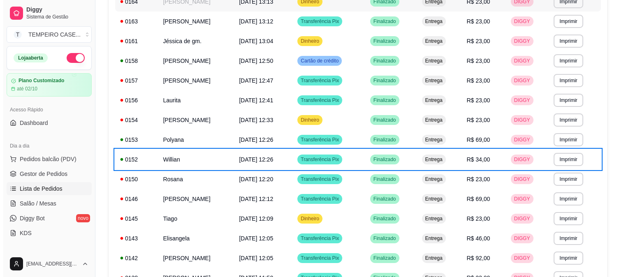
scroll to position [319, 0]
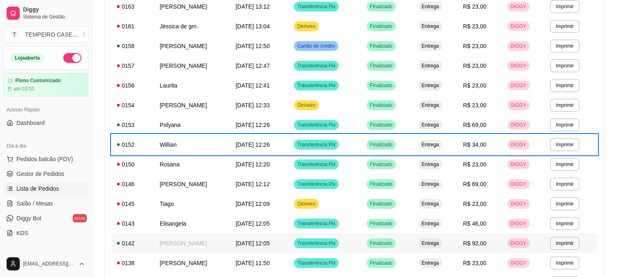
click at [183, 244] on td "[PERSON_NAME]" at bounding box center [193, 244] width 76 height 20
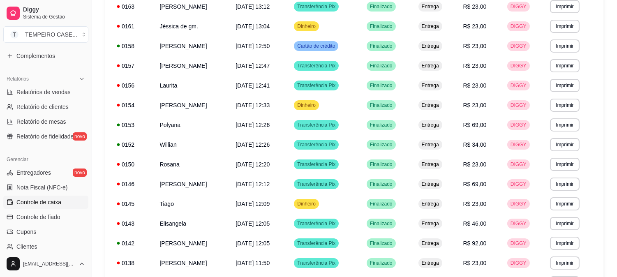
scroll to position [314, 0]
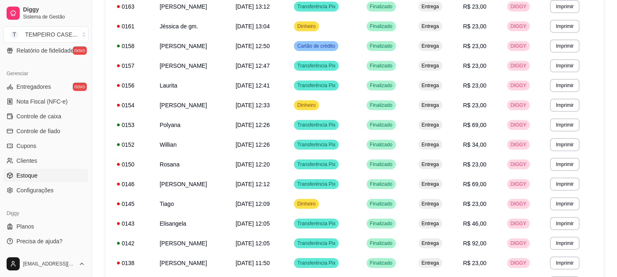
click at [39, 177] on link "Estoque" at bounding box center [45, 175] width 85 height 13
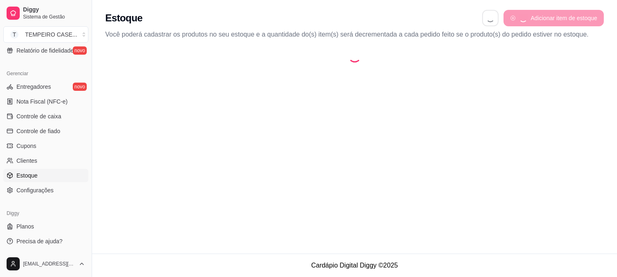
select select "QUANTITY_ORDER"
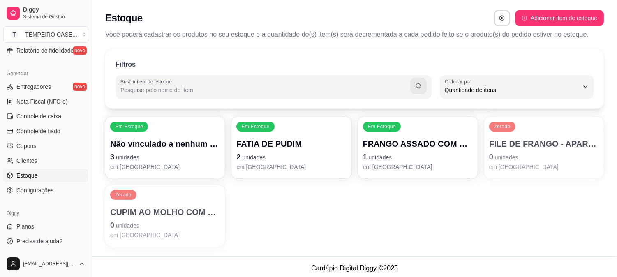
scroll to position [7, 0]
